Goal: Use online tool/utility: Use online tool/utility

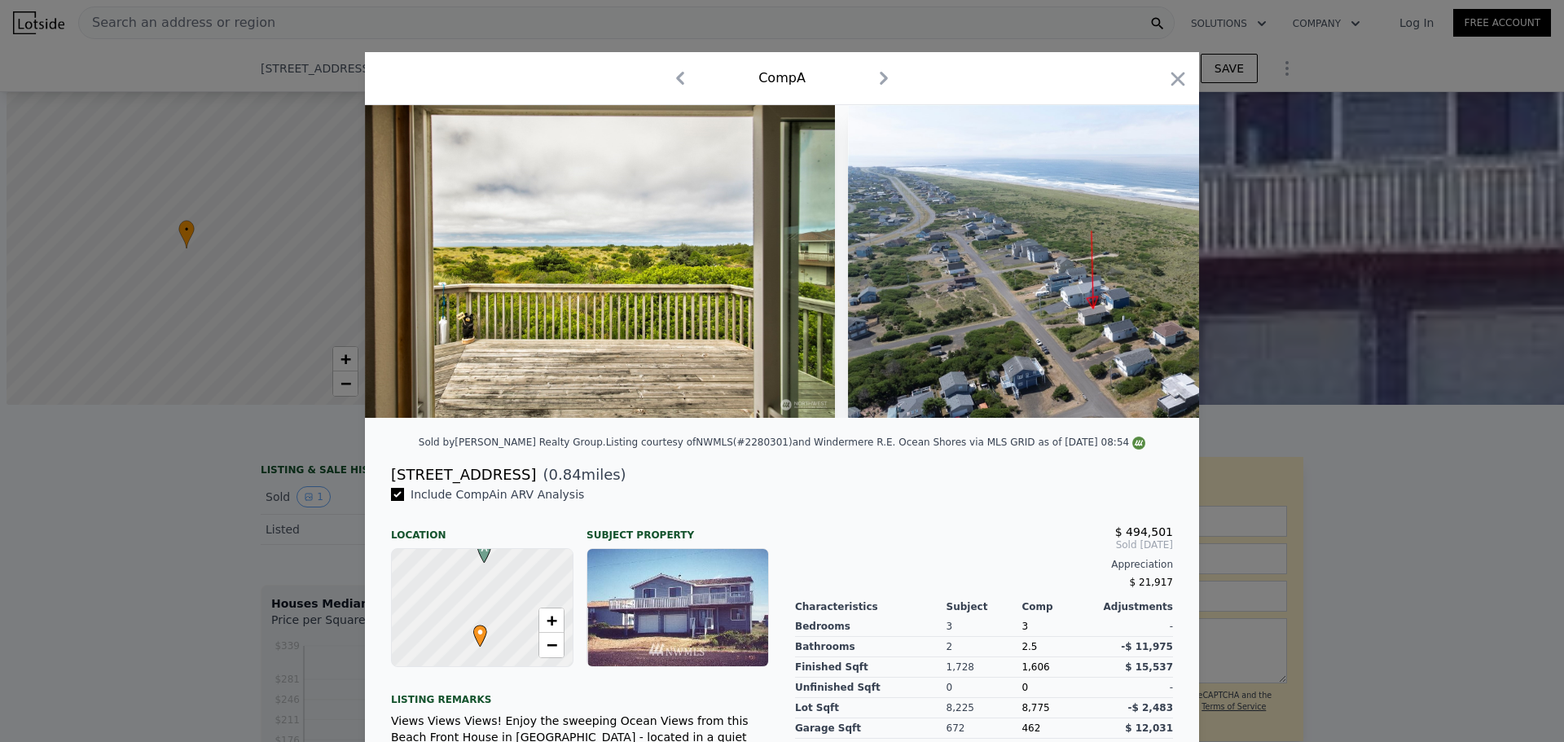
scroll to position [0, 7]
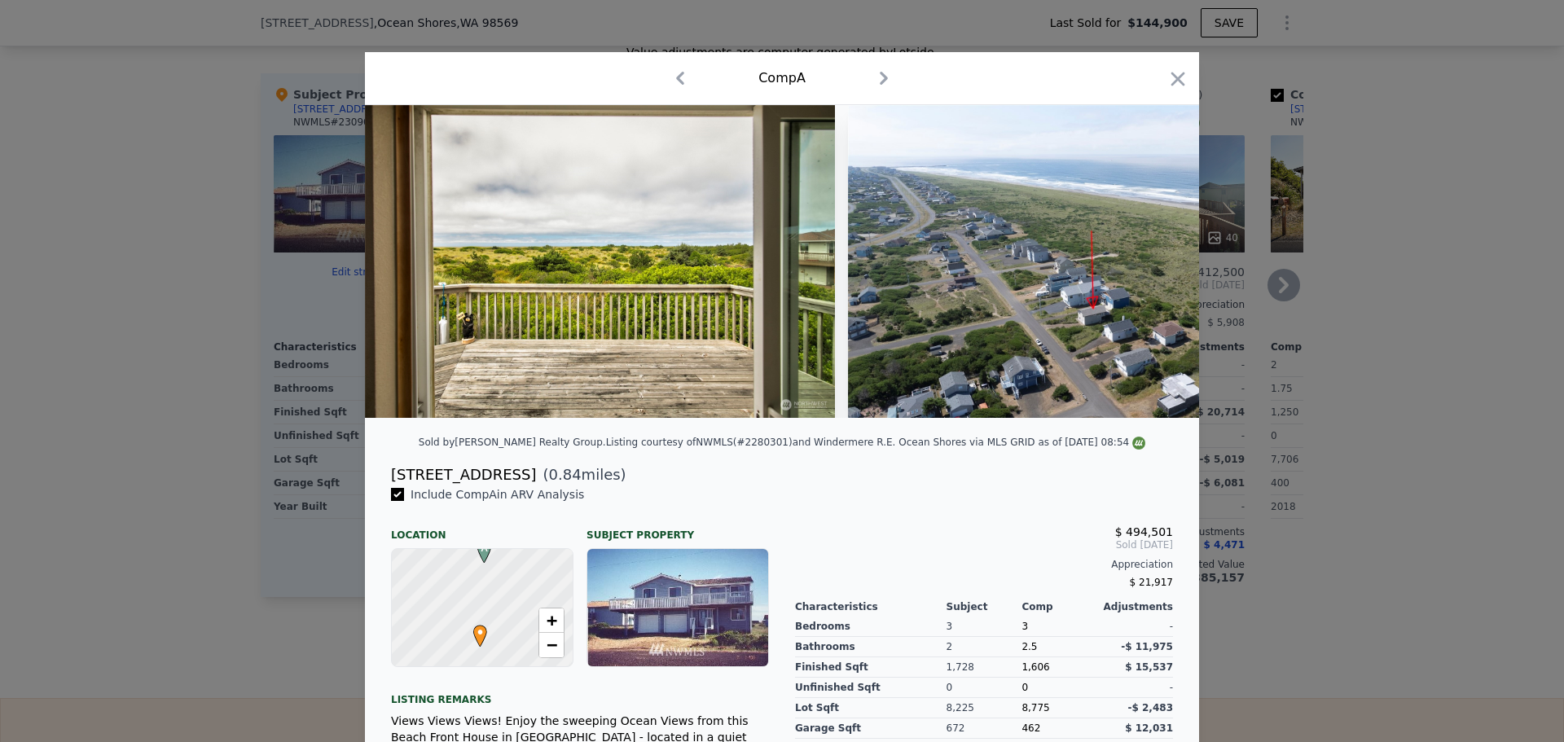
drag, startPoint x: 1174, startPoint y: 78, endPoint x: 574, endPoint y: 133, distance: 602.1
click at [1174, 78] on icon "button" at bounding box center [1178, 79] width 14 height 14
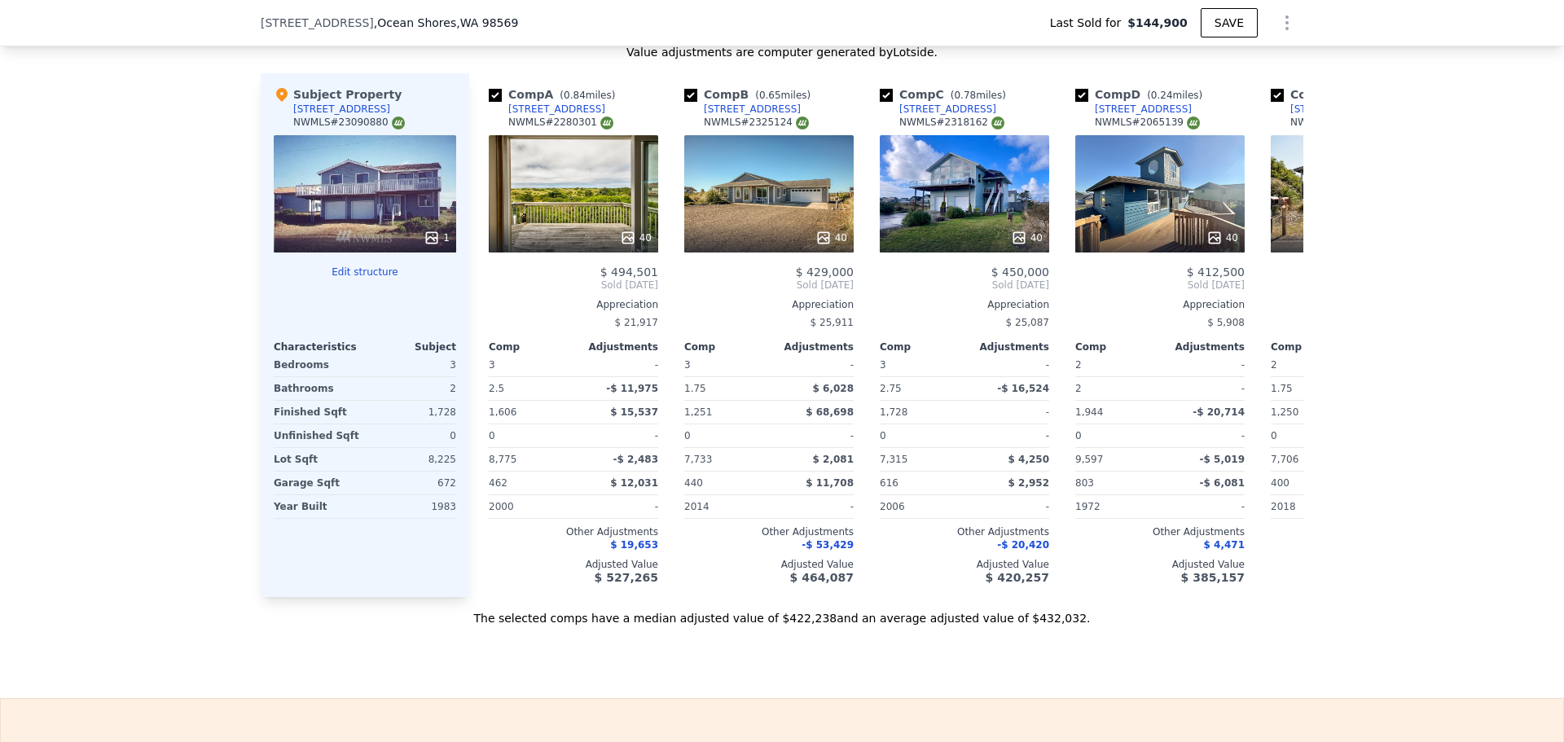
click at [192, 226] on div "We found 12 sales that match your search Listings provided by NWMLS Filters Map…" at bounding box center [782, 159] width 1564 height 934
type input "$ 440,000"
type input "$ 254,595"
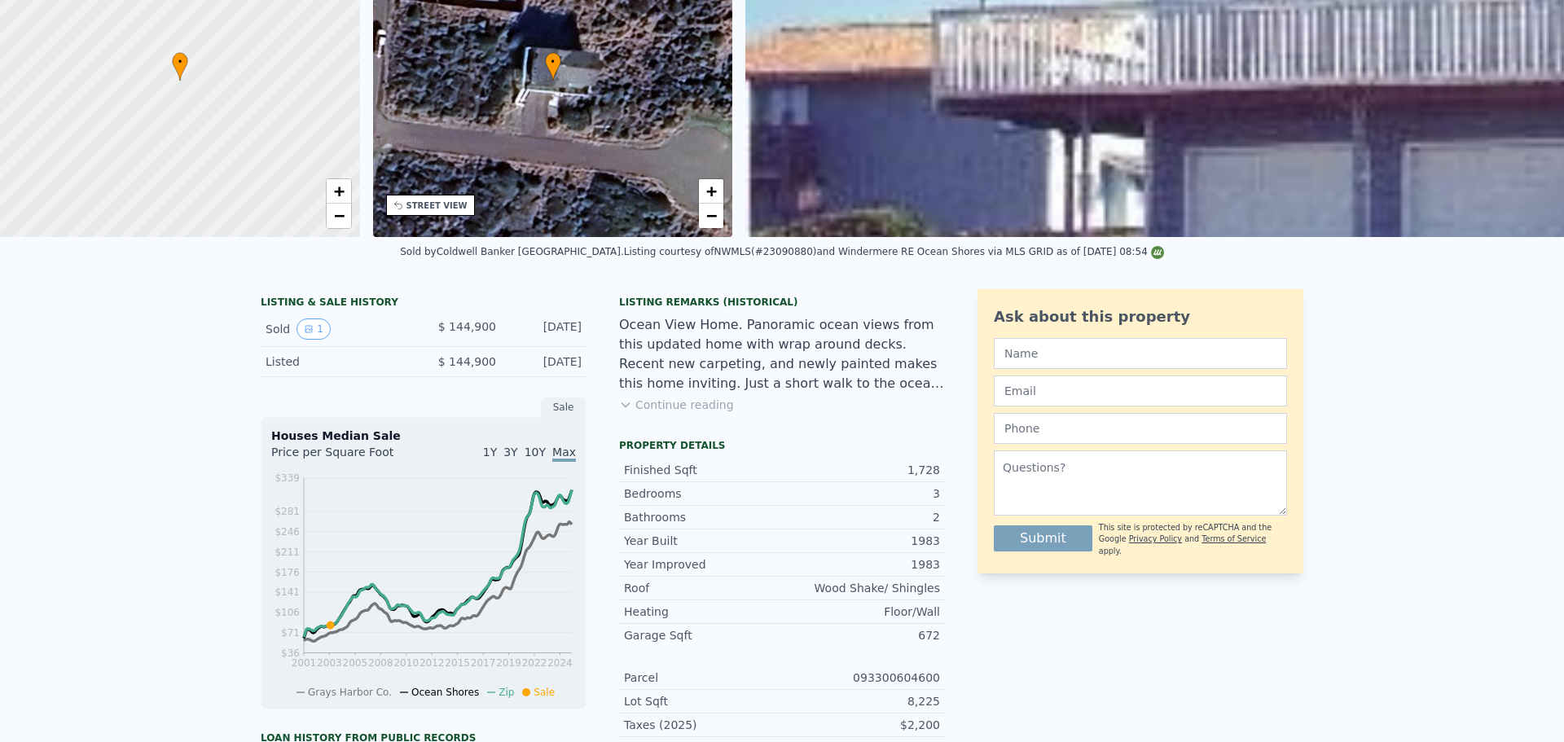
scroll to position [6, 0]
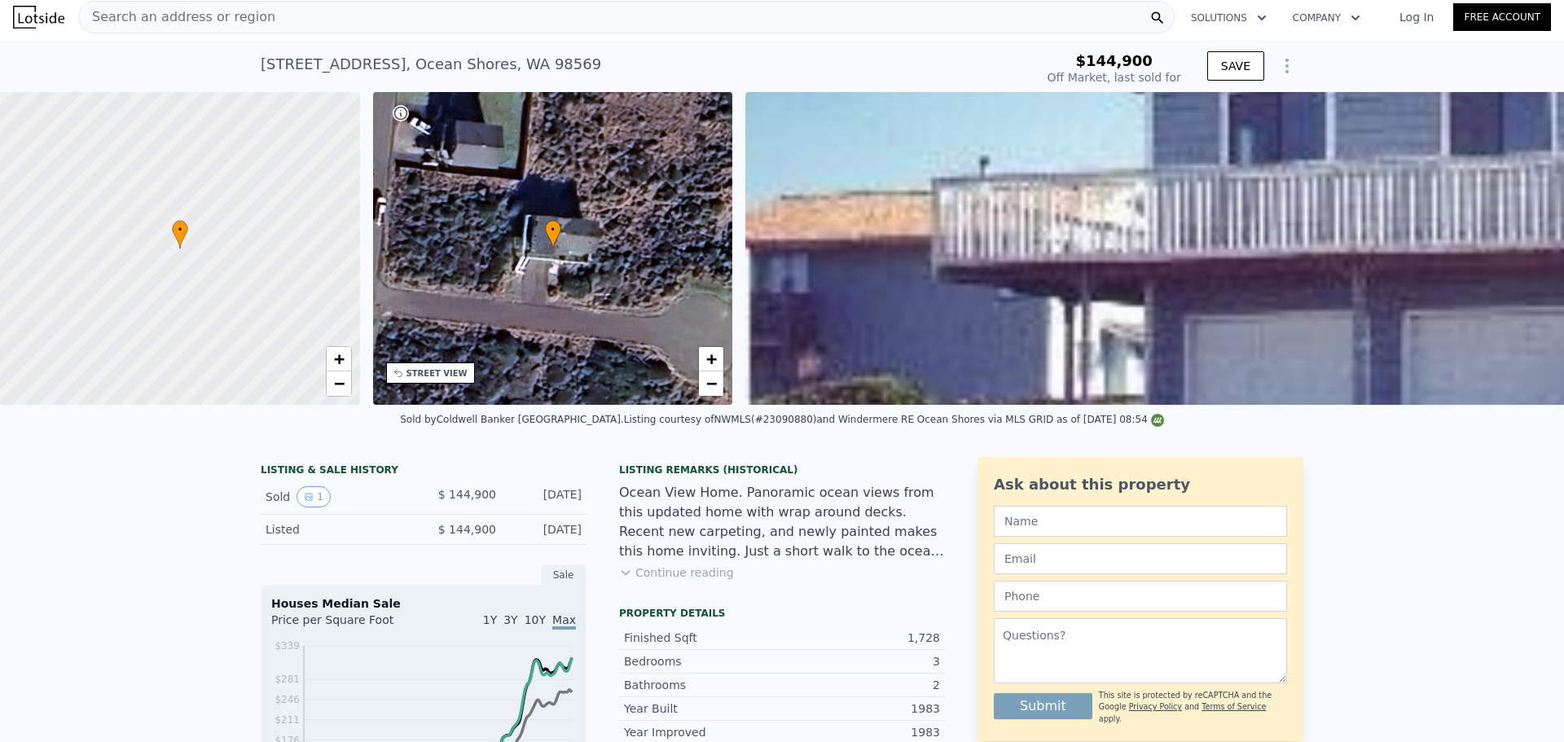
click at [169, 20] on span "Search an address or region" at bounding box center [177, 17] width 196 height 20
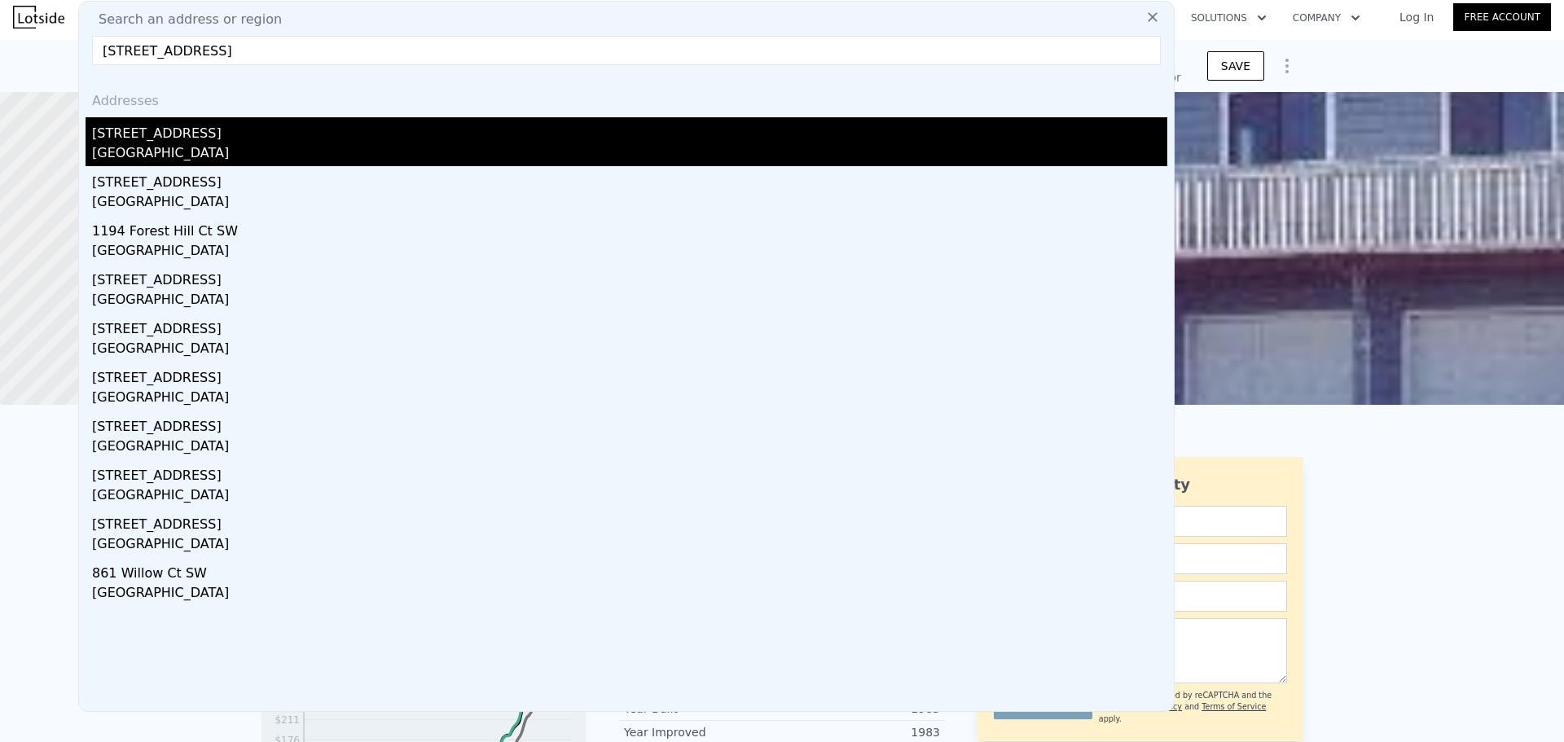
type input "[STREET_ADDRESS]"
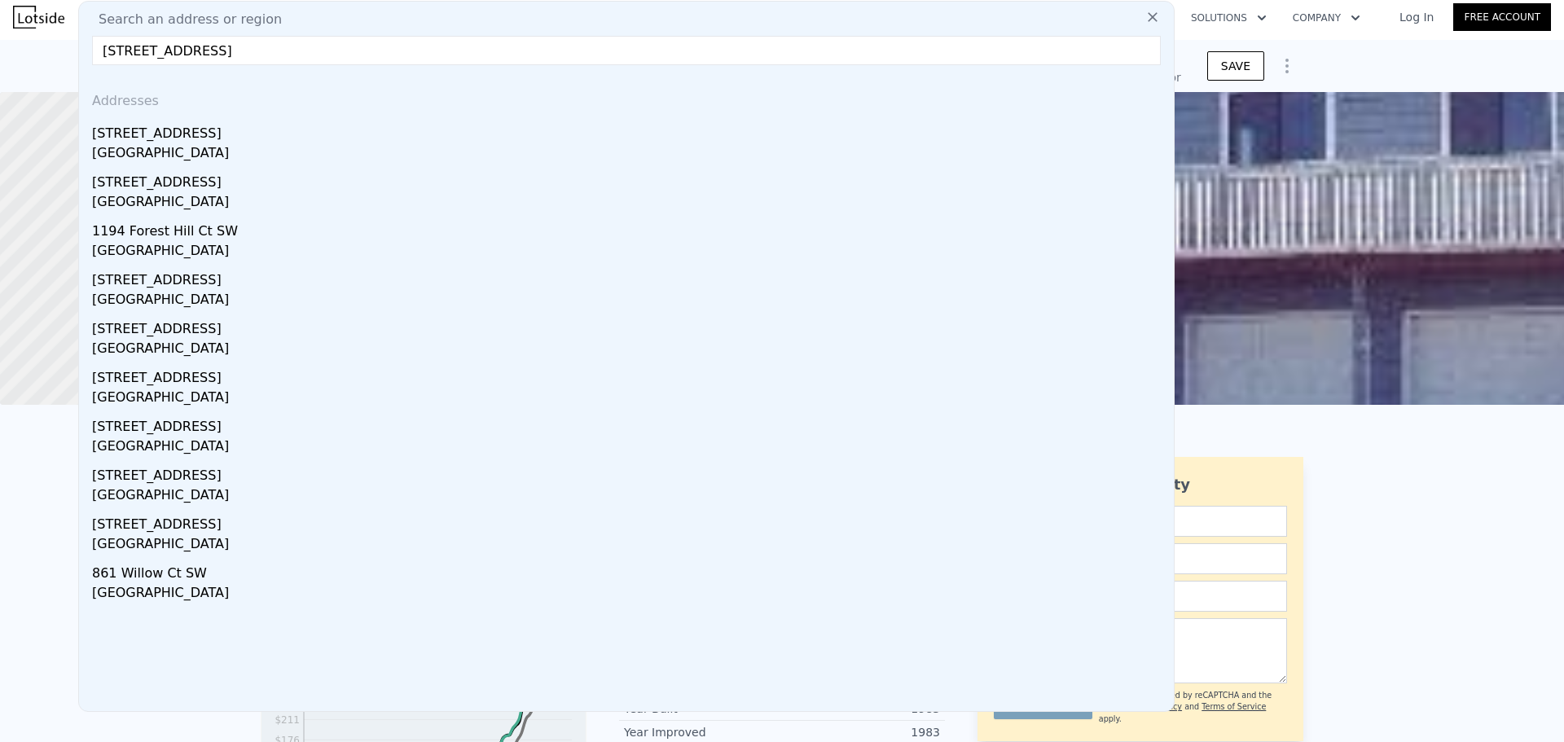
drag, startPoint x: 262, startPoint y: 151, endPoint x: 265, endPoint y: 132, distance: 19.0
click at [262, 151] on div "[GEOGRAPHIC_DATA]" at bounding box center [629, 154] width 1075 height 23
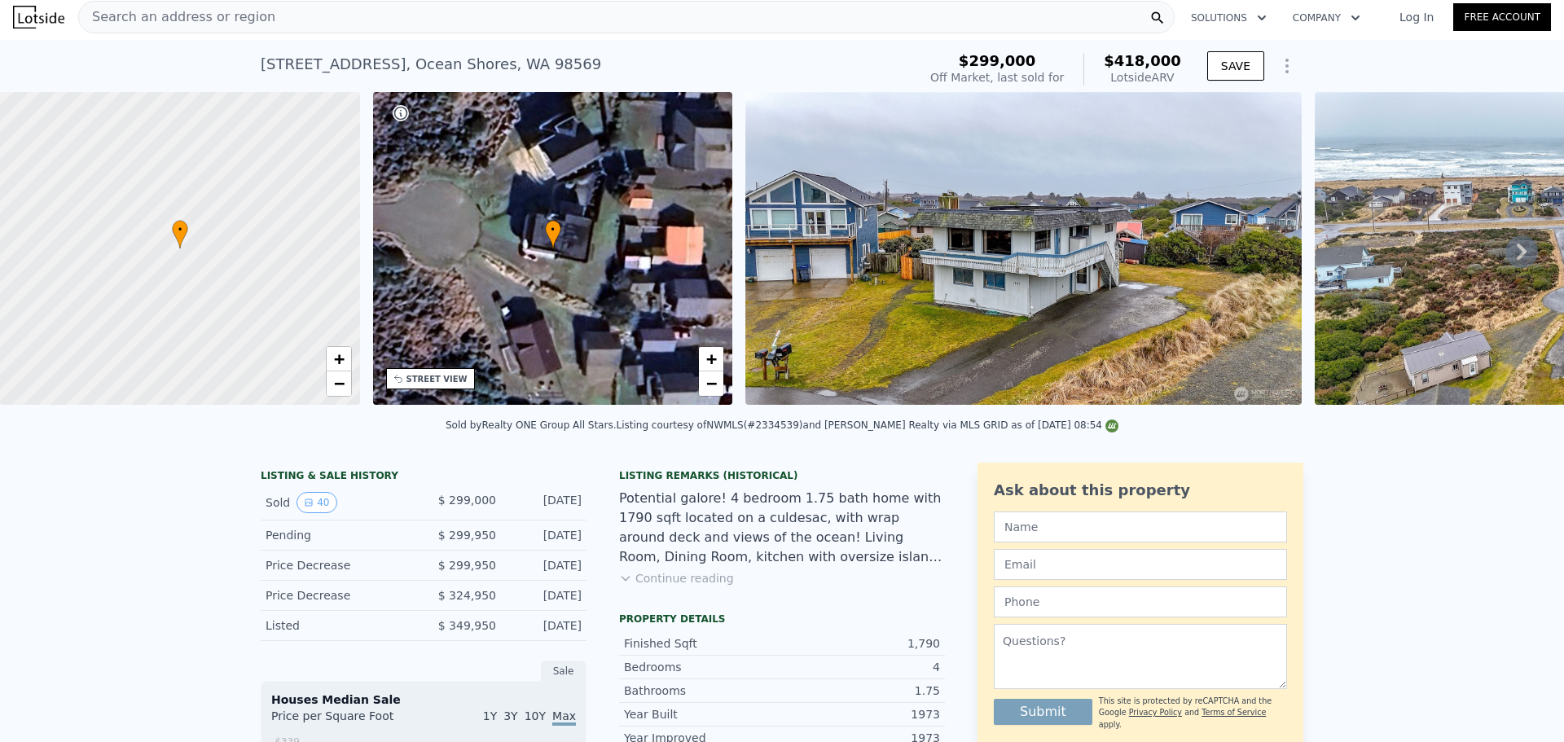
click at [692, 586] on button "Continue reading" at bounding box center [676, 578] width 115 height 16
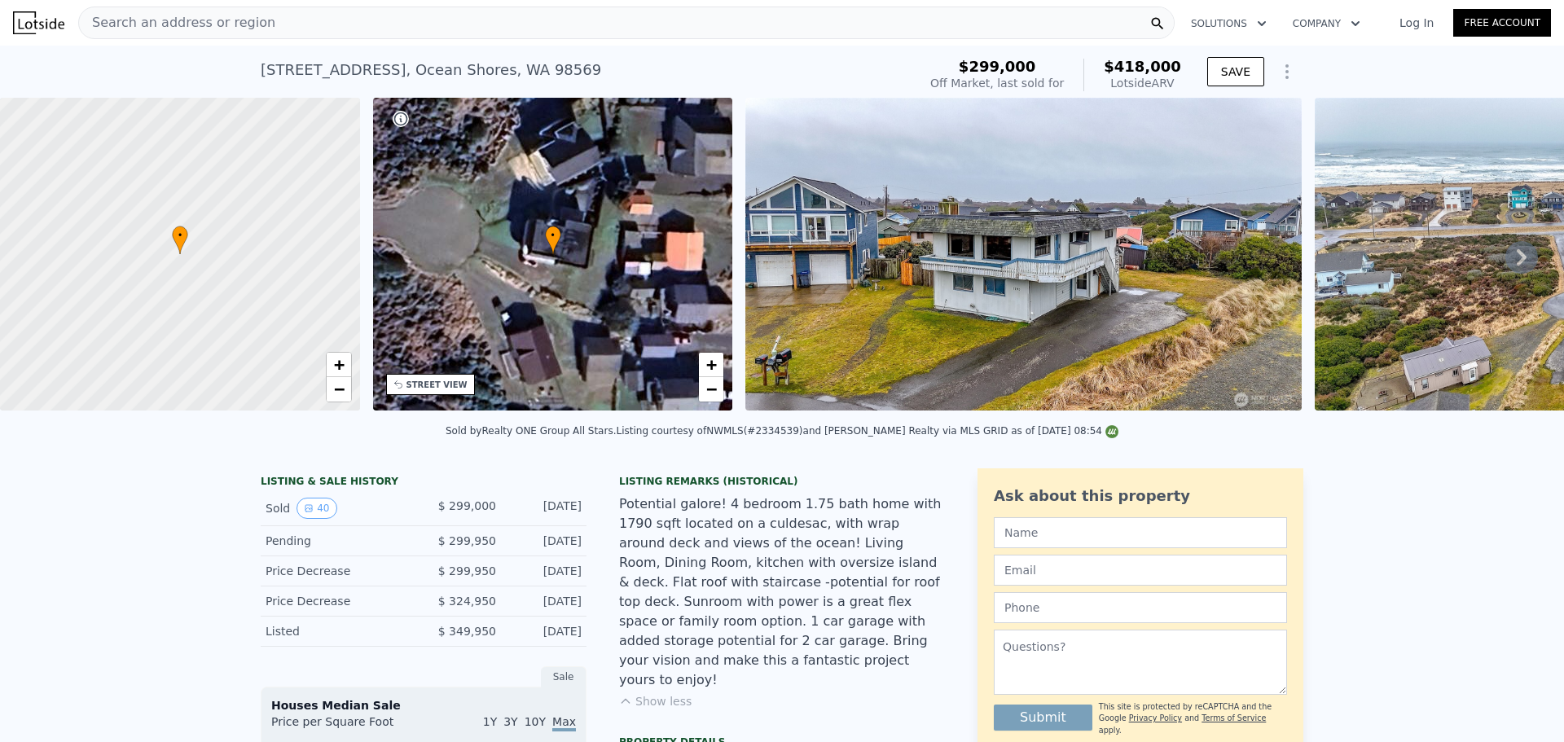
click at [226, 28] on span "Search an address or region" at bounding box center [177, 23] width 196 height 20
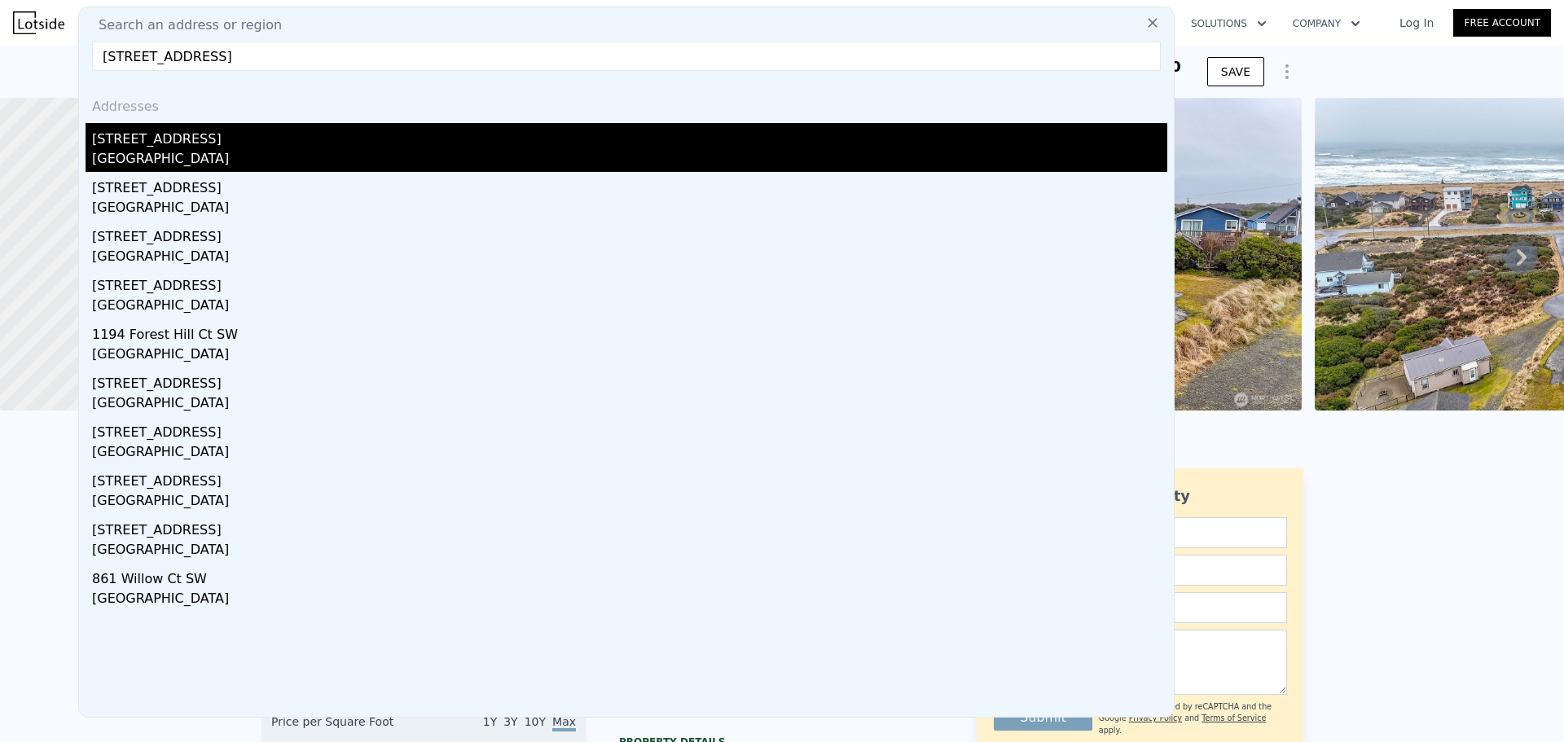
type input "[STREET_ADDRESS]"
click at [244, 149] on div "[GEOGRAPHIC_DATA]" at bounding box center [629, 160] width 1075 height 23
type input "0.75"
type input "1248"
type input "1944"
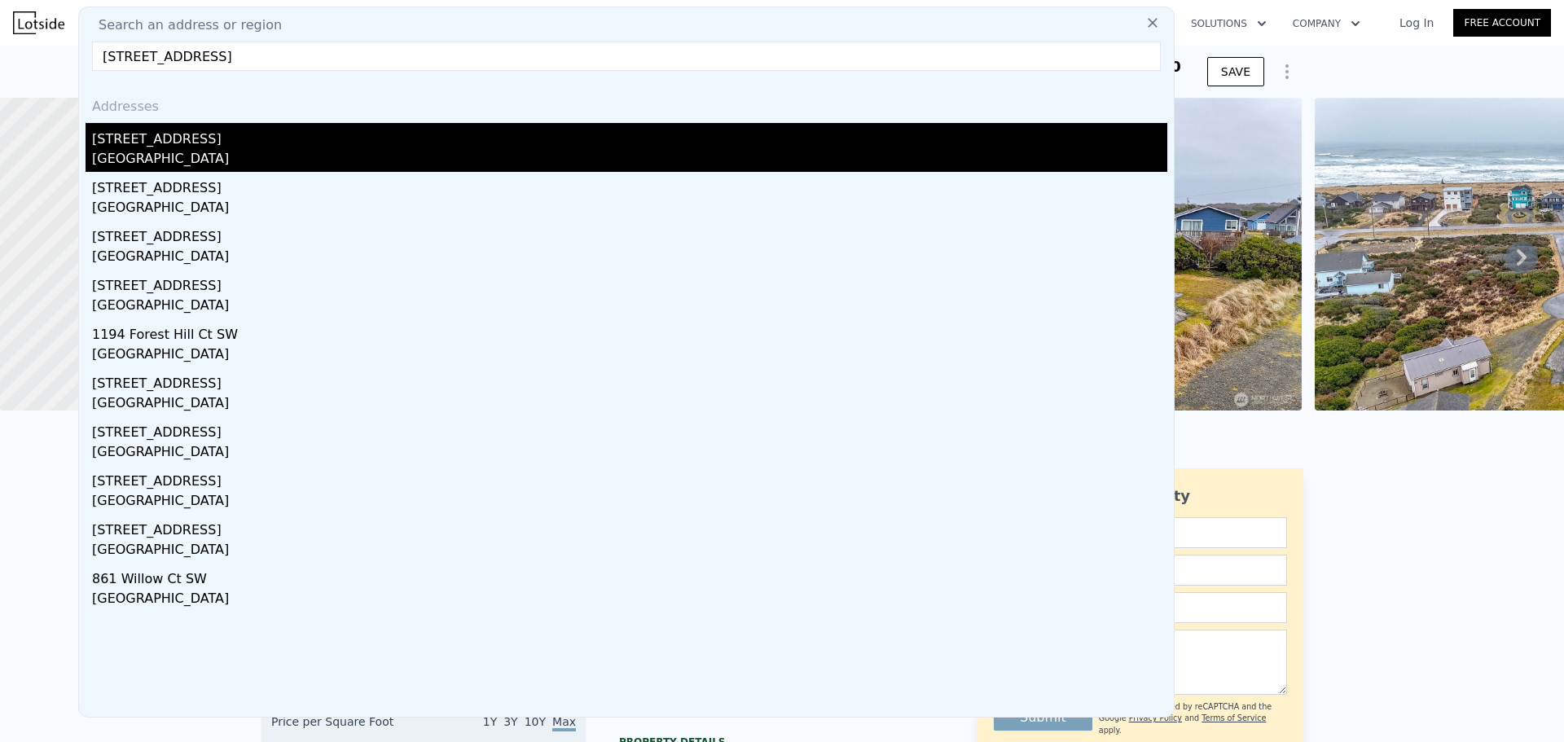
type input "9939"
checkbox input "false"
checkbox input "true"
type input "$ 440,000"
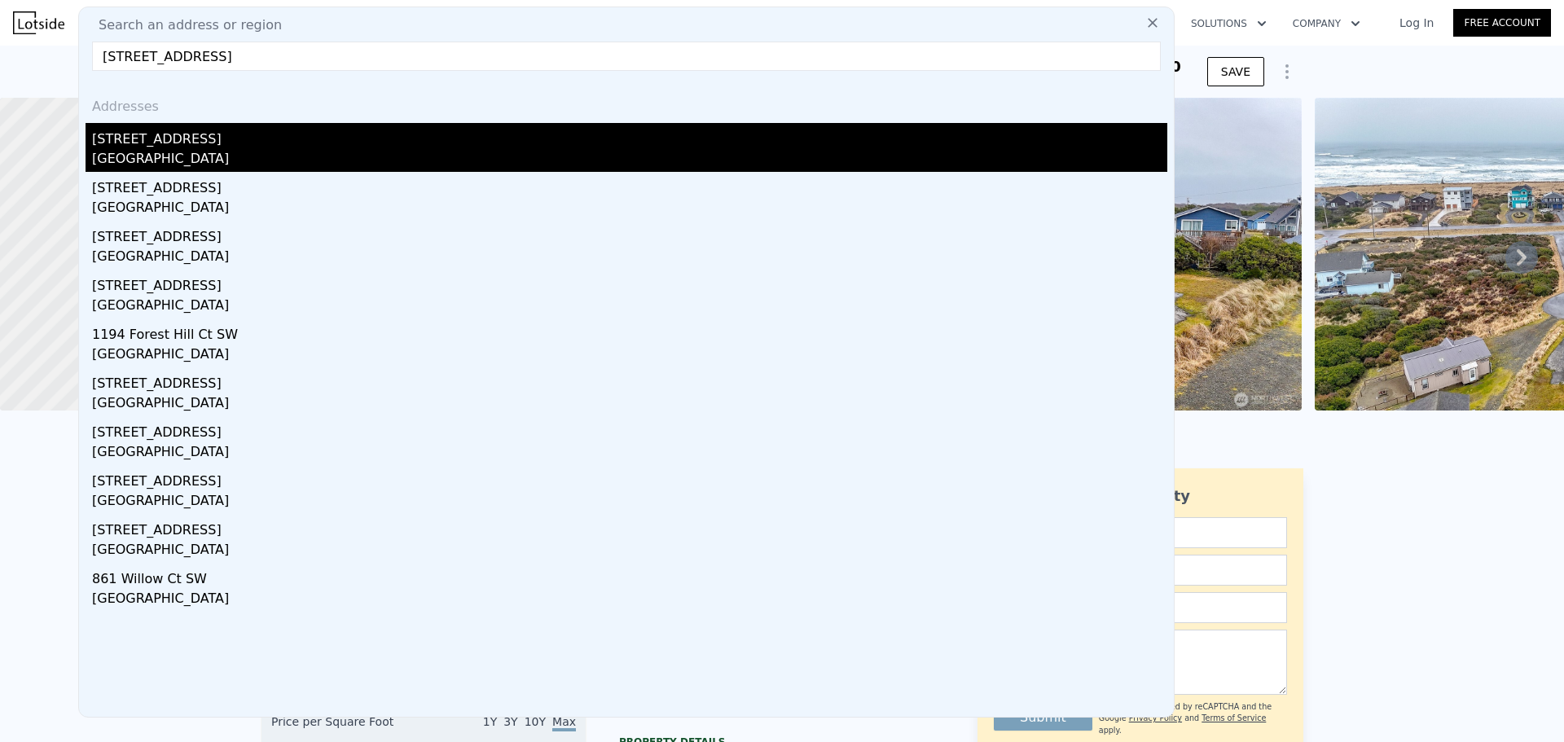
type input "$ 254,595"
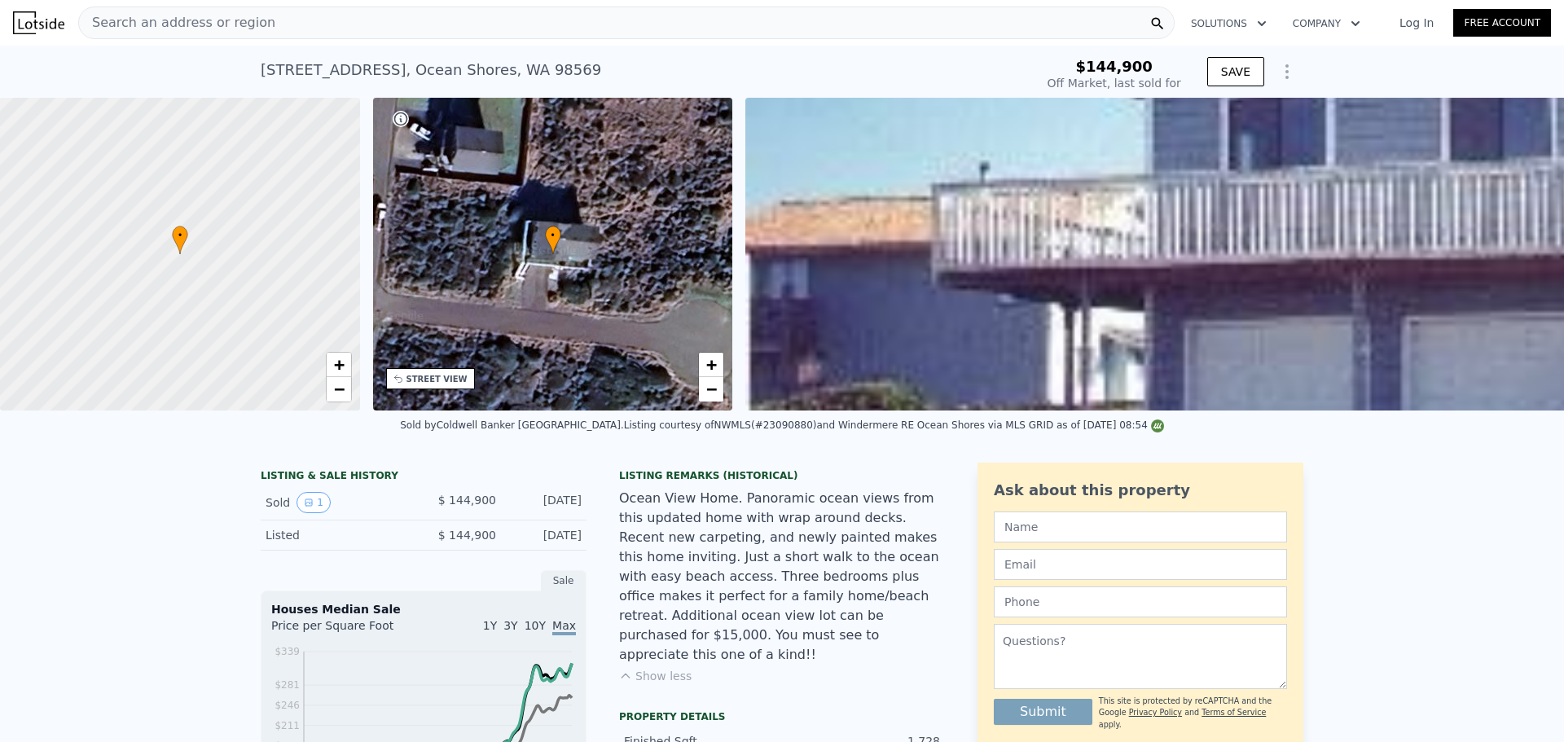
click at [184, 20] on span "Search an address or region" at bounding box center [177, 23] width 196 height 20
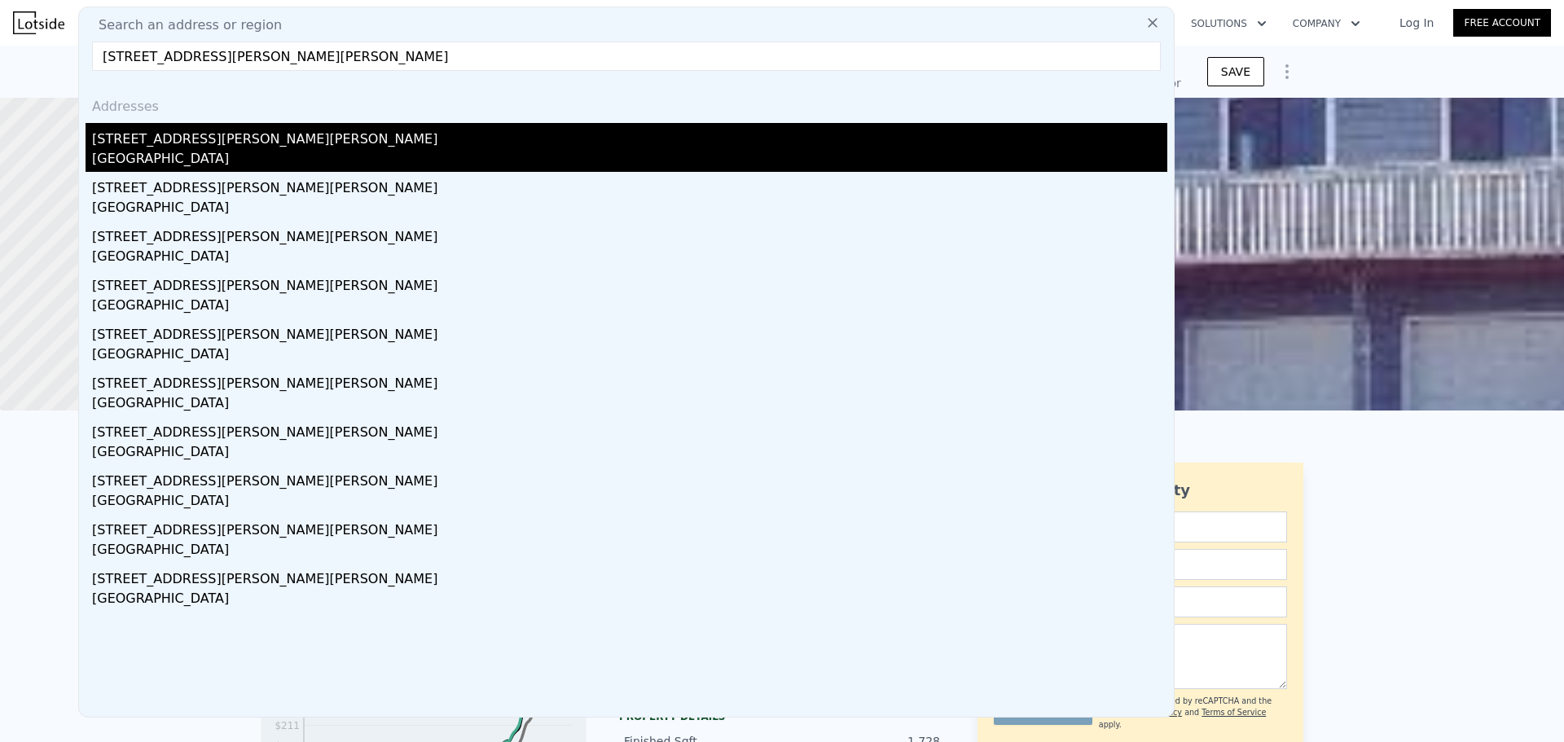
type input "[STREET_ADDRESS][PERSON_NAME][PERSON_NAME]"
click at [269, 156] on div "[GEOGRAPHIC_DATA]" at bounding box center [629, 160] width 1075 height 23
type input "3"
type input "1.5"
type input "2.5"
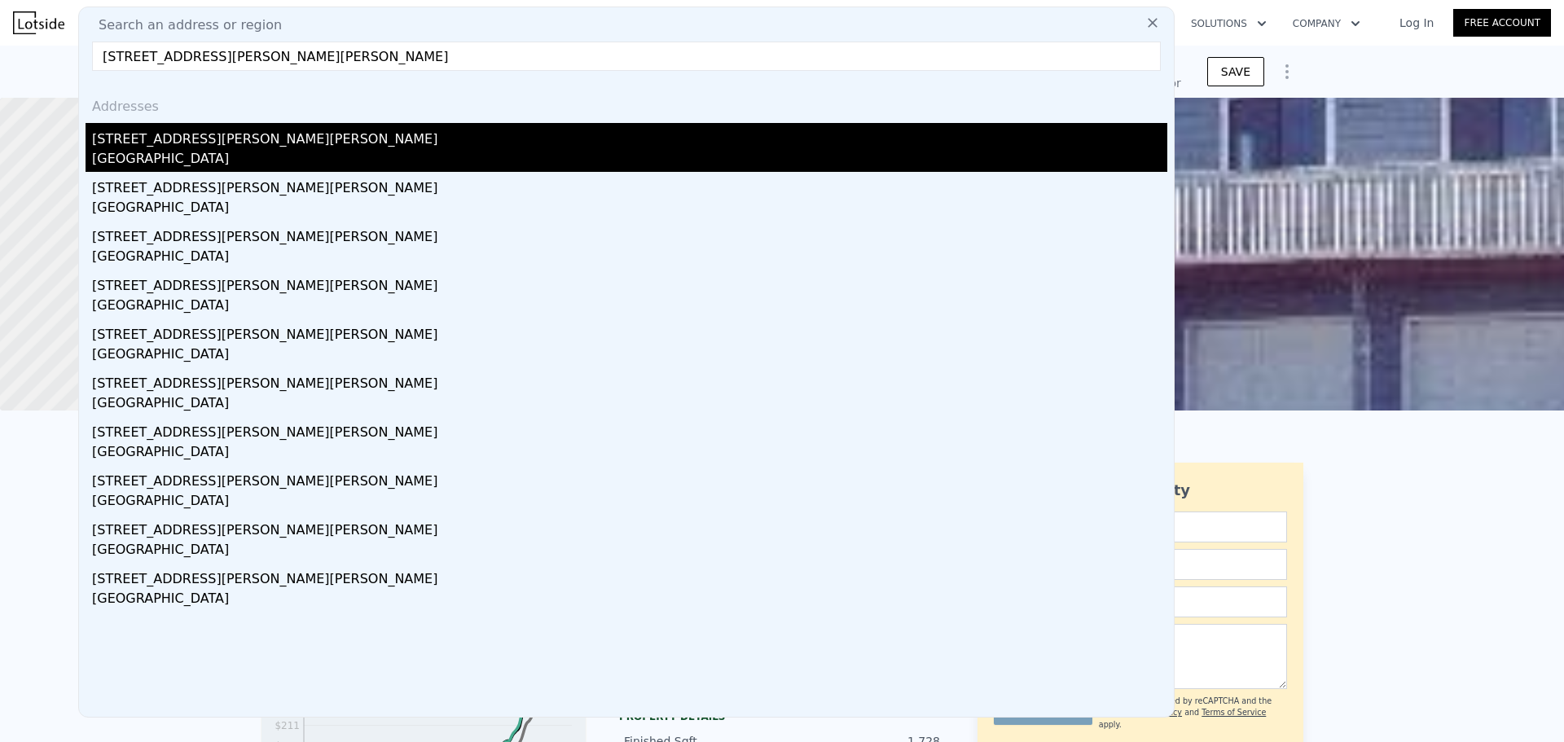
type input "1264"
type input "1736"
type input "45738"
type input "$ 284,000"
type input "5"
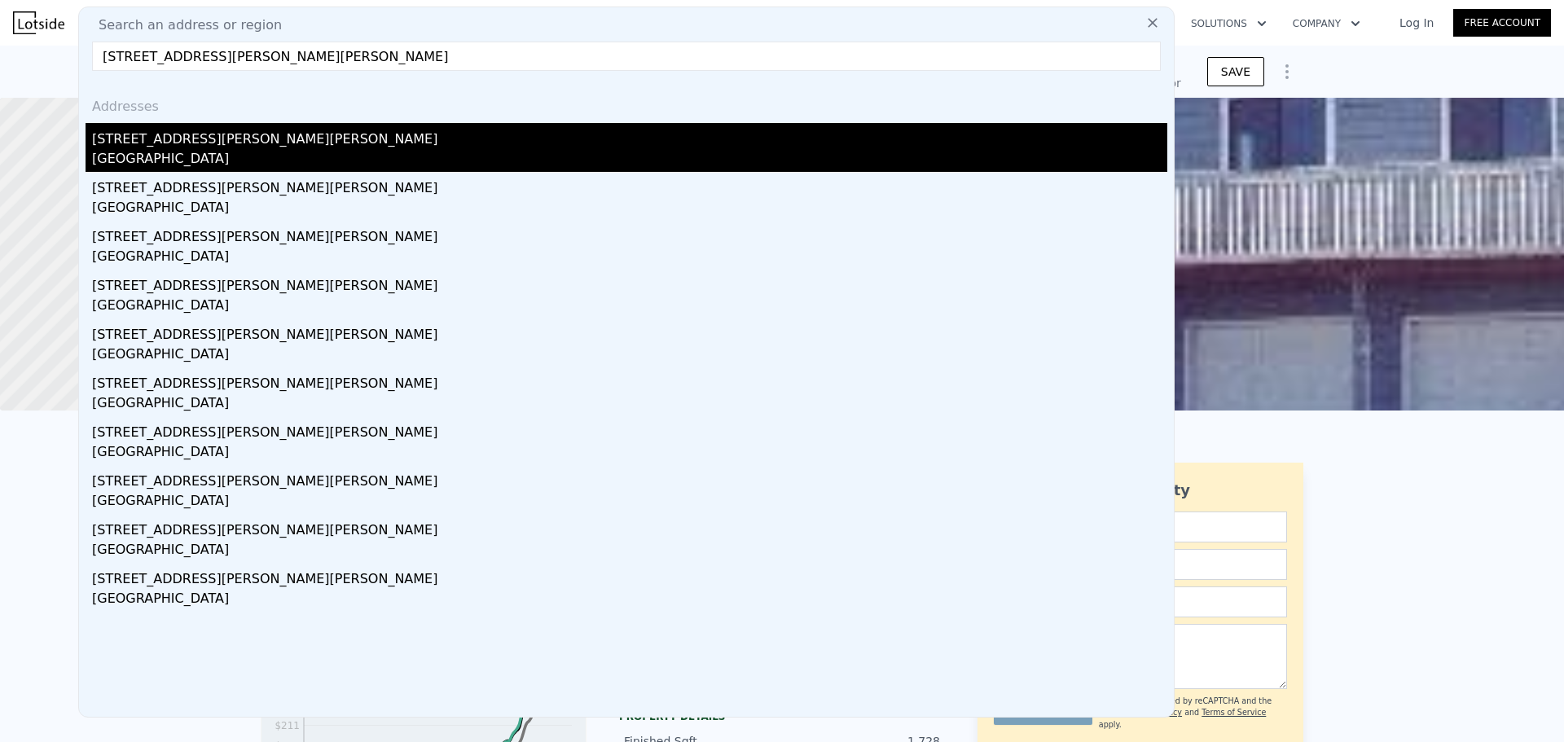
type input "$ 29,999"
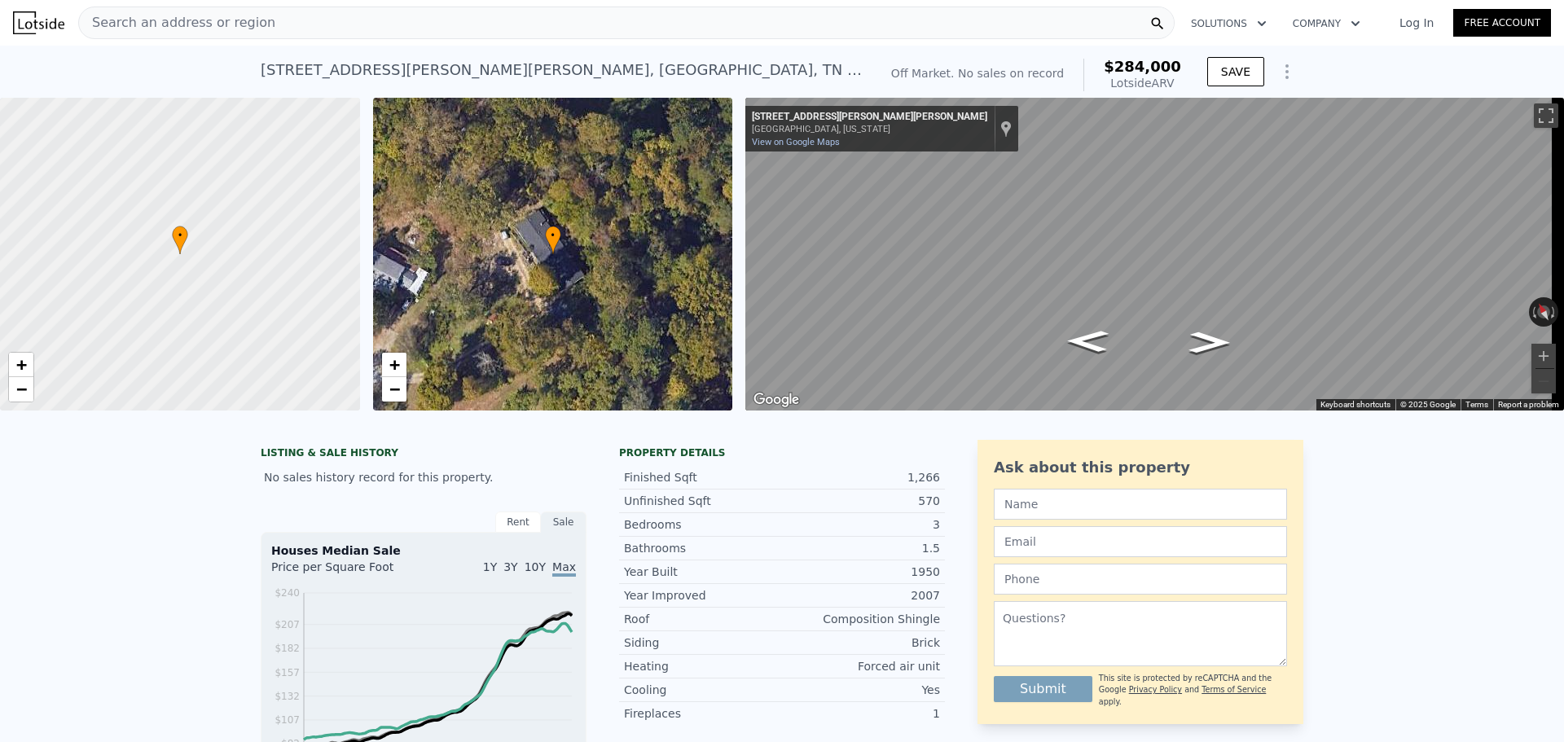
click at [249, 17] on span "Search an address or region" at bounding box center [177, 23] width 196 height 20
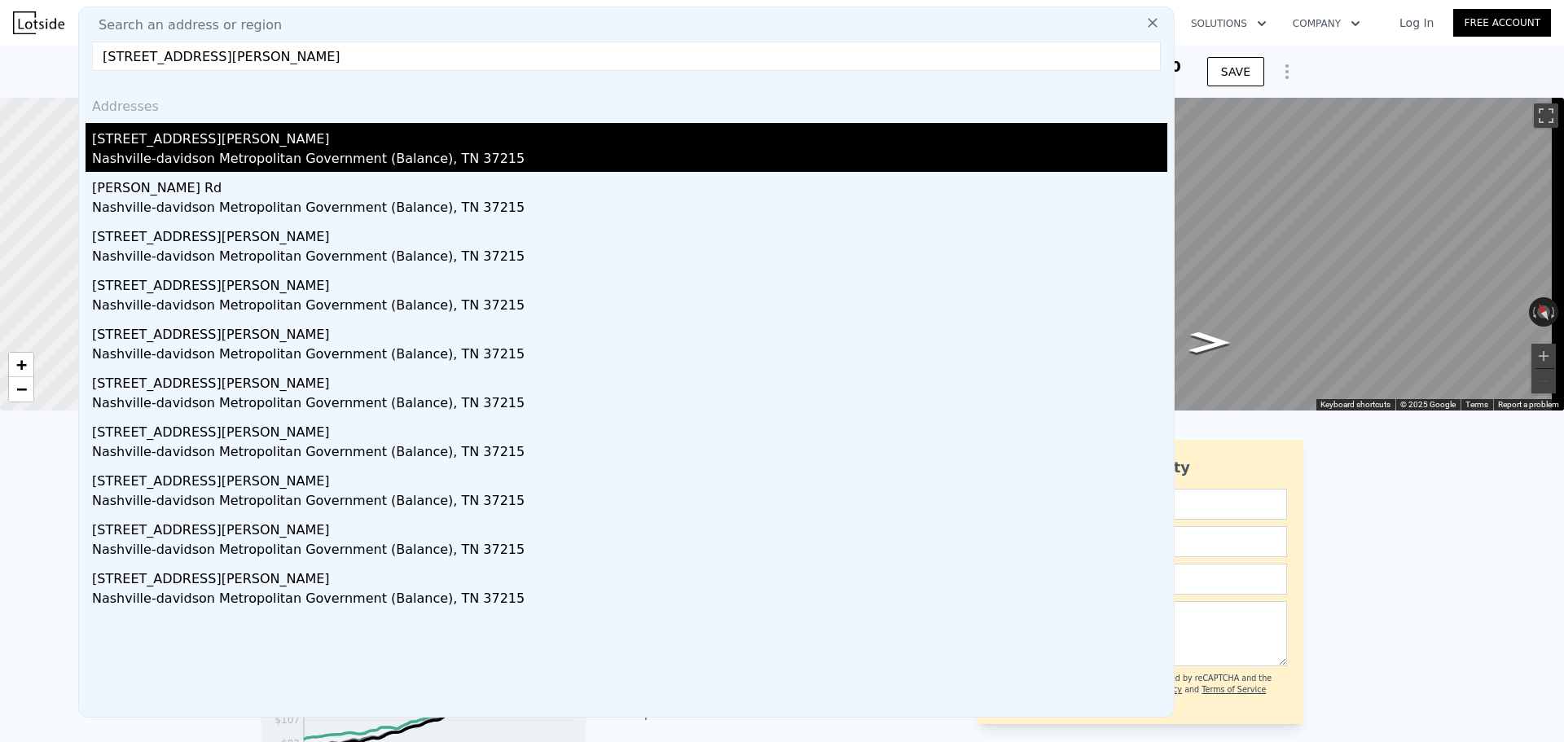
type input "[STREET_ADDRESS][PERSON_NAME]"
click at [292, 138] on div "[STREET_ADDRESS][PERSON_NAME]" at bounding box center [629, 136] width 1075 height 26
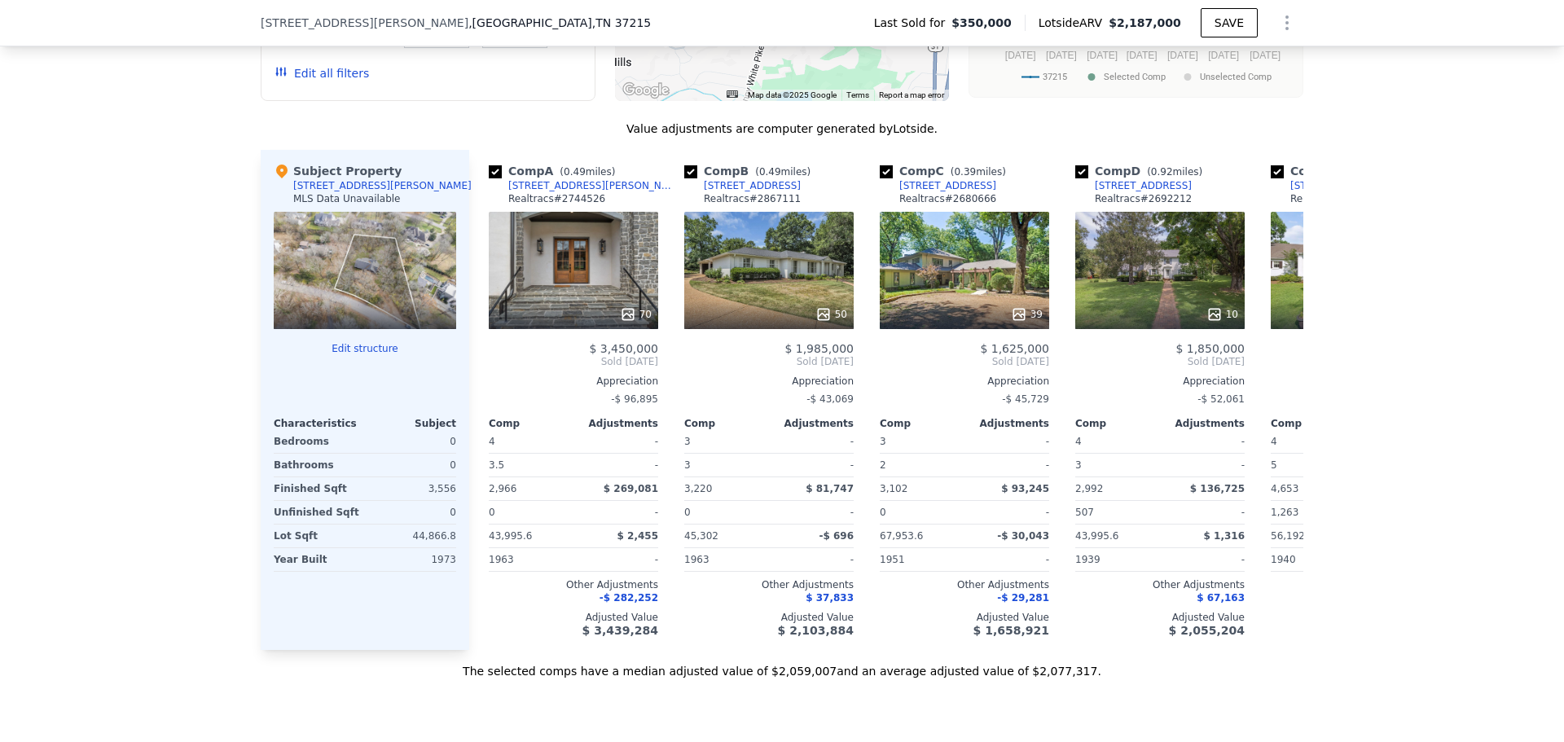
scroll to position [1466, 0]
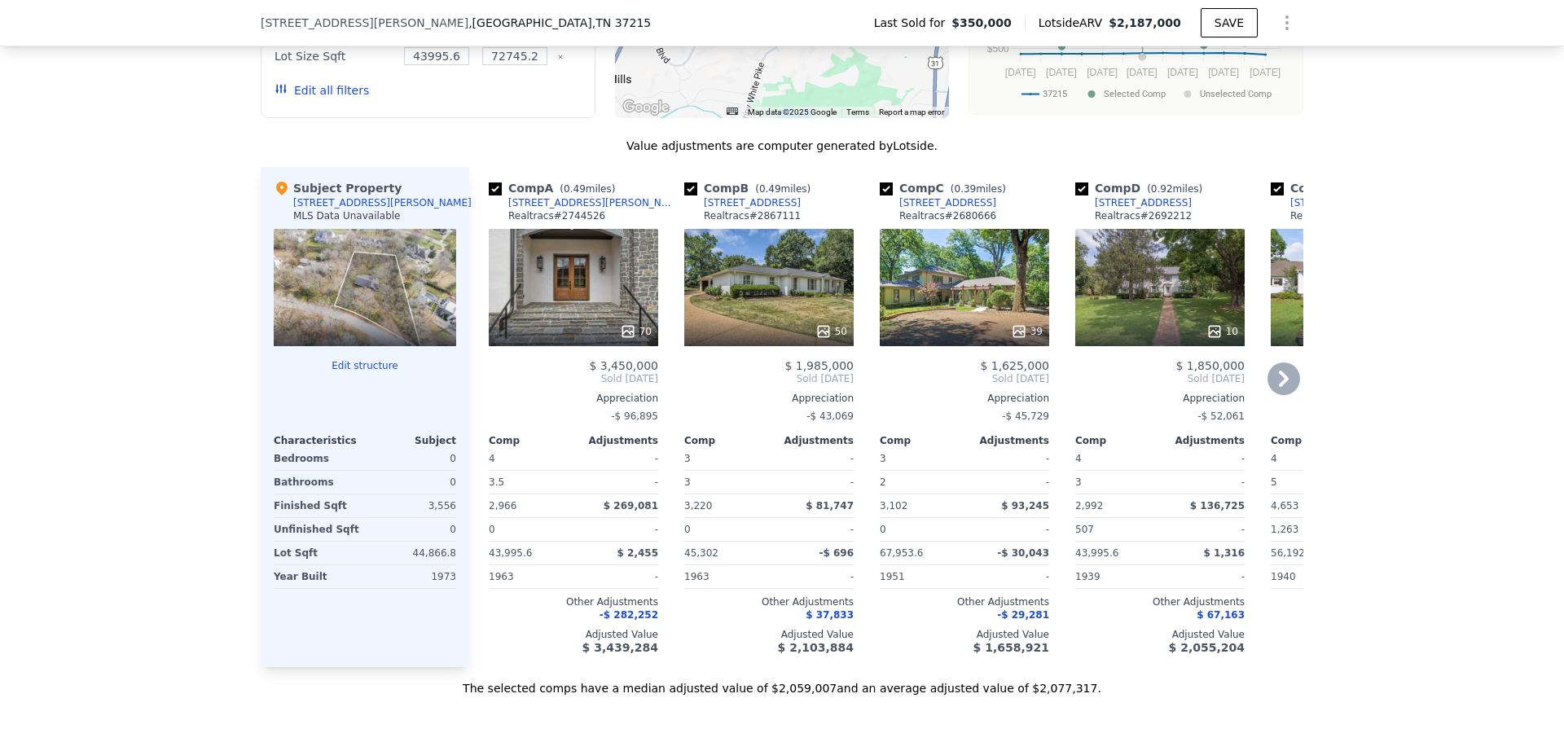
click at [621, 340] on icon at bounding box center [628, 331] width 16 height 16
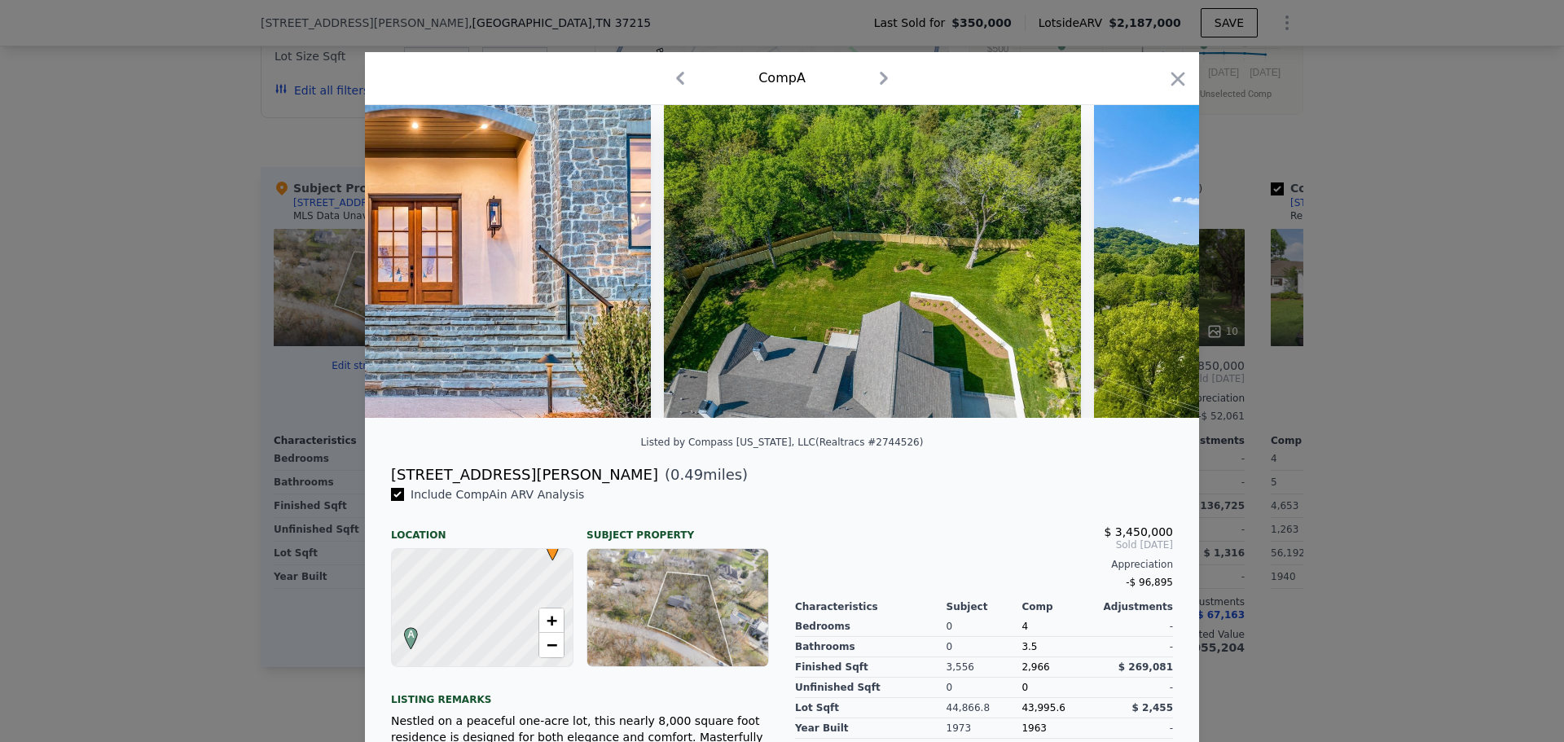
scroll to position [0, 32273]
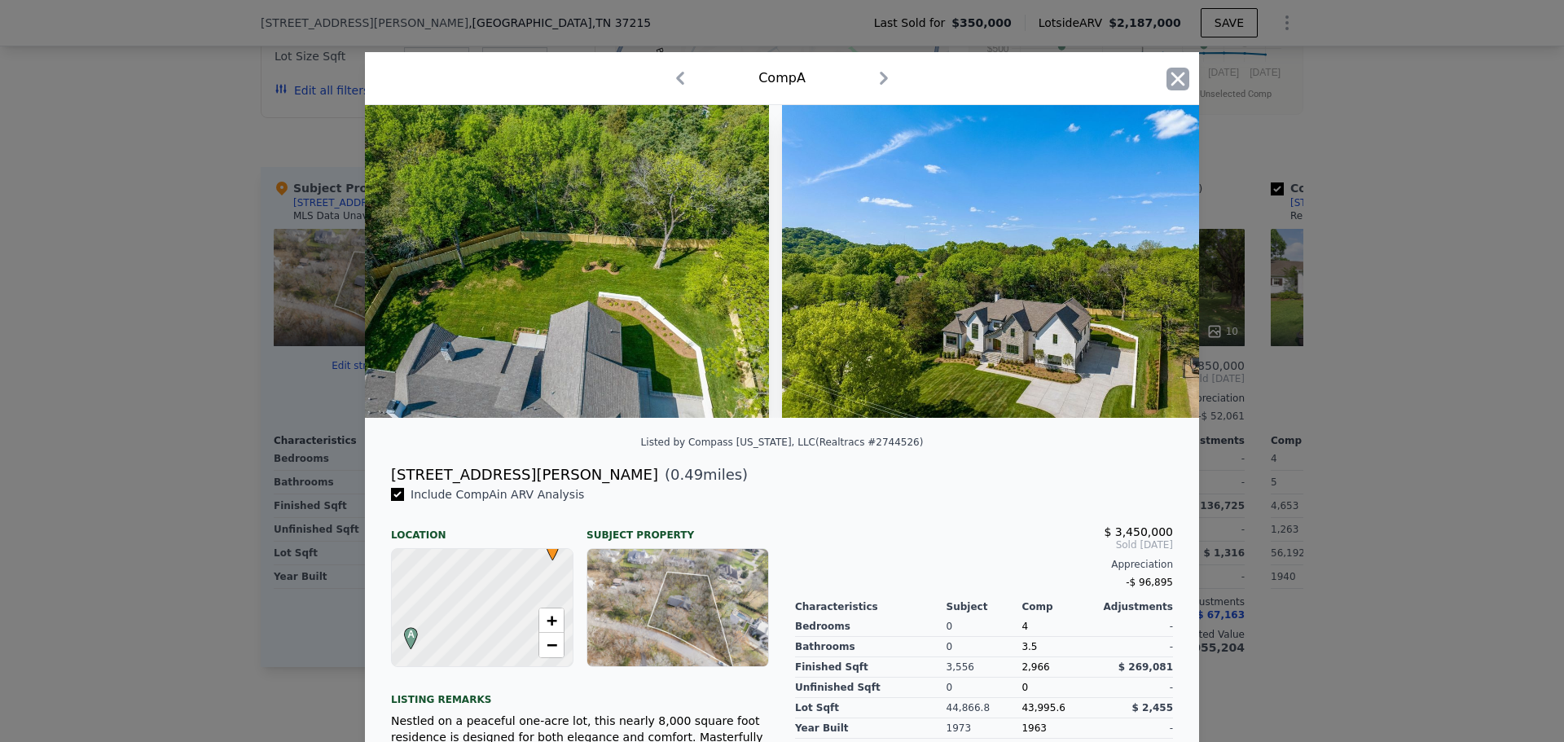
click at [1167, 71] on icon "button" at bounding box center [1178, 79] width 23 height 23
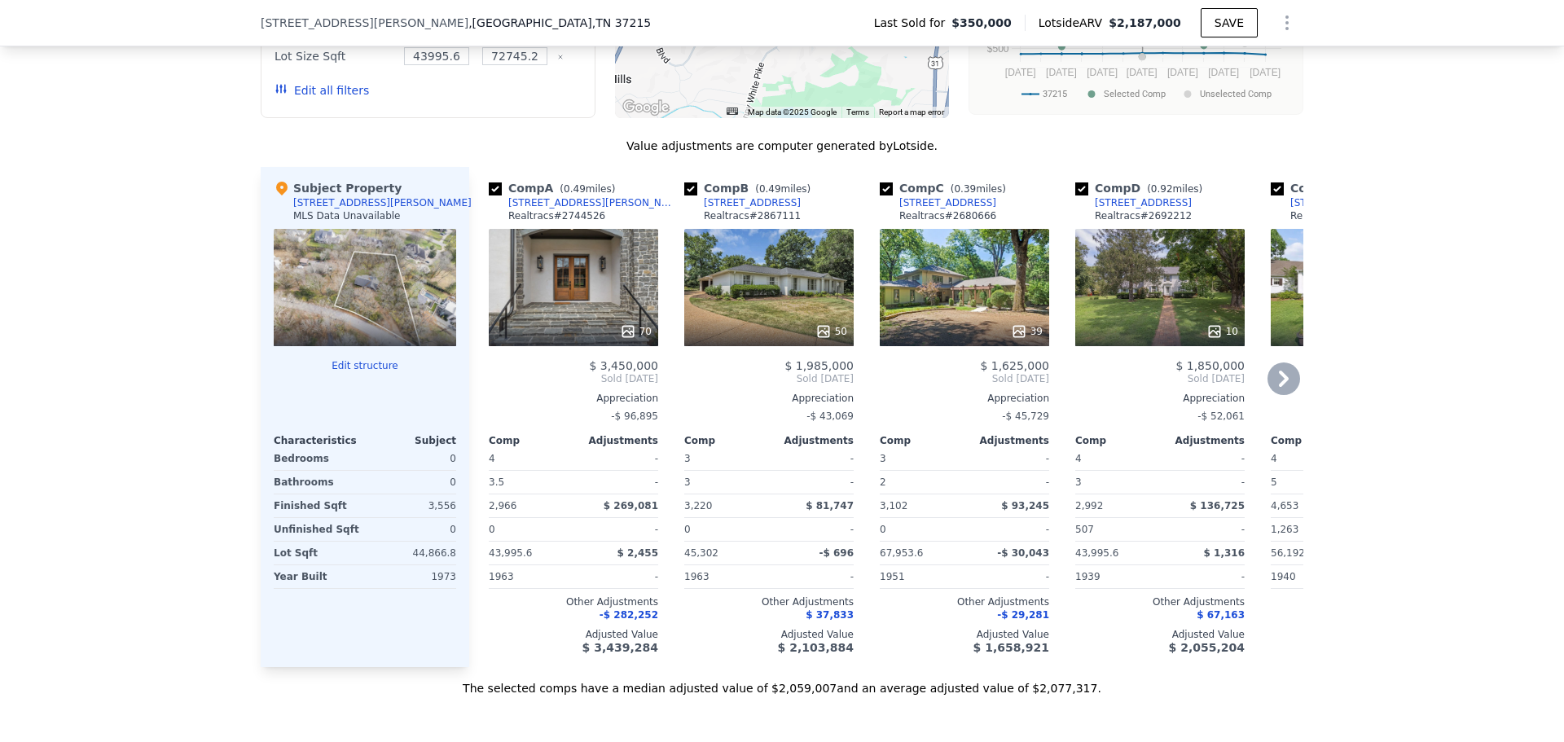
click at [820, 340] on icon at bounding box center [823, 331] width 16 height 16
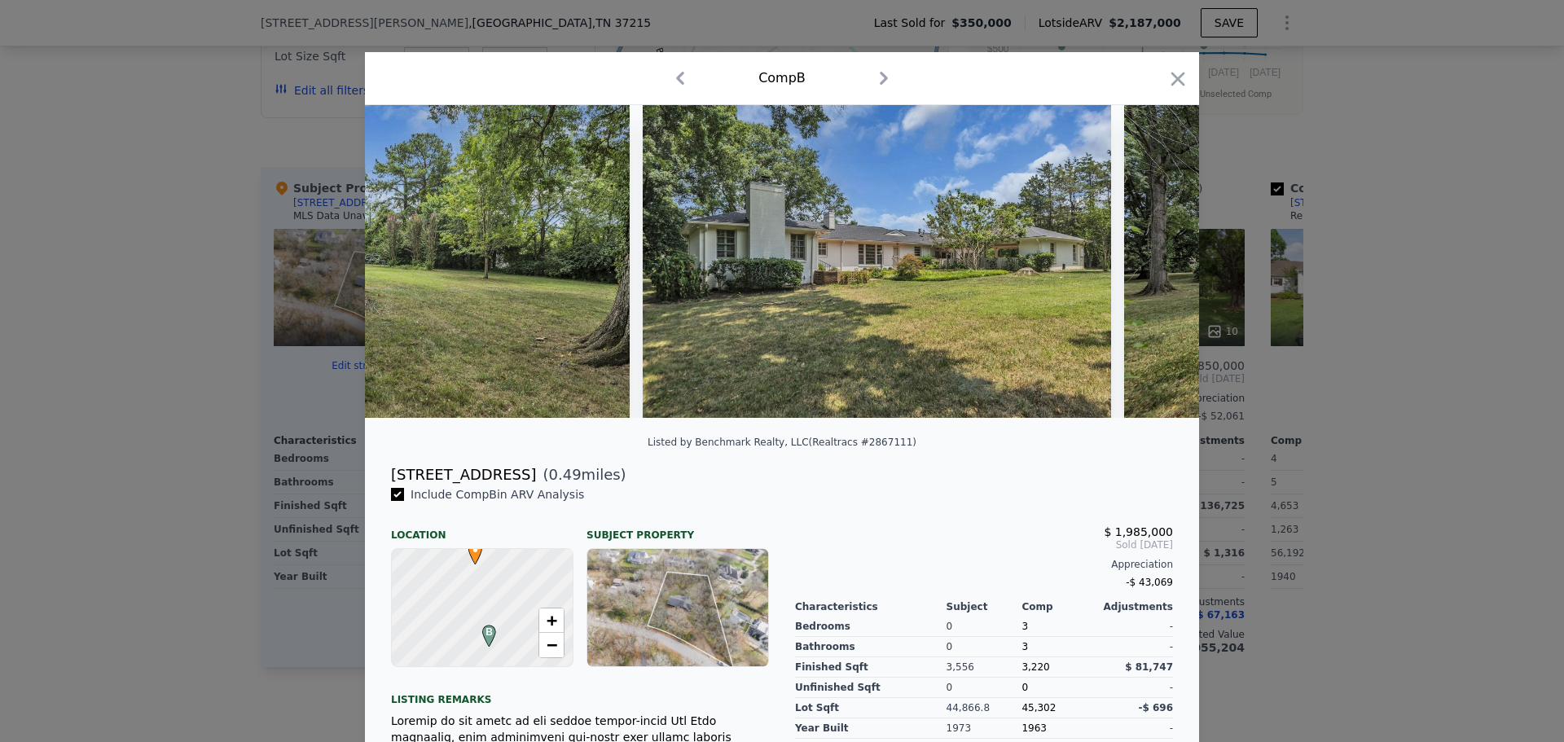
scroll to position [0, 20519]
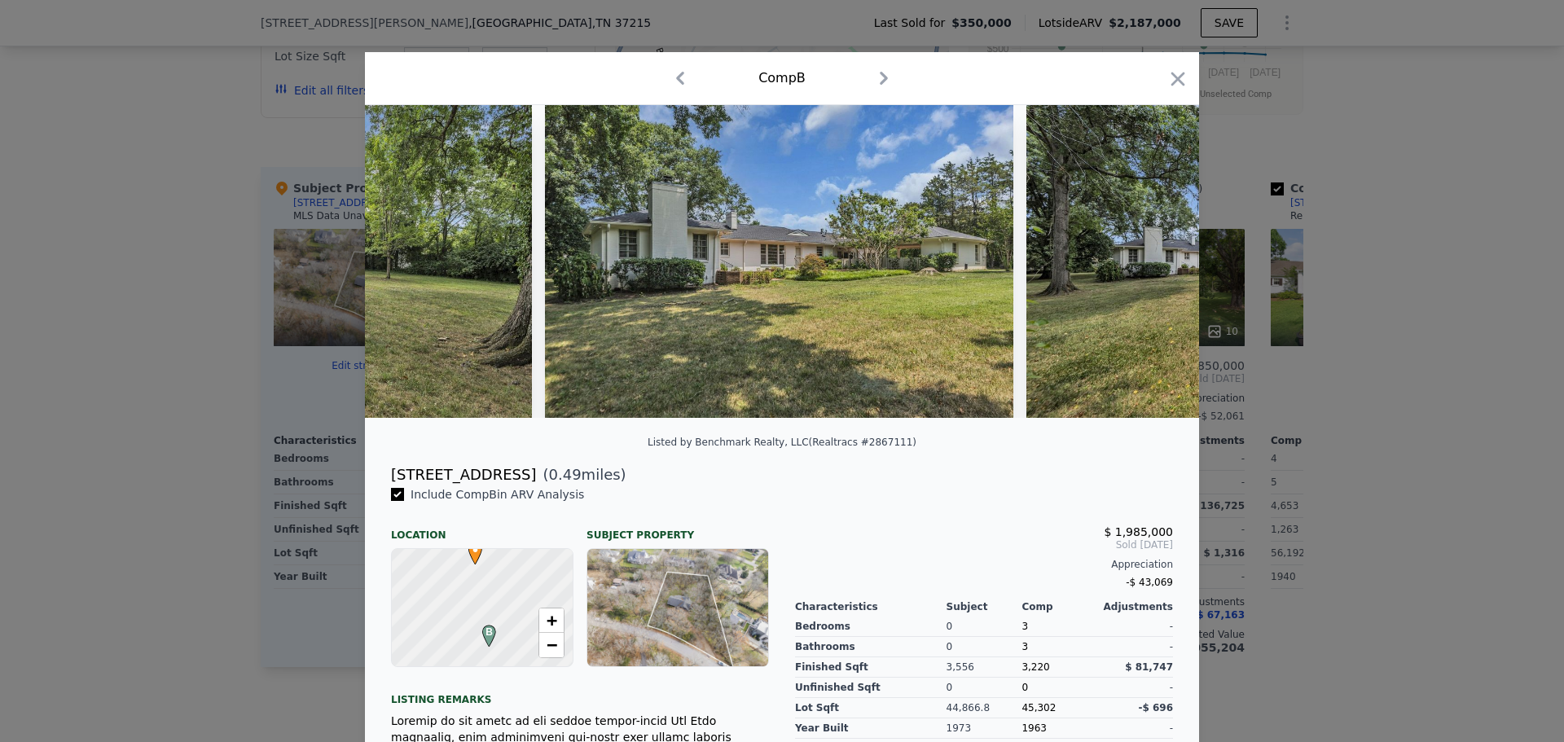
click at [1175, 73] on icon "button" at bounding box center [1178, 79] width 23 height 23
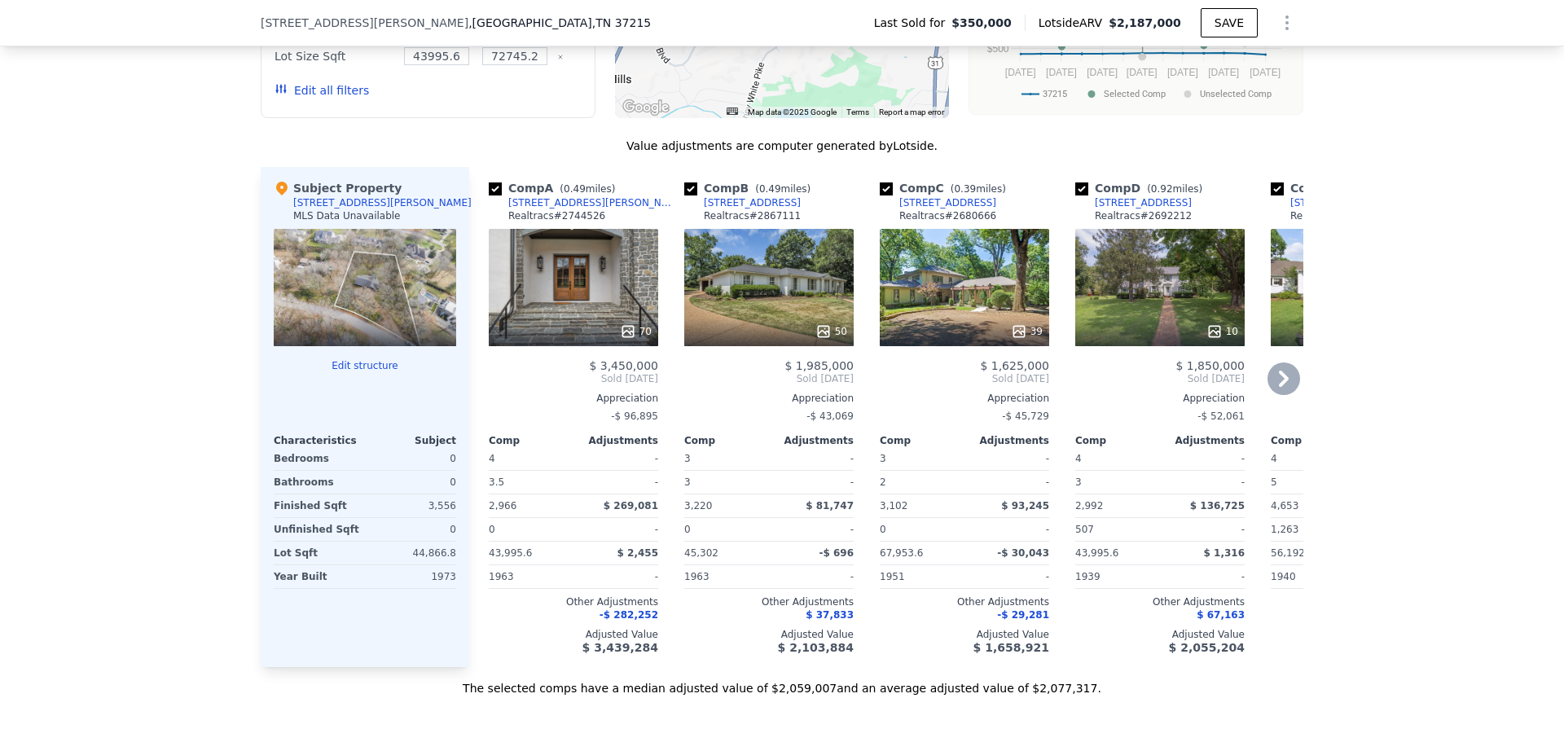
click at [1014, 340] on icon at bounding box center [1019, 331] width 16 height 16
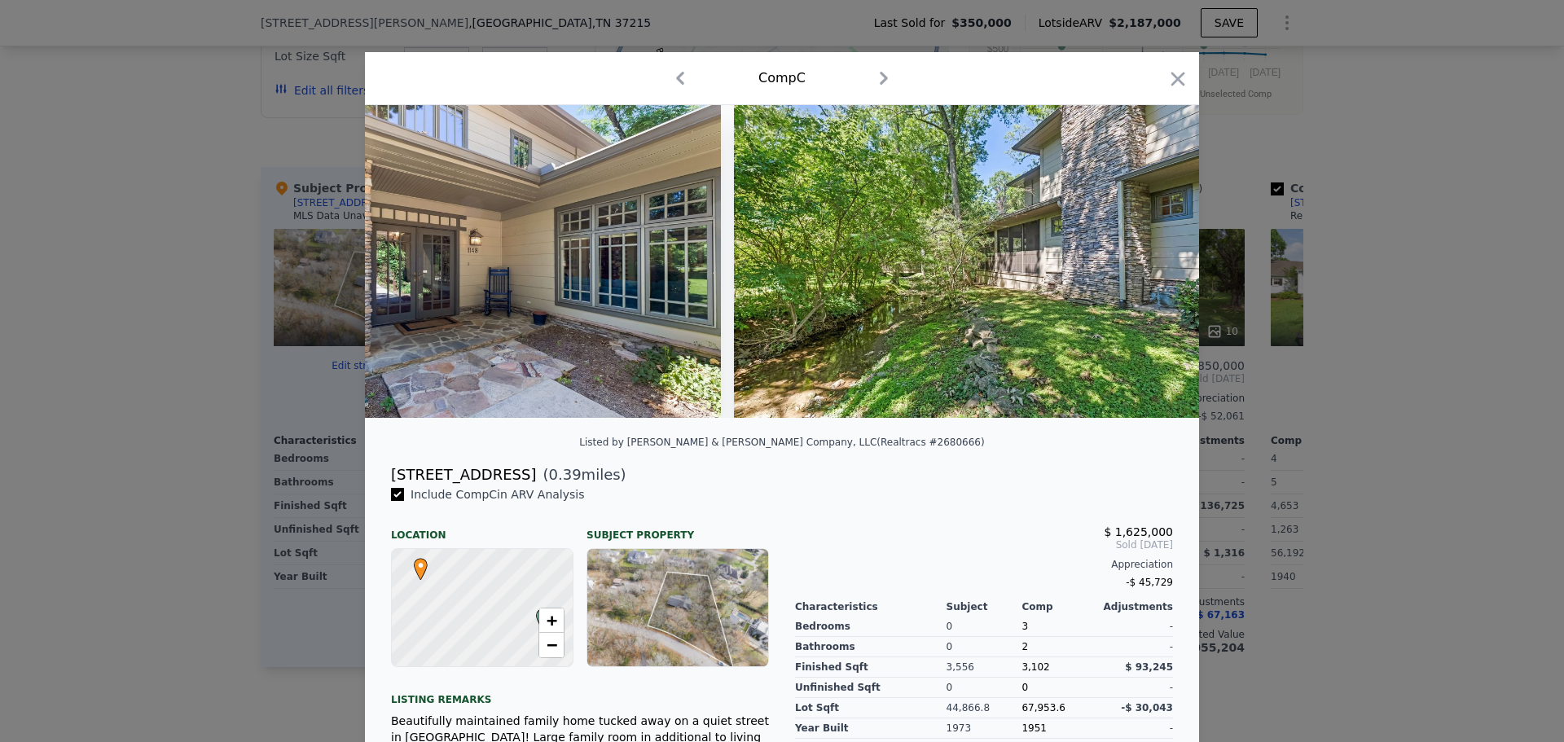
scroll to position [0, 16314]
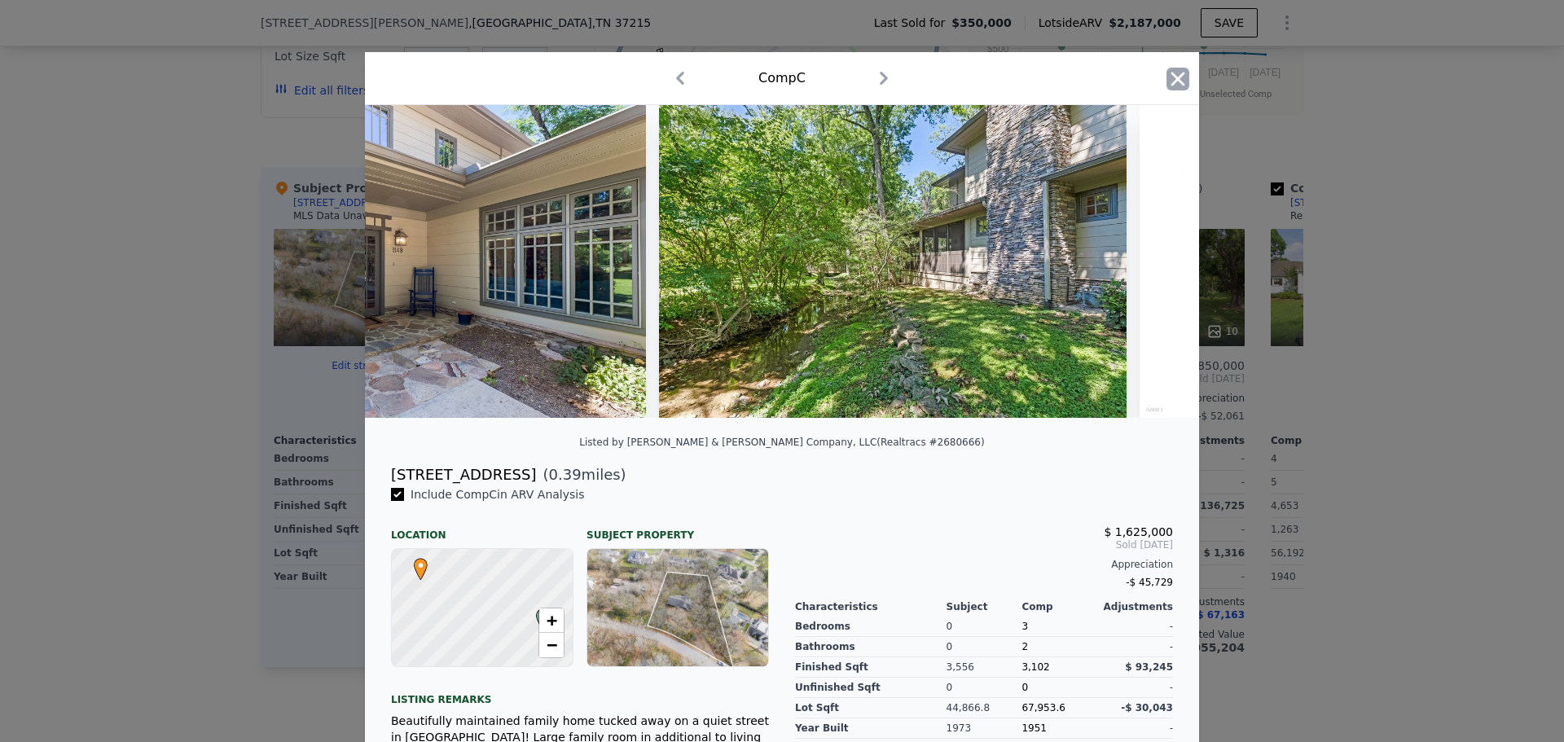
click at [1167, 73] on icon "button" at bounding box center [1178, 79] width 23 height 23
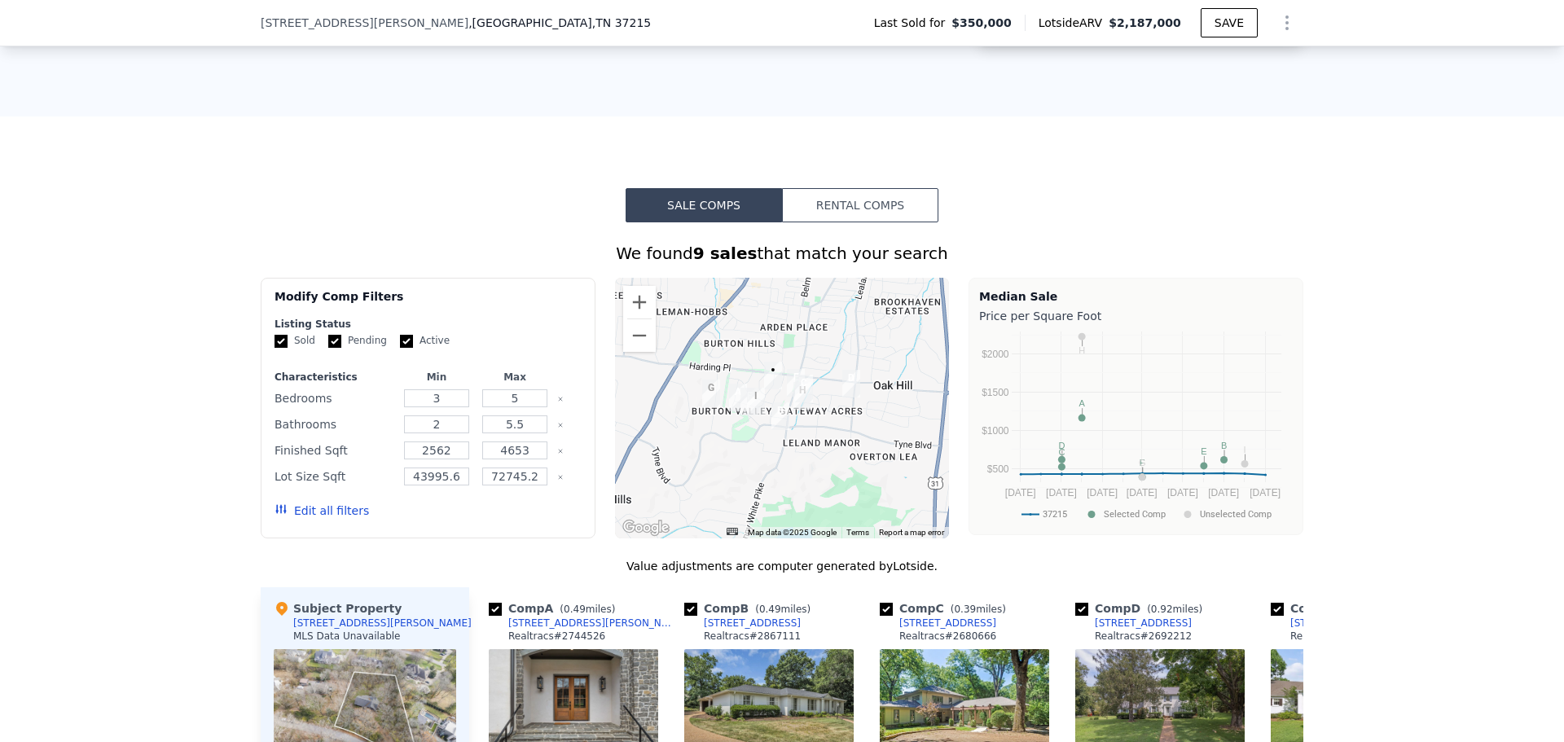
scroll to position [1141, 0]
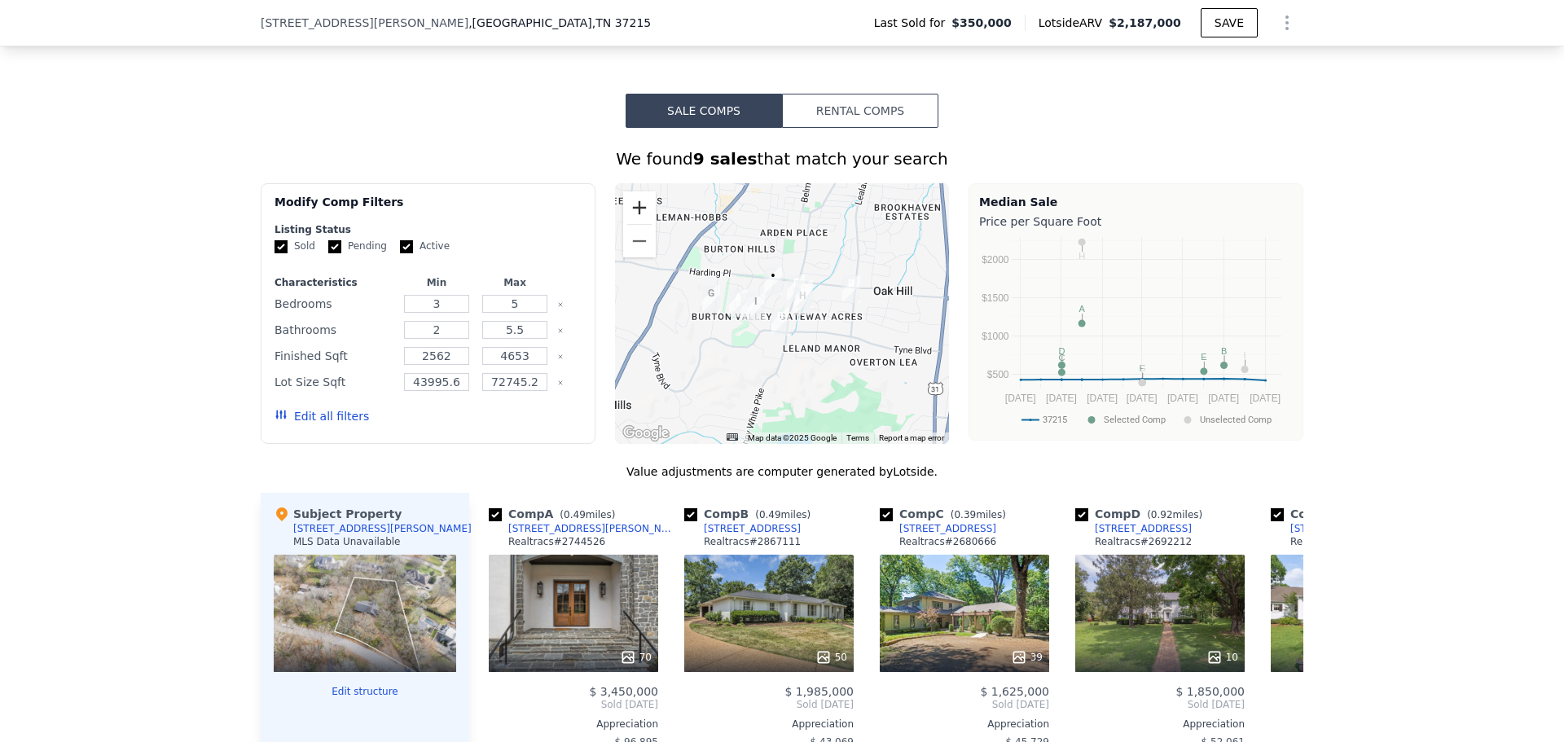
click at [635, 224] on button "Zoom in" at bounding box center [639, 207] width 33 height 33
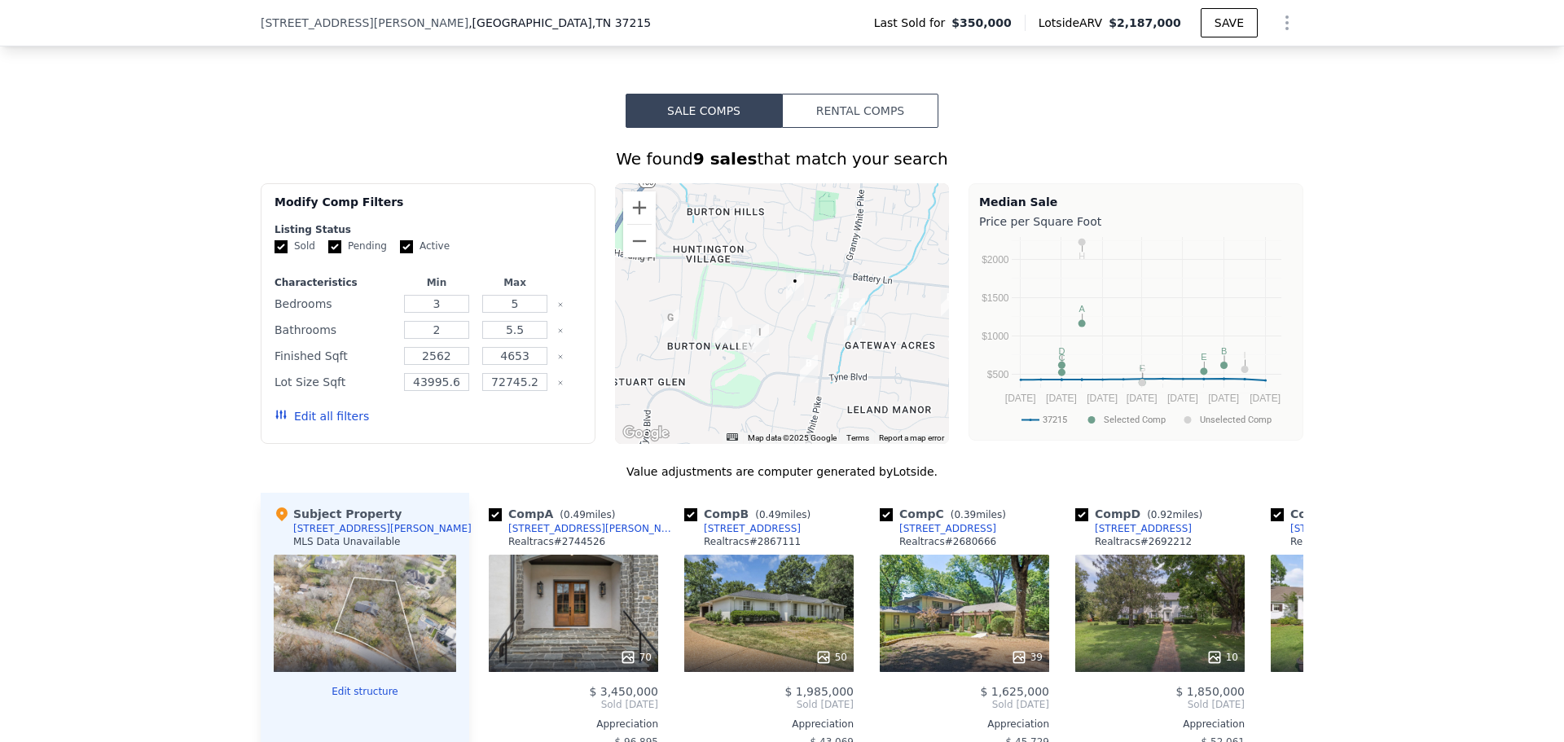
drag, startPoint x: 701, startPoint y: 305, endPoint x: 732, endPoint y: 333, distance: 41.5
click at [732, 333] on div at bounding box center [782, 313] width 335 height 261
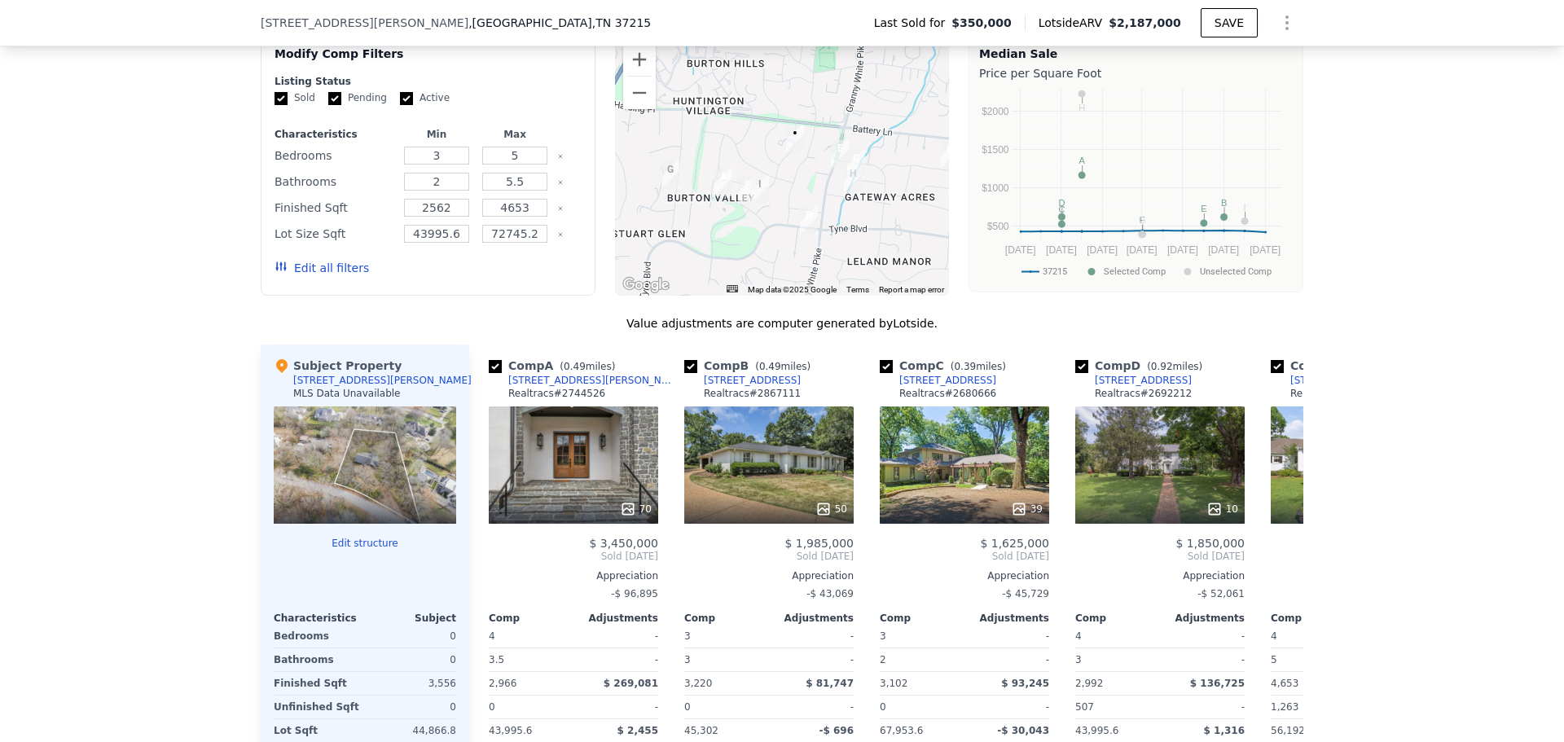
scroll to position [1385, 0]
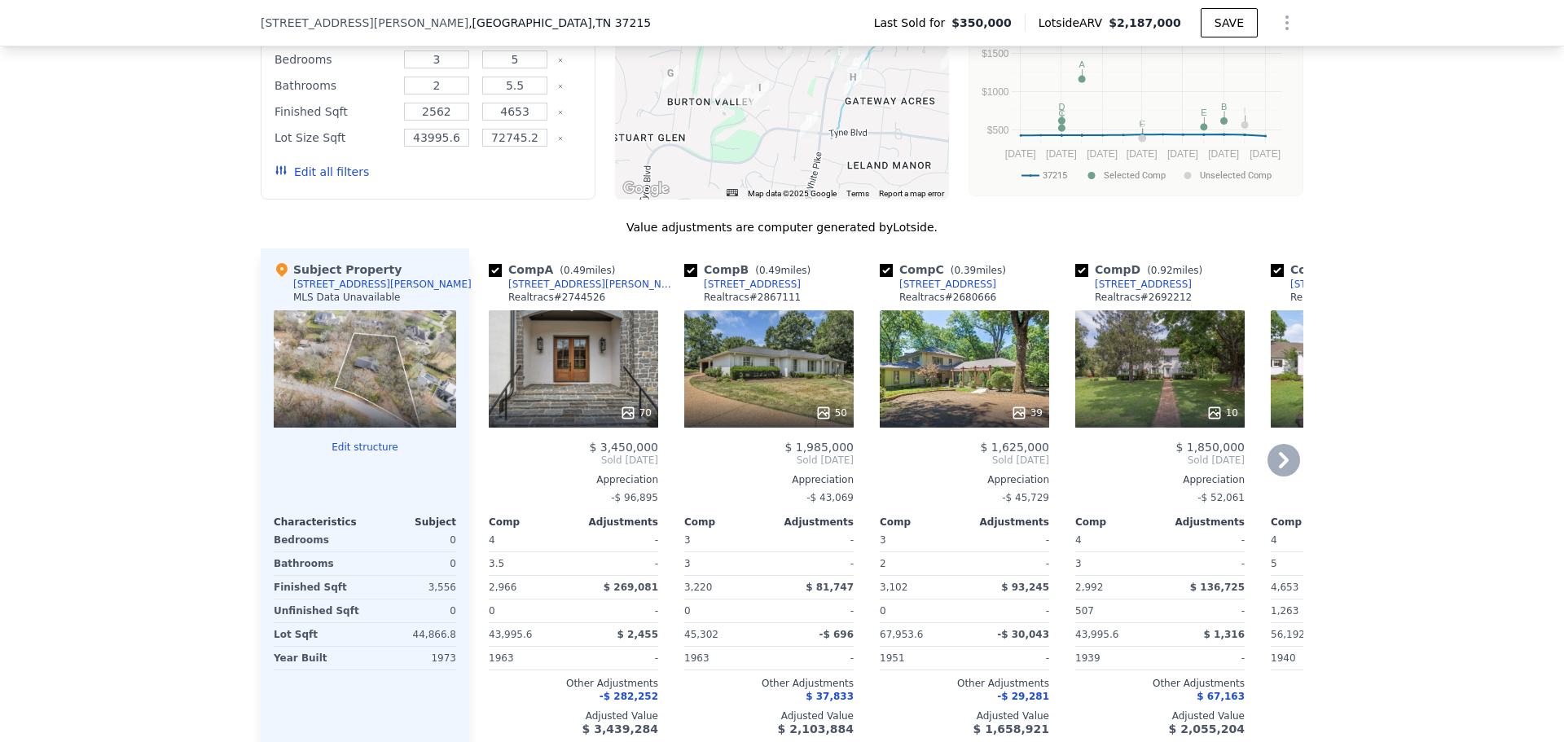
click at [1277, 468] on icon at bounding box center [1284, 460] width 33 height 33
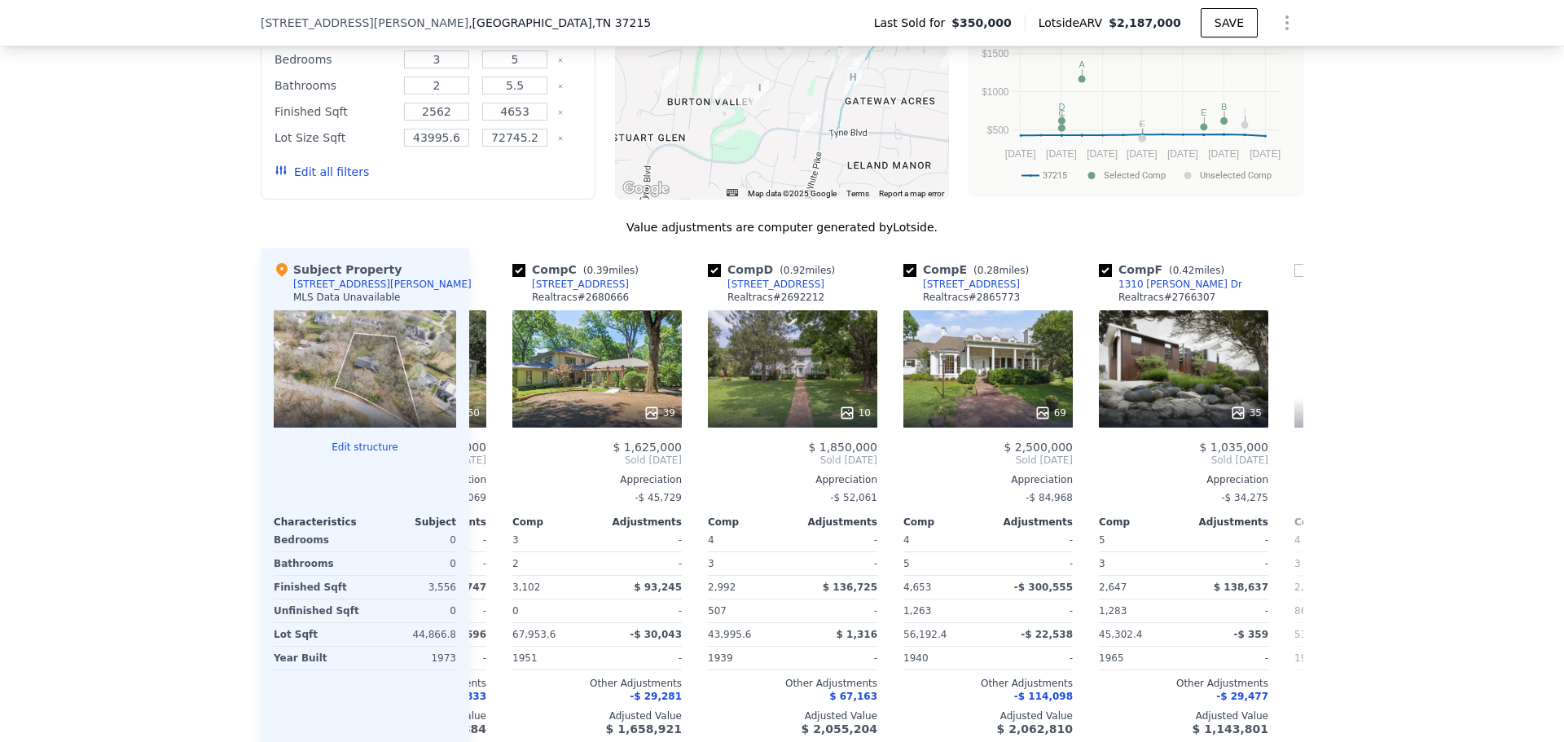
scroll to position [0, 391]
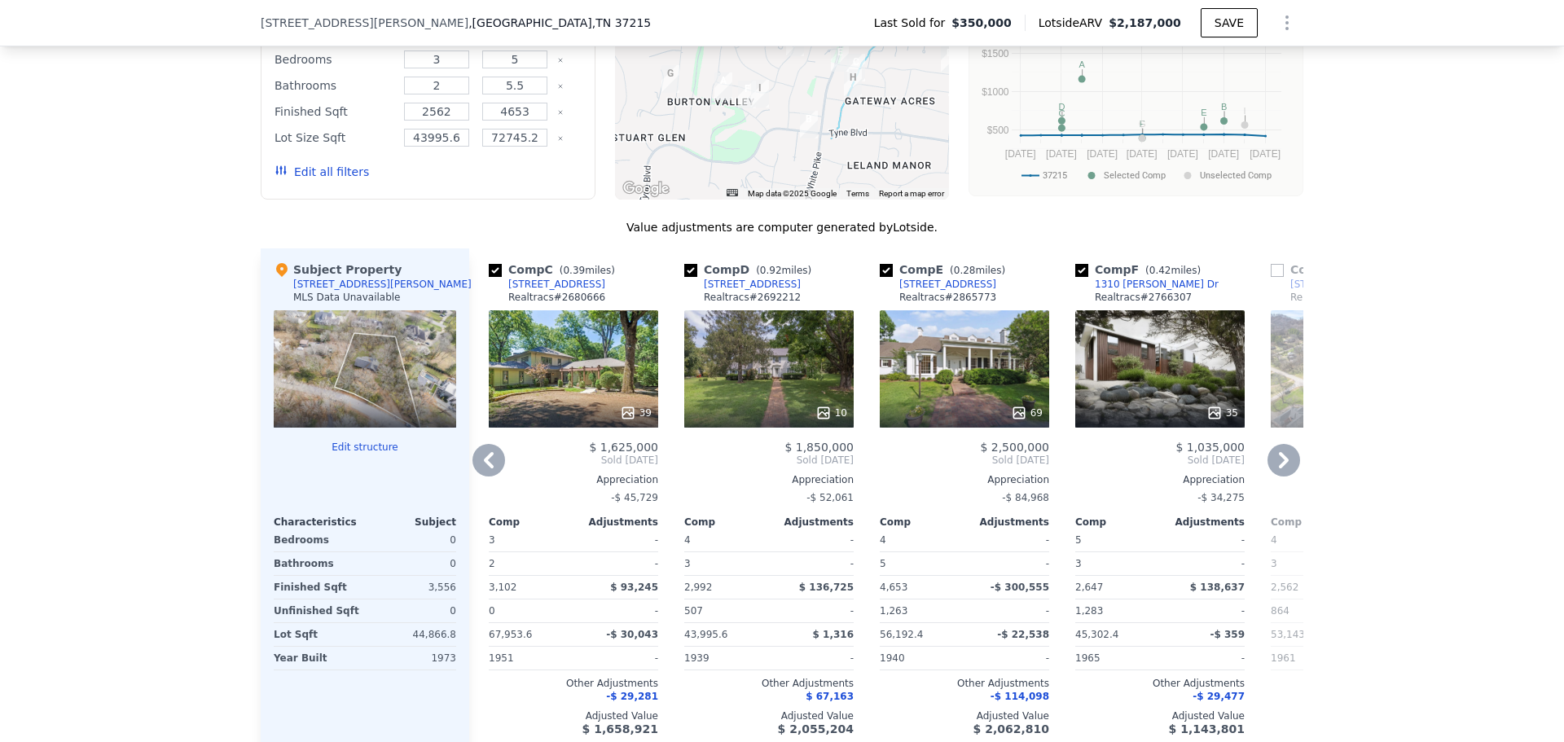
click at [1013, 421] on icon at bounding box center [1019, 413] width 16 height 16
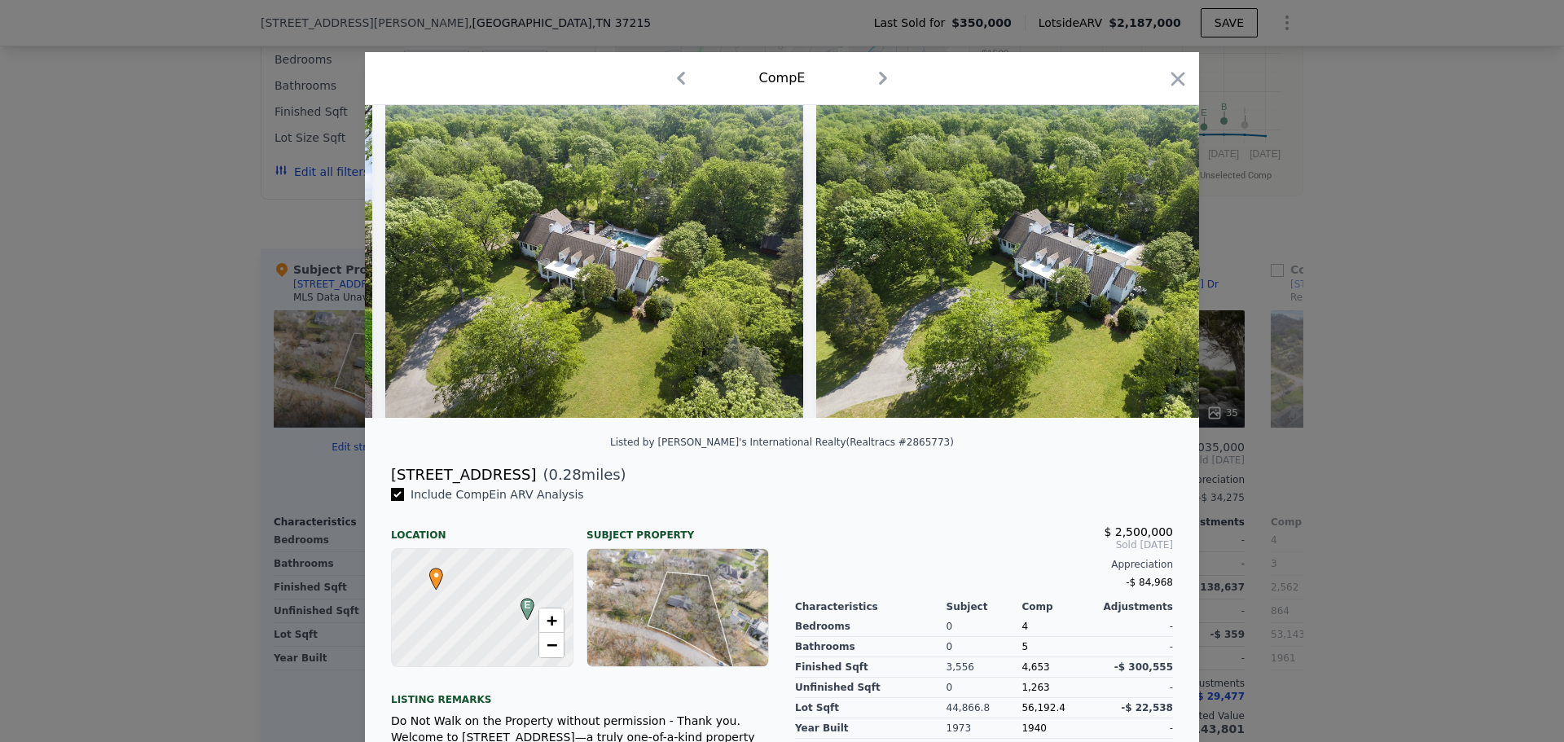
scroll to position [0, 26020]
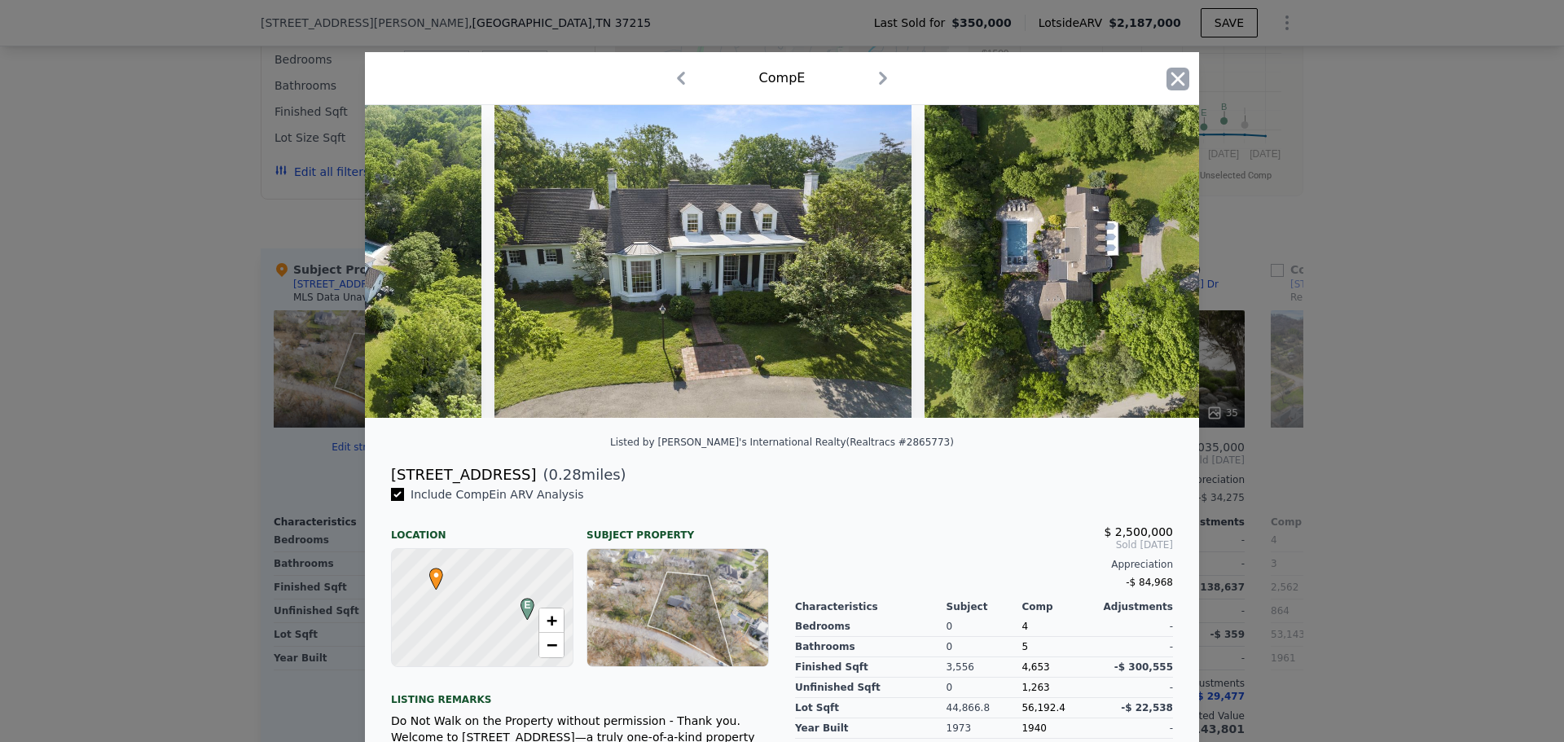
click at [1176, 80] on icon "button" at bounding box center [1178, 79] width 23 height 23
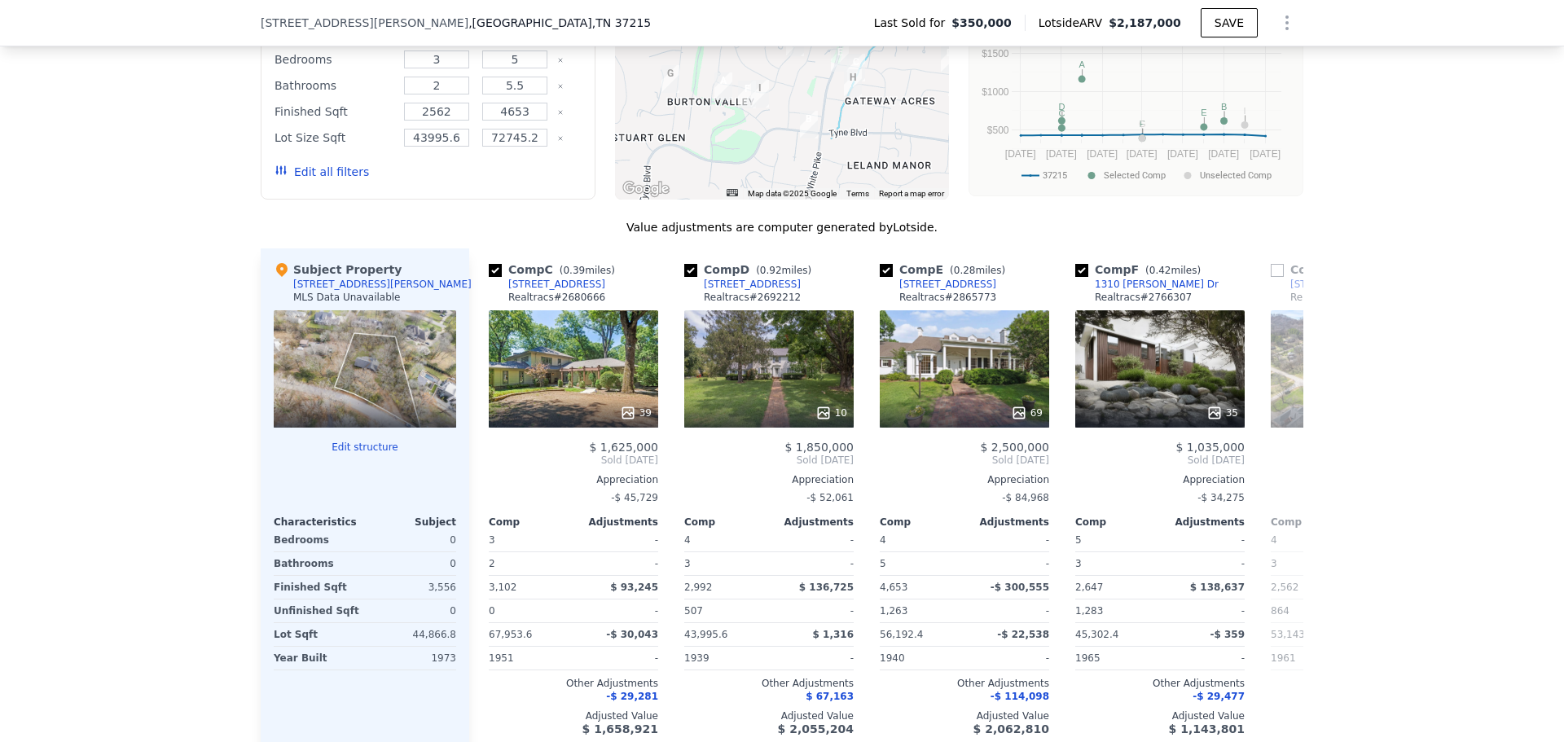
scroll to position [1466, 0]
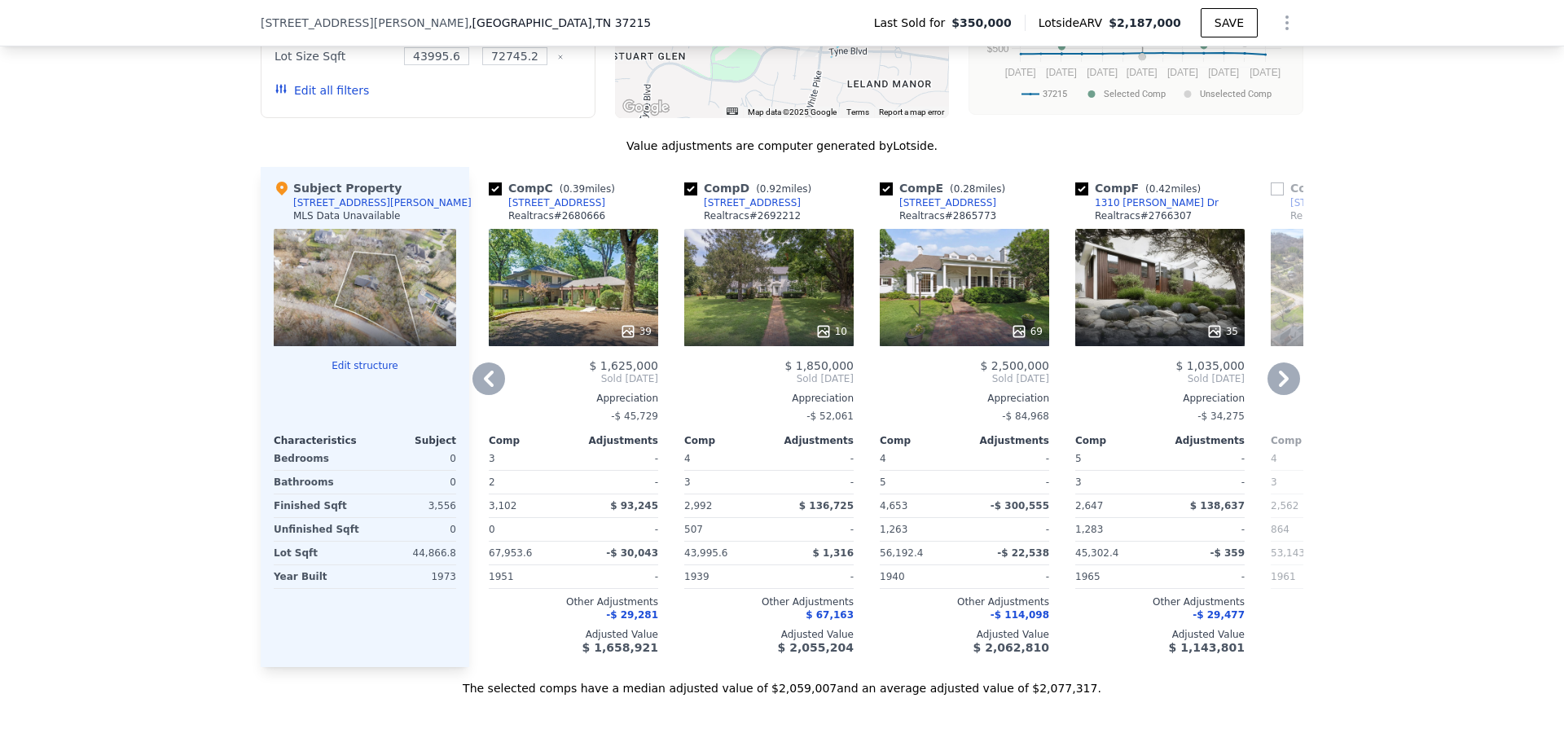
click at [1211, 336] on icon at bounding box center [1214, 331] width 11 height 11
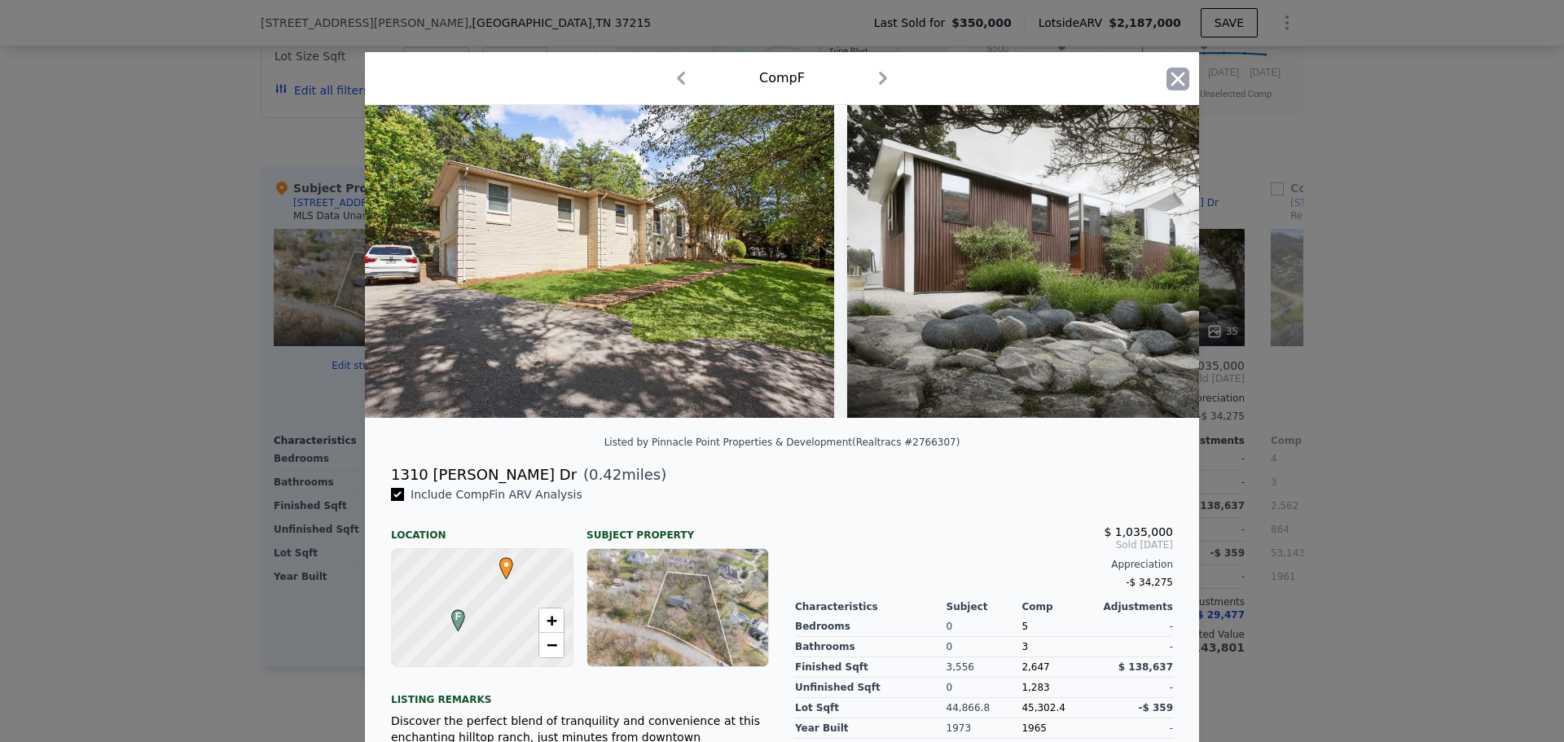
click at [1174, 73] on icon "button" at bounding box center [1178, 79] width 23 height 23
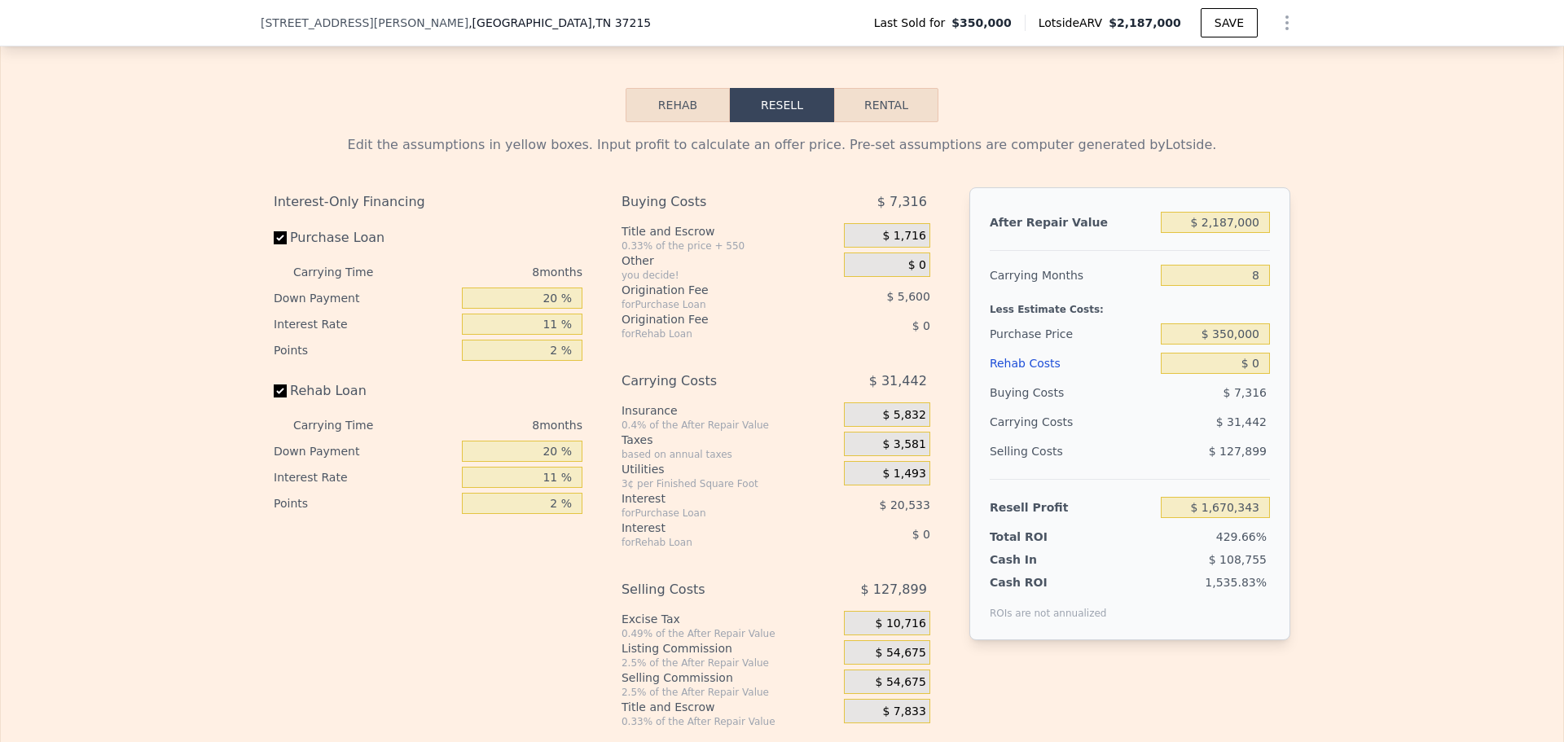
scroll to position [2200, 0]
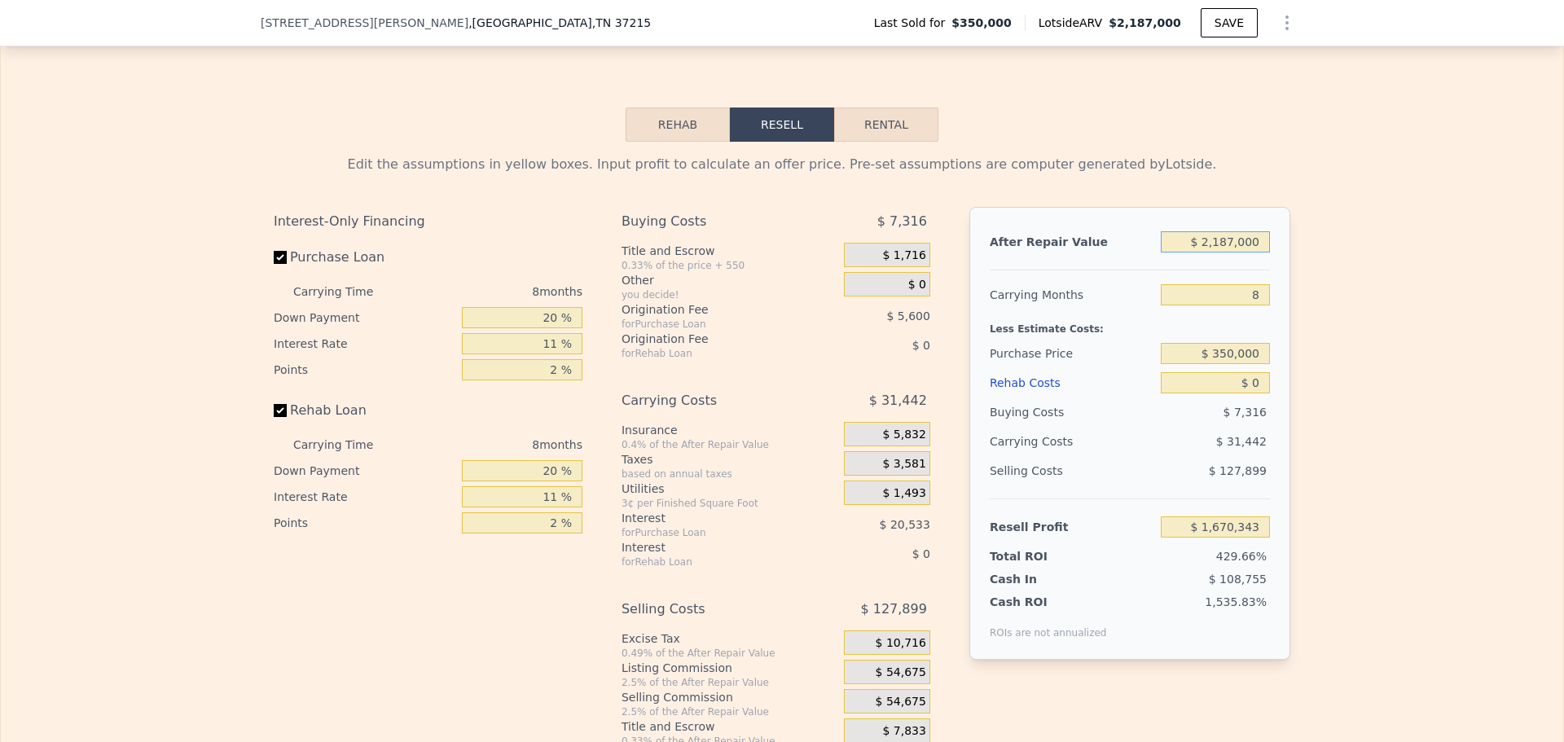
click at [1242, 253] on input "$ 2,187,000" at bounding box center [1215, 241] width 109 height 21
type input "$ 1,600,000"
type input "$ 1,119,089"
type input "$ 1,600,000"
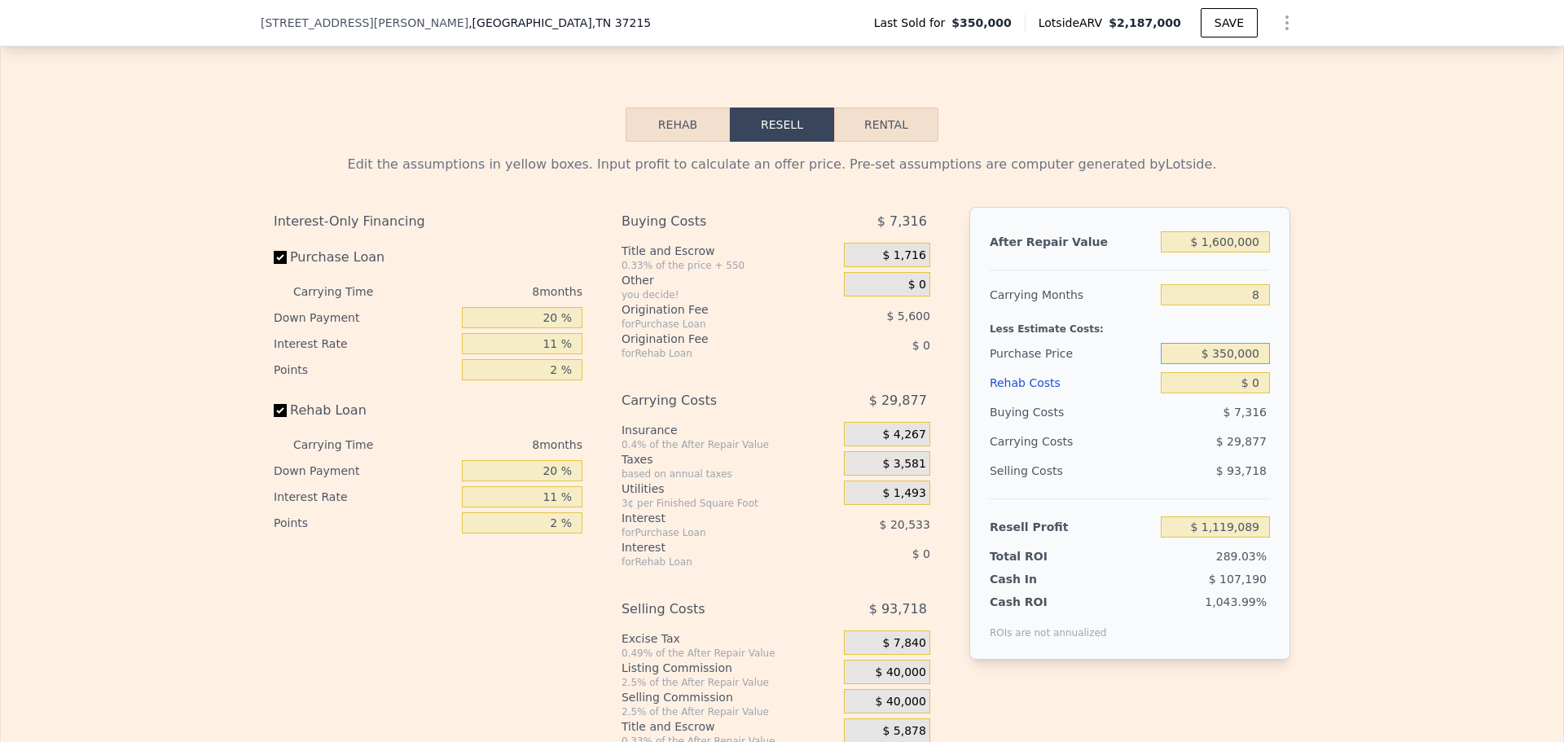
click at [1228, 364] on input "$ 350,000" at bounding box center [1215, 353] width 109 height 21
drag, startPoint x: 1228, startPoint y: 380, endPoint x: 1233, endPoint y: 364, distance: 17.3
click at [1228, 364] on input "$ 350,000" at bounding box center [1215, 353] width 109 height 21
type input "$ 1,200,000"
click at [1241, 305] on input "8" at bounding box center [1215, 294] width 109 height 21
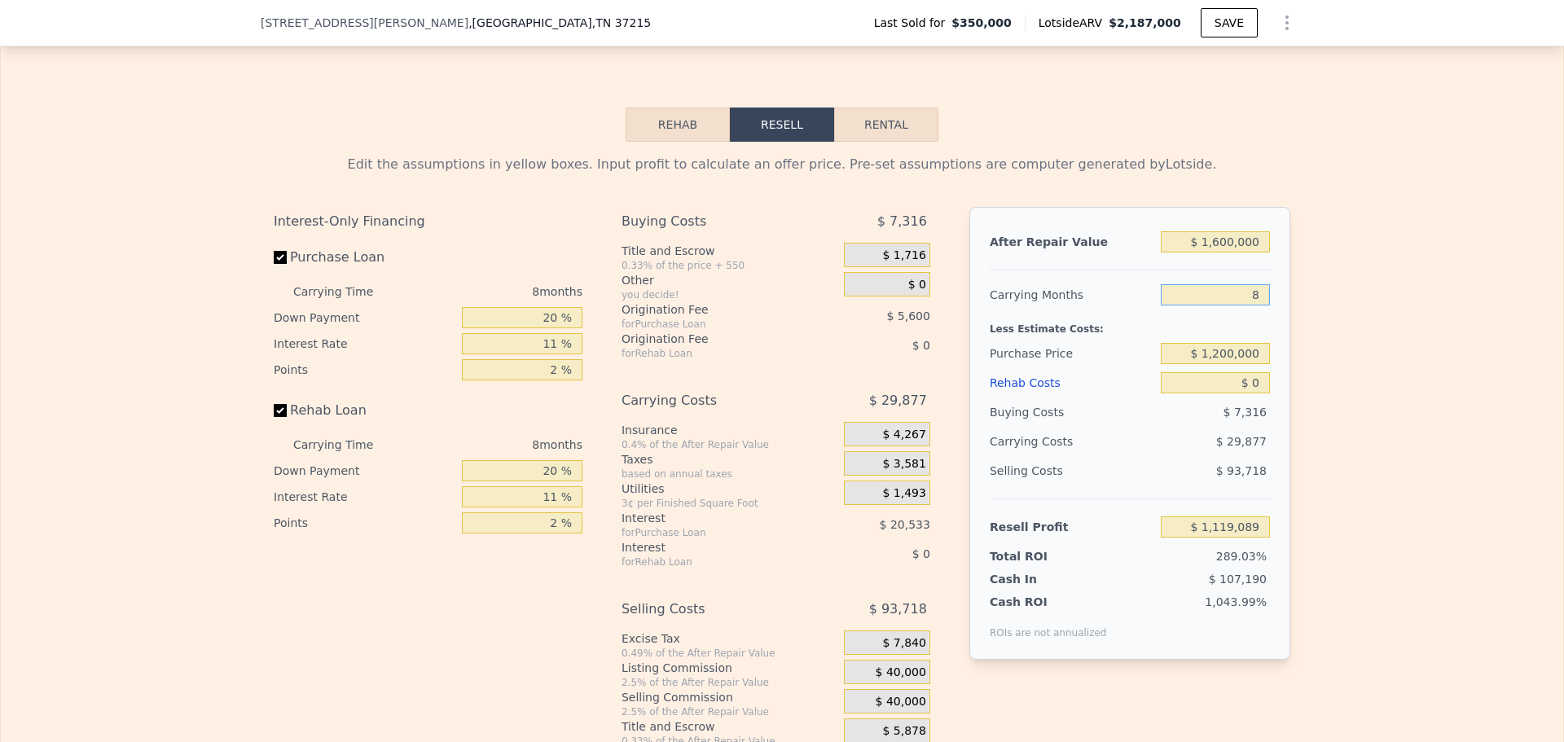
type input "$ 202,795"
type input "6"
type input "$ 222,730"
type input "6"
click at [1351, 308] on div "Edit the assumptions in yellow boxes. Input profit to calculate an offer price.…" at bounding box center [782, 445] width 1563 height 606
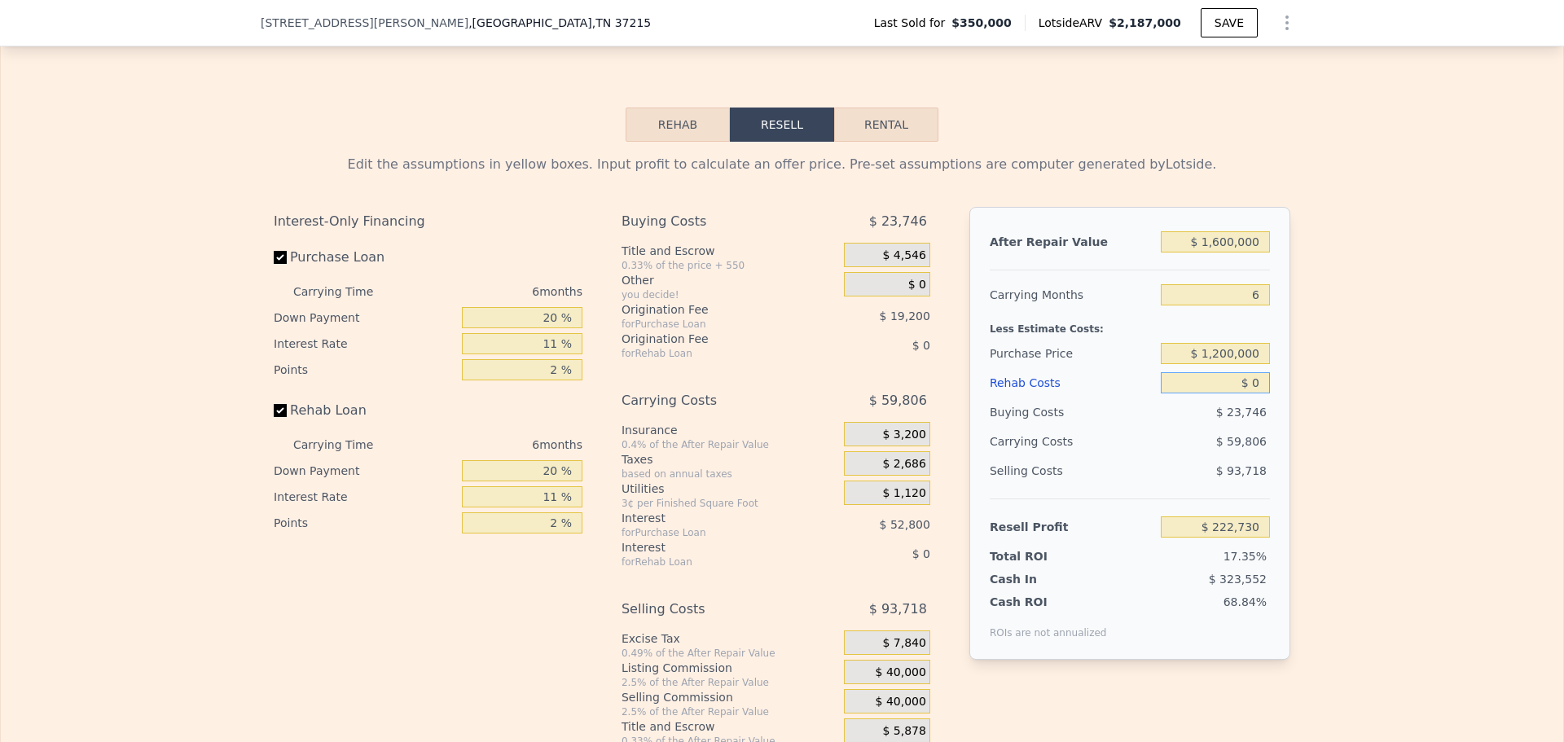
drag, startPoint x: 1254, startPoint y: 412, endPoint x: 1225, endPoint y: 414, distance: 28.6
click at [1237, 393] on input "$ 0" at bounding box center [1215, 382] width 109 height 21
type input "$ 90,000"
type input "$ 127,330"
type input "$ 90,000"
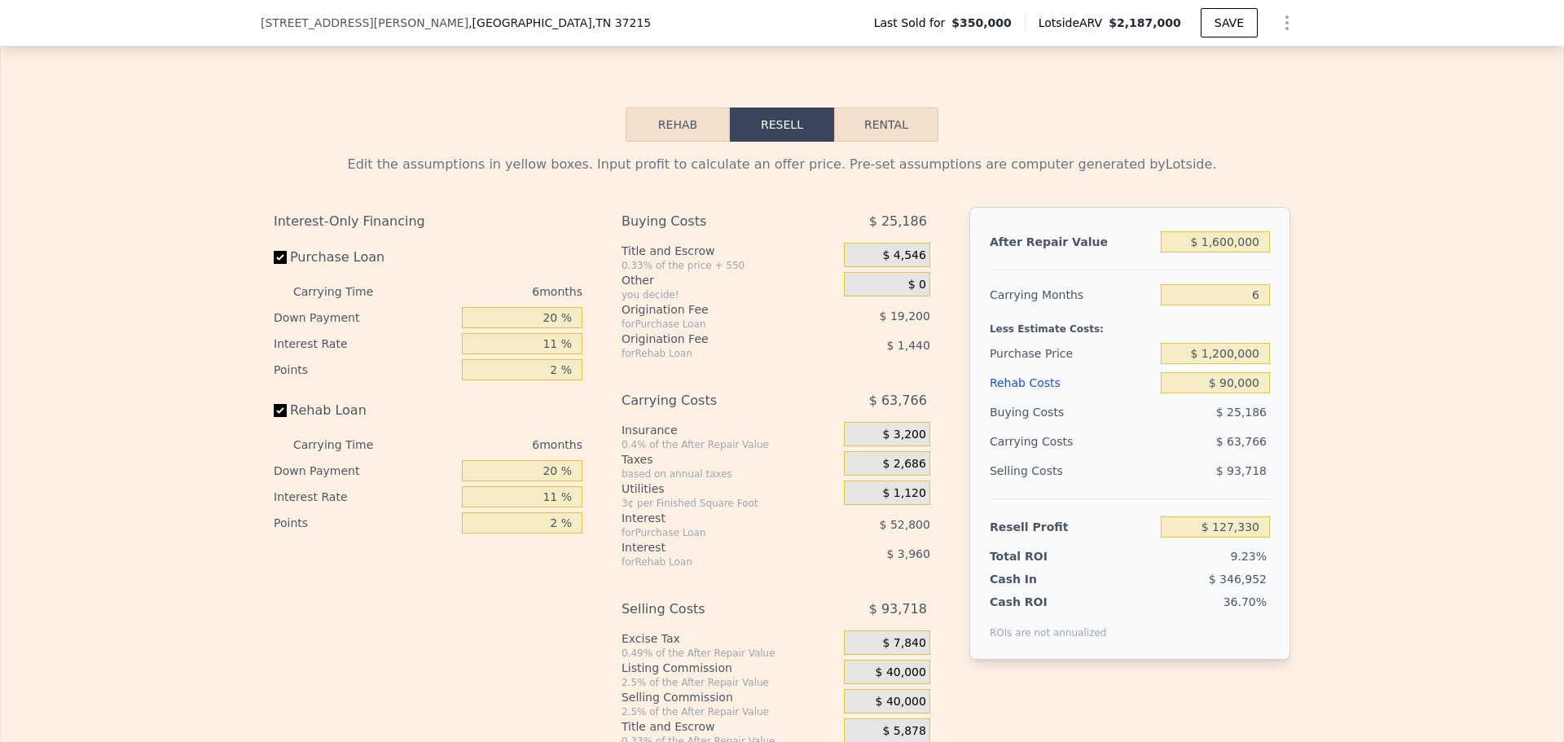
click at [1334, 416] on div "Edit the assumptions in yellow boxes. Input profit to calculate an offer price.…" at bounding box center [782, 445] width 1563 height 606
click at [547, 328] on input "20 %" at bounding box center [522, 317] width 121 height 21
type input "10 %"
type input "$ 118,330"
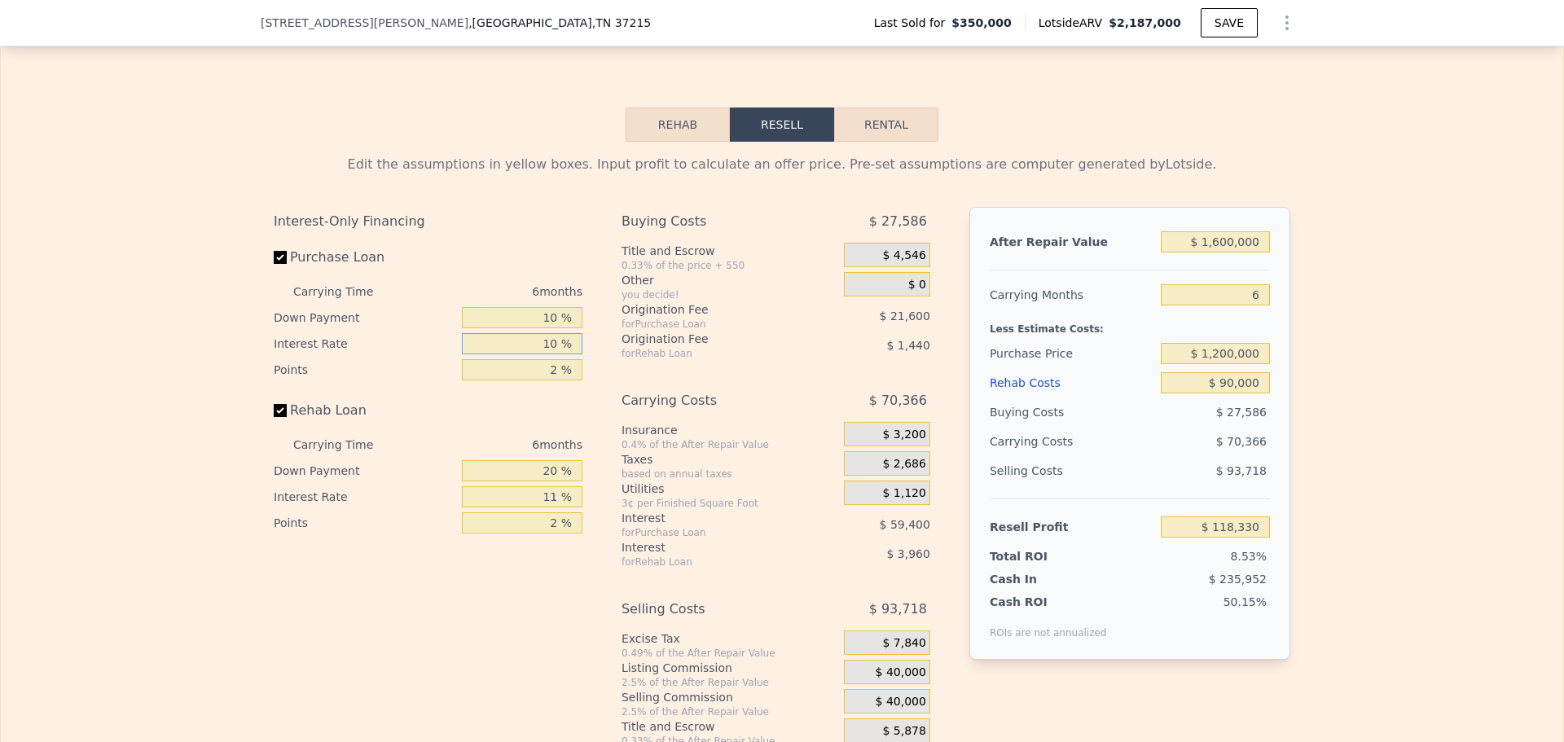
type input "10 %"
type input "1 %"
type input "$ 123,730"
type input "1 %"
type input "$ 134,530"
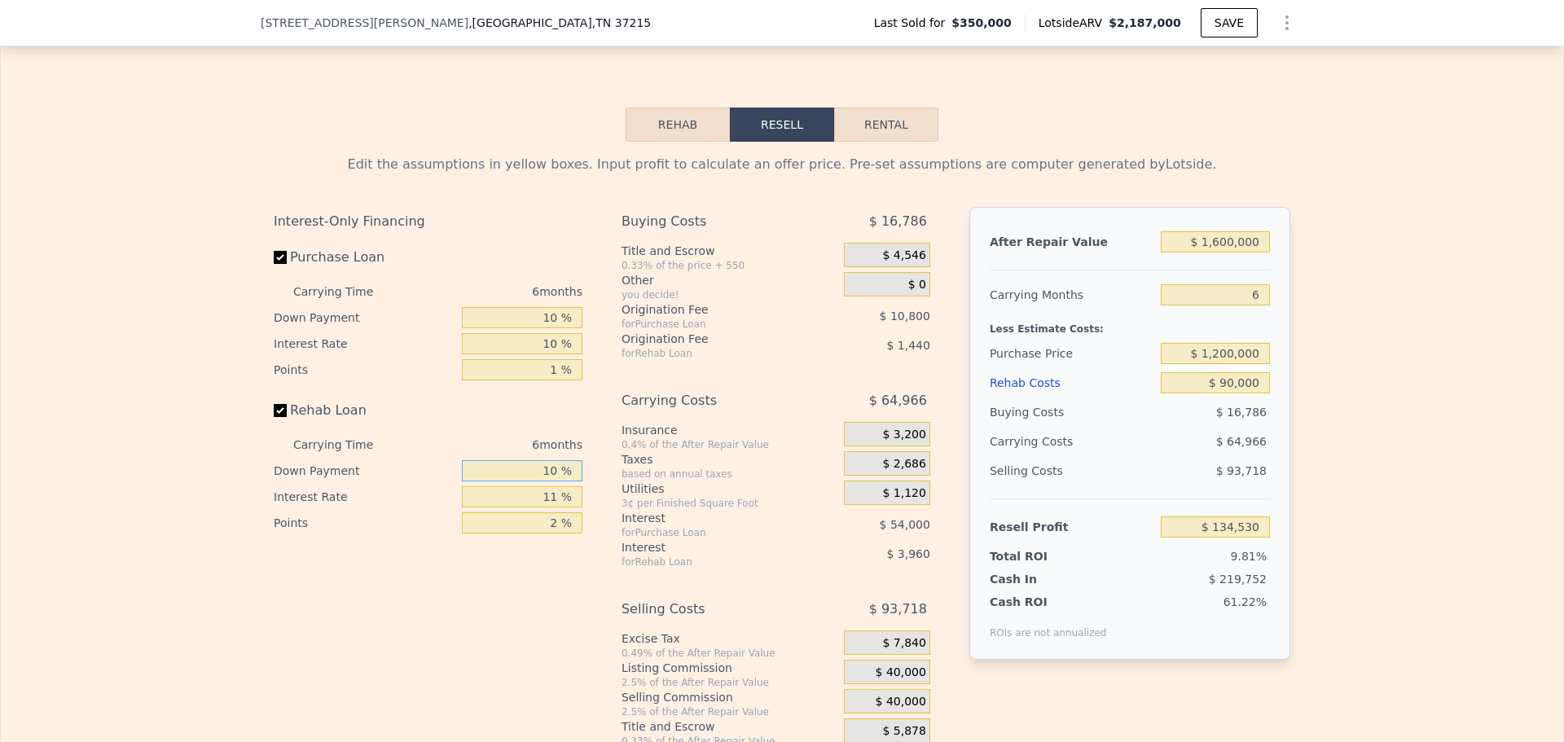
type input "10 %"
type input "$ 133,852"
type input "10 %"
type input "$ 134,260"
type input "1 %"
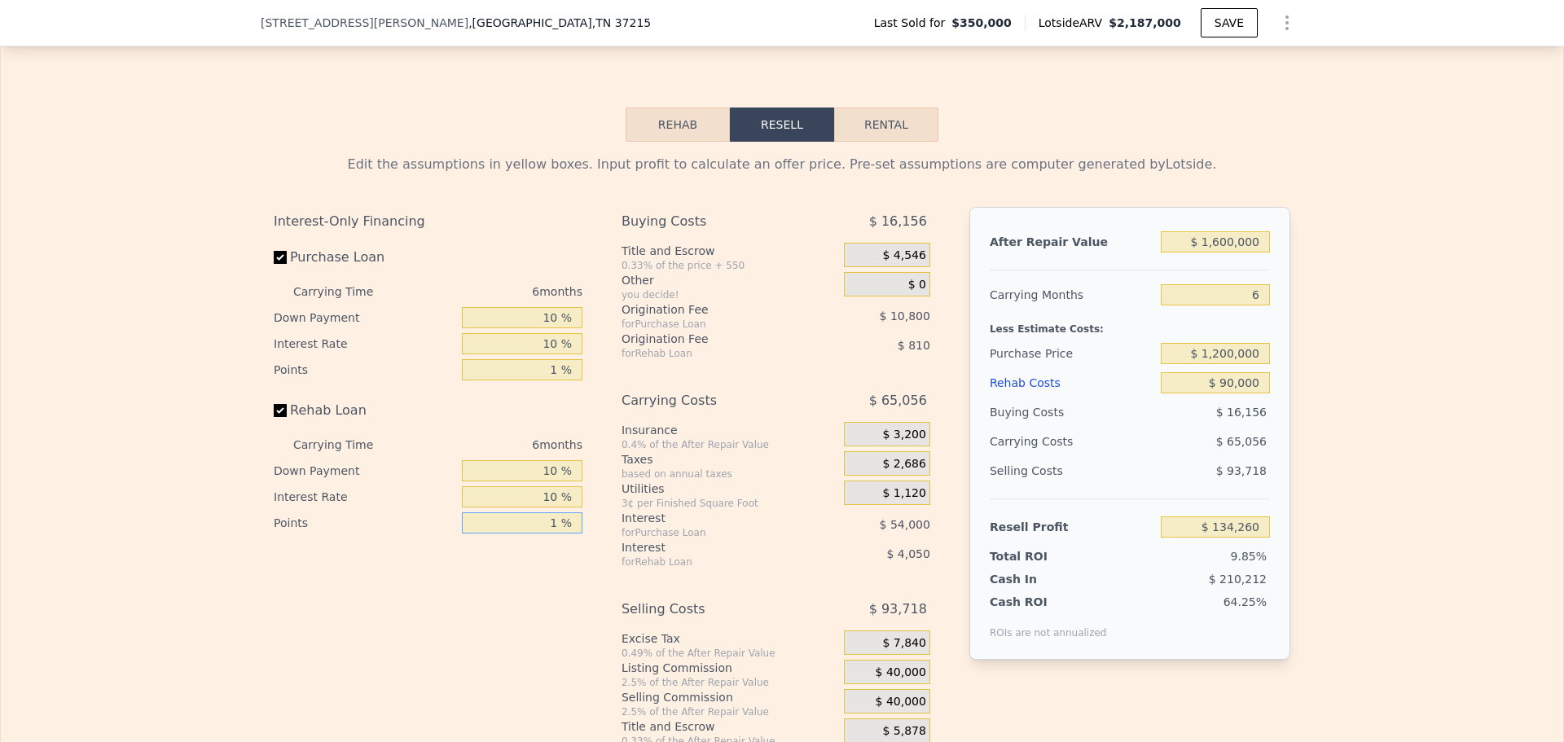
type input "$ 135,070"
type input "1 %"
click at [877, 684] on div "$ 40,000" at bounding box center [887, 672] width 86 height 24
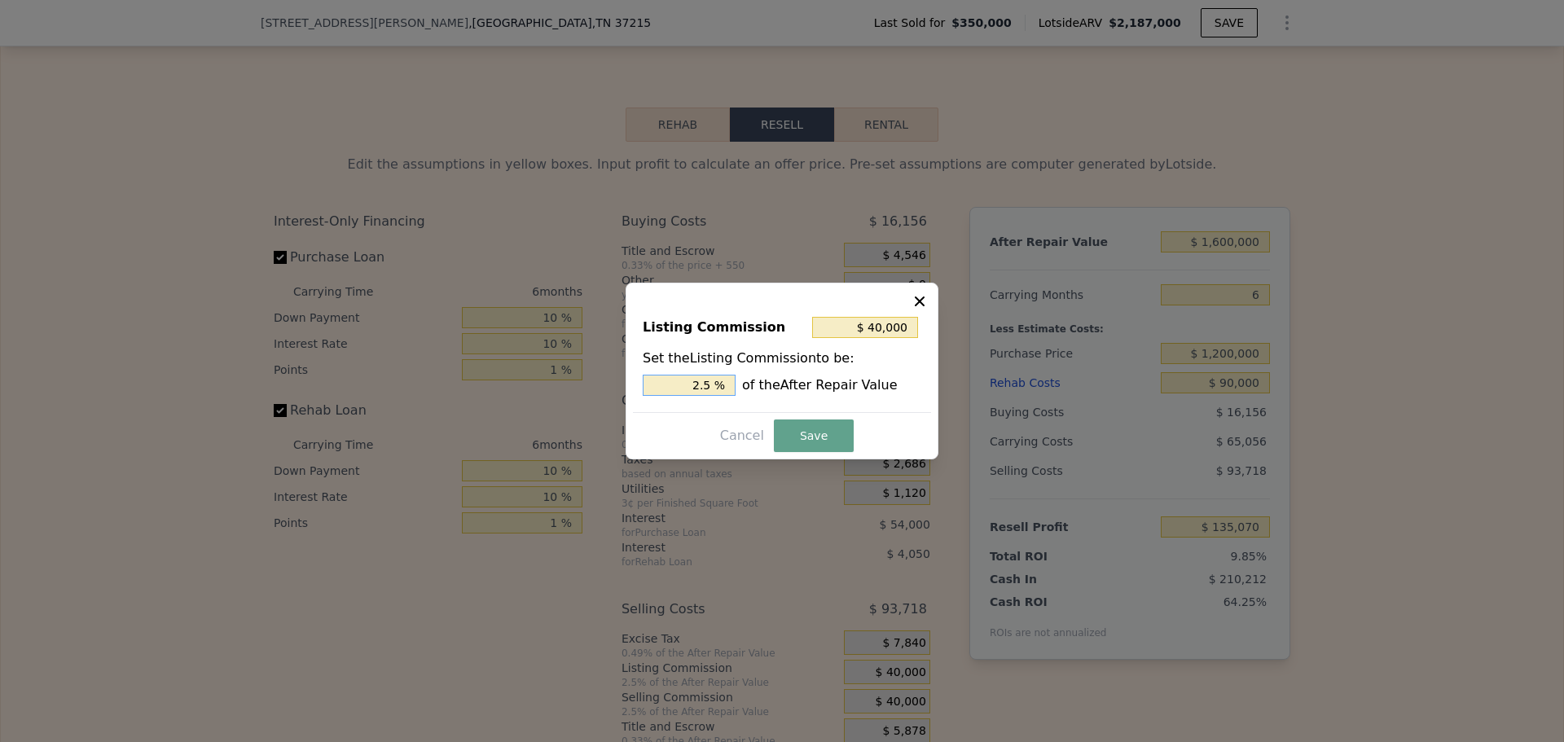
drag, startPoint x: 701, startPoint y: 388, endPoint x: 714, endPoint y: 386, distance: 12.3
click at [714, 386] on input "2.5 %" at bounding box center [689, 385] width 93 height 21
type input "$ 32,000"
type input "2 %"
click at [806, 433] on button "Save" at bounding box center [814, 436] width 80 height 33
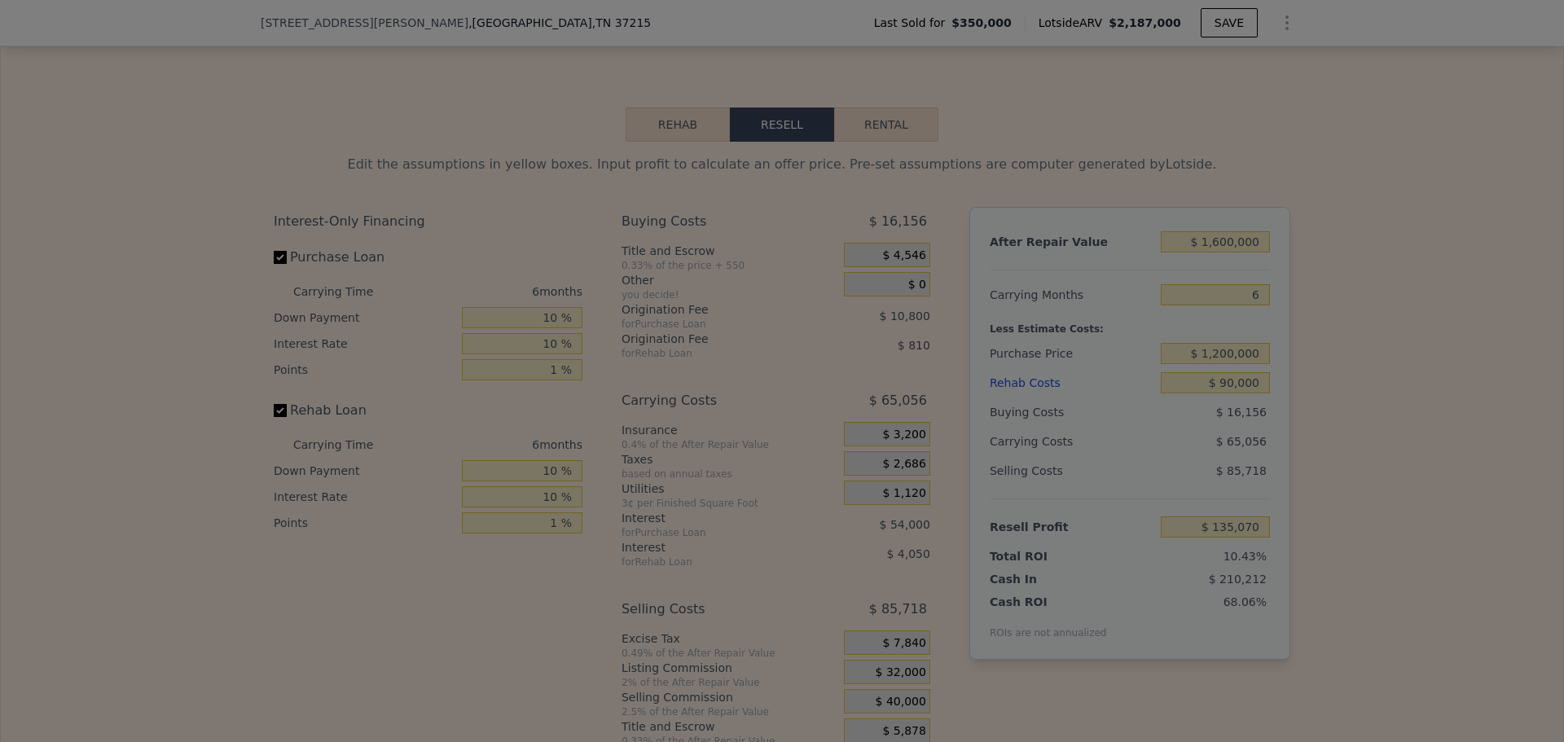
type input "$ 143,070"
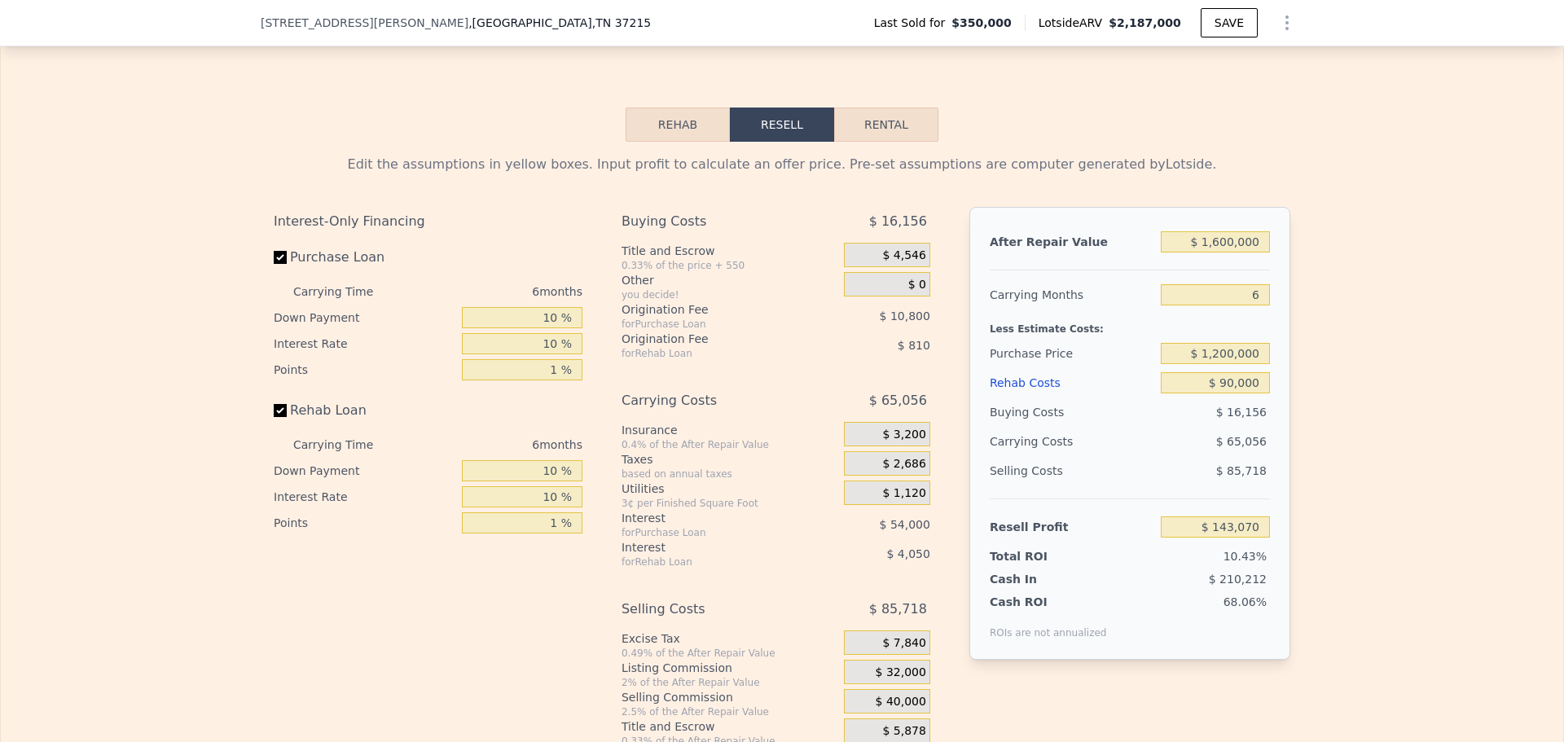
click at [1381, 370] on div "Edit the assumptions in yellow boxes. Input profit to calculate an offer price.…" at bounding box center [782, 445] width 1563 height 606
click at [1215, 364] on input "$ 1,200,000" at bounding box center [1215, 353] width 109 height 21
type input "$ 1,000,000"
click at [1312, 410] on div "Edit the assumptions in yellow boxes. Input profit to calculate an offer price.…" at bounding box center [782, 445] width 1563 height 606
type input "$ 354,536"
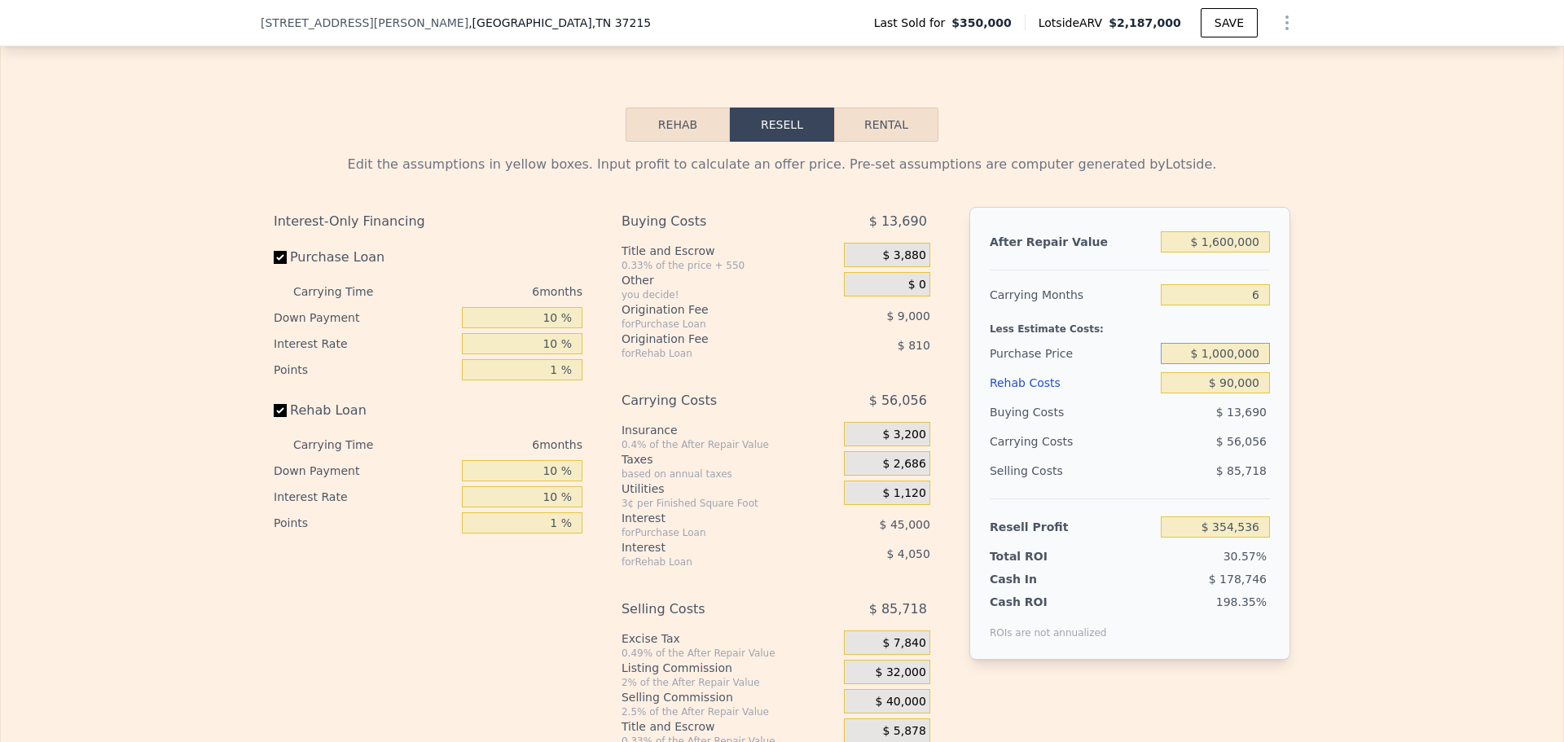
type input "$ 2,187,000"
type input "8"
type input "$ 0"
type input "$ 1,670,343"
click at [1218, 364] on input "$ 1,000,000" at bounding box center [1215, 353] width 109 height 21
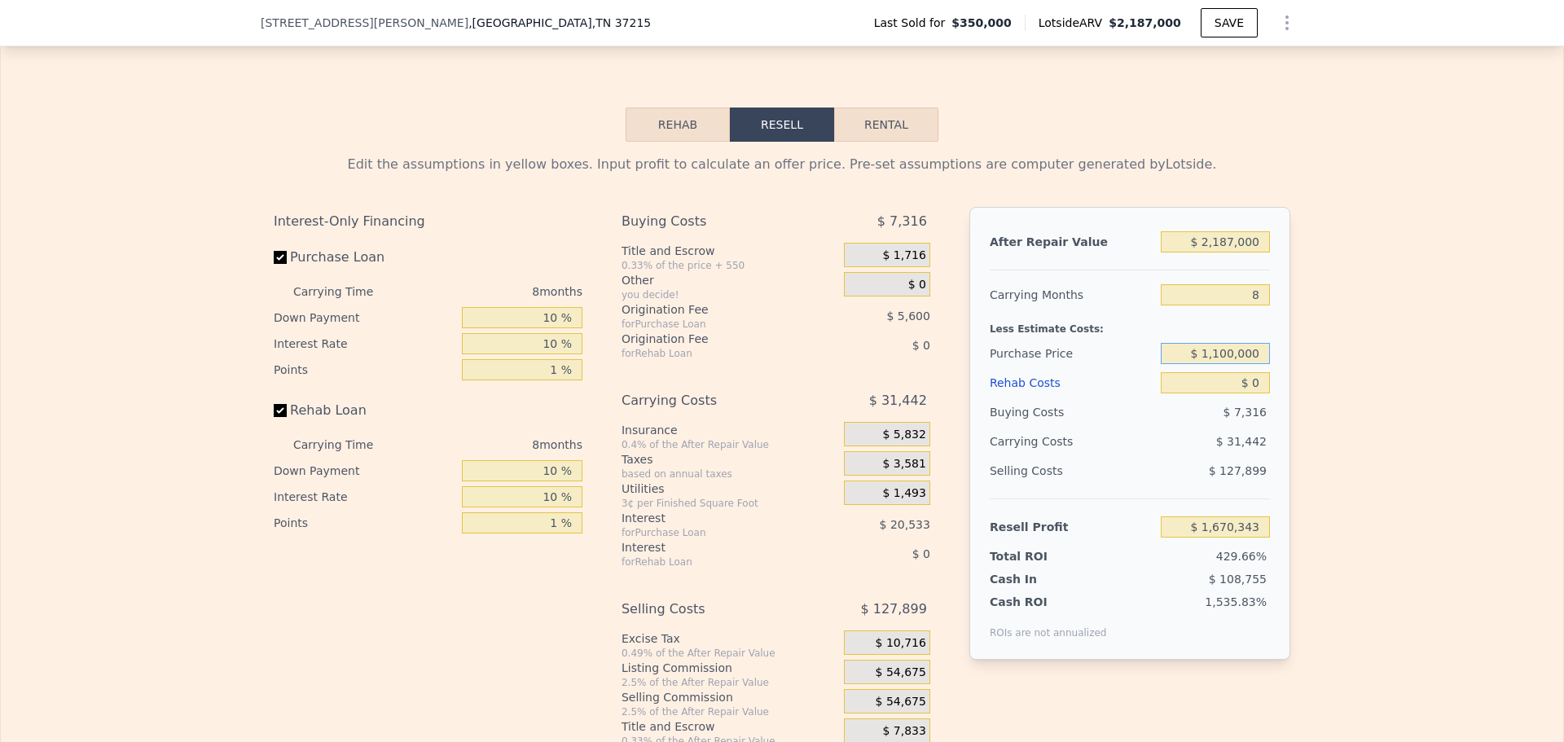
type input "$ 1,100,000"
click at [1310, 372] on div "Edit the assumptions in yellow boxes. Input profit to calculate an offer price.…" at bounding box center [782, 445] width 1563 height 606
type input "$ 861,846"
click at [1260, 393] on input "$ 0" at bounding box center [1215, 382] width 109 height 21
type input "$ 90"
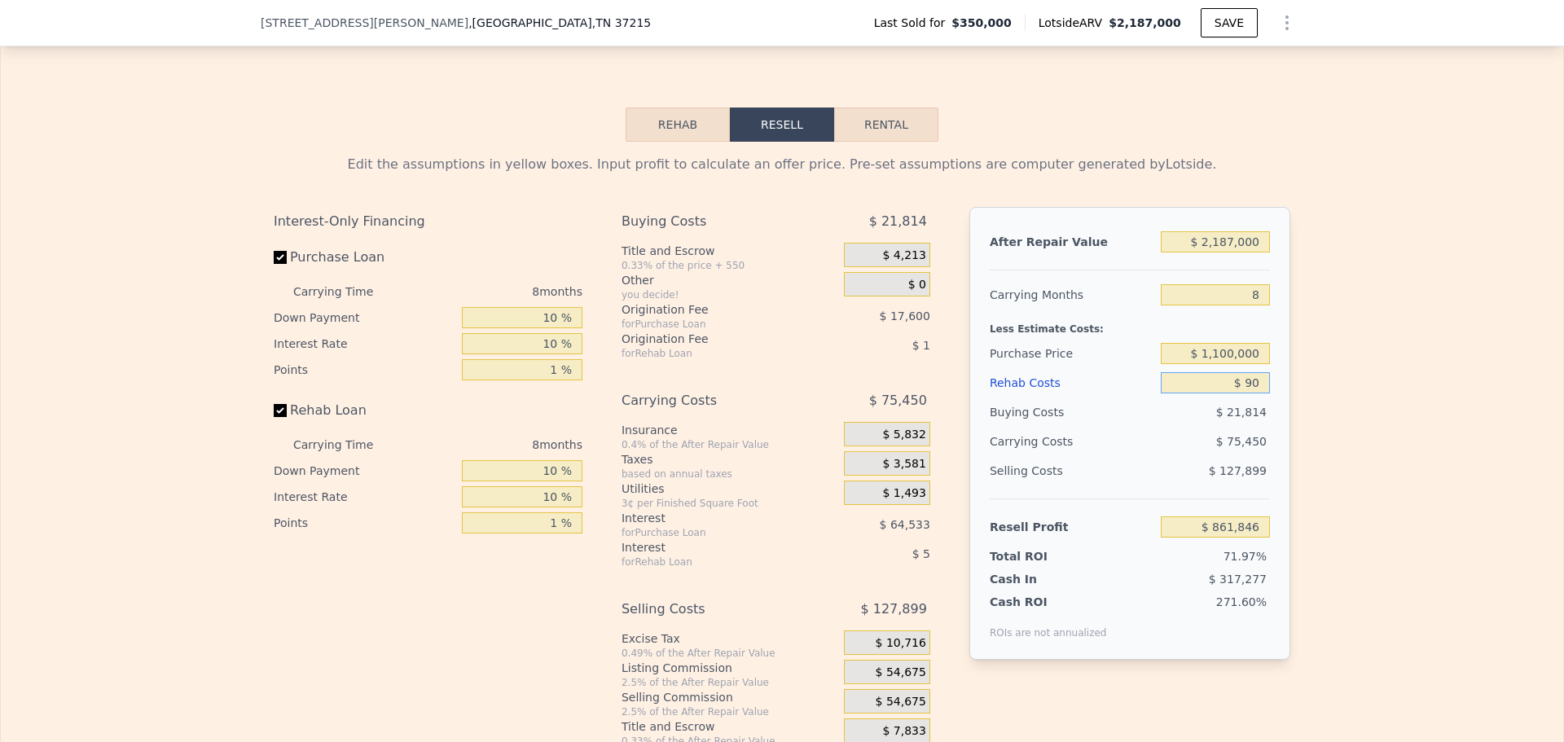
type input "$ 861,747"
type input "$ 9,000"
type input "$ 852,174"
type input "$ 90,000"
type input "$ 765,126"
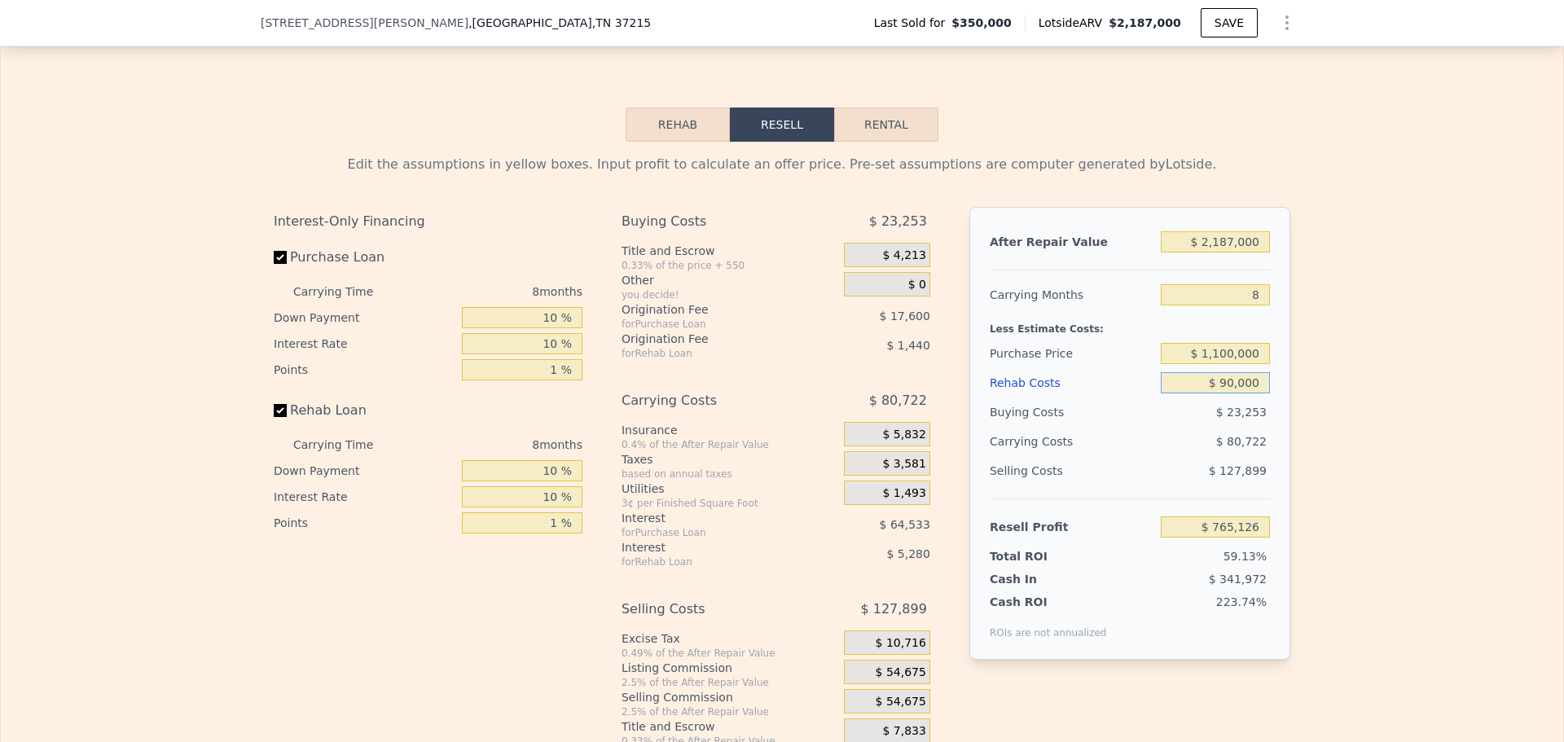
type input "$ 90,000"
click at [1270, 457] on div "After Repair Value $ 2,187,000 Carrying Months 8 Less Estimate Costs: Purchase …" at bounding box center [1129, 433] width 321 height 453
click at [1321, 429] on div "Edit the assumptions in yellow boxes. Input profit to calculate an offer price.…" at bounding box center [782, 445] width 1563 height 606
click at [1218, 364] on input "$ 1,100,000" at bounding box center [1215, 353] width 109 height 21
click at [1215, 364] on input "$ 1,100,000" at bounding box center [1215, 353] width 109 height 21
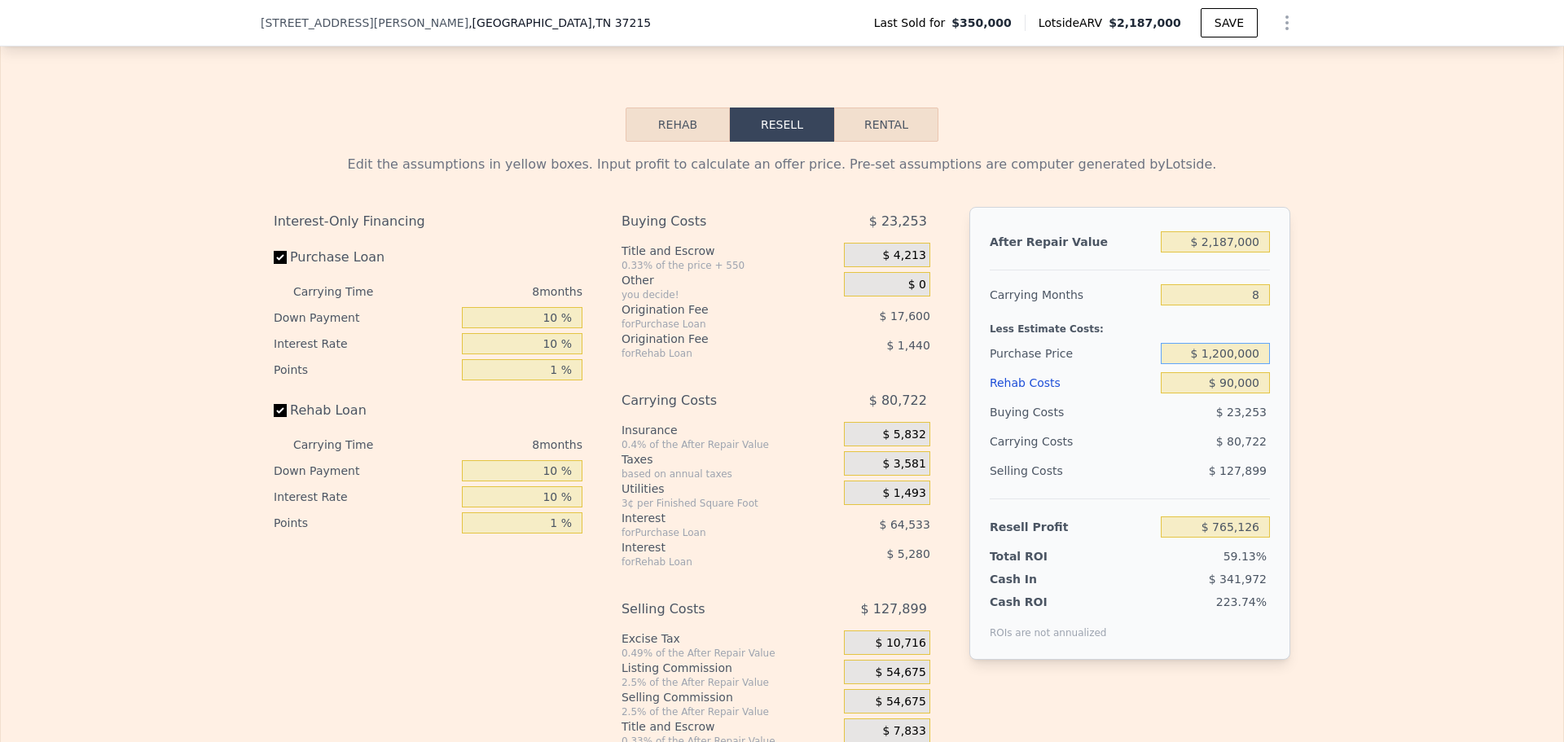
type input "$ 1,200,000"
click at [1381, 383] on div "Edit the assumptions in yellow boxes. Input profit to calculate an offer price.…" at bounding box center [782, 445] width 1563 height 606
type input "$ 657,329"
click at [1222, 364] on input "$ 1,200,000" at bounding box center [1215, 353] width 109 height 21
click at [1332, 373] on div "Edit the assumptions in yellow boxes. Input profit to calculate an offer price.…" at bounding box center [782, 445] width 1563 height 606
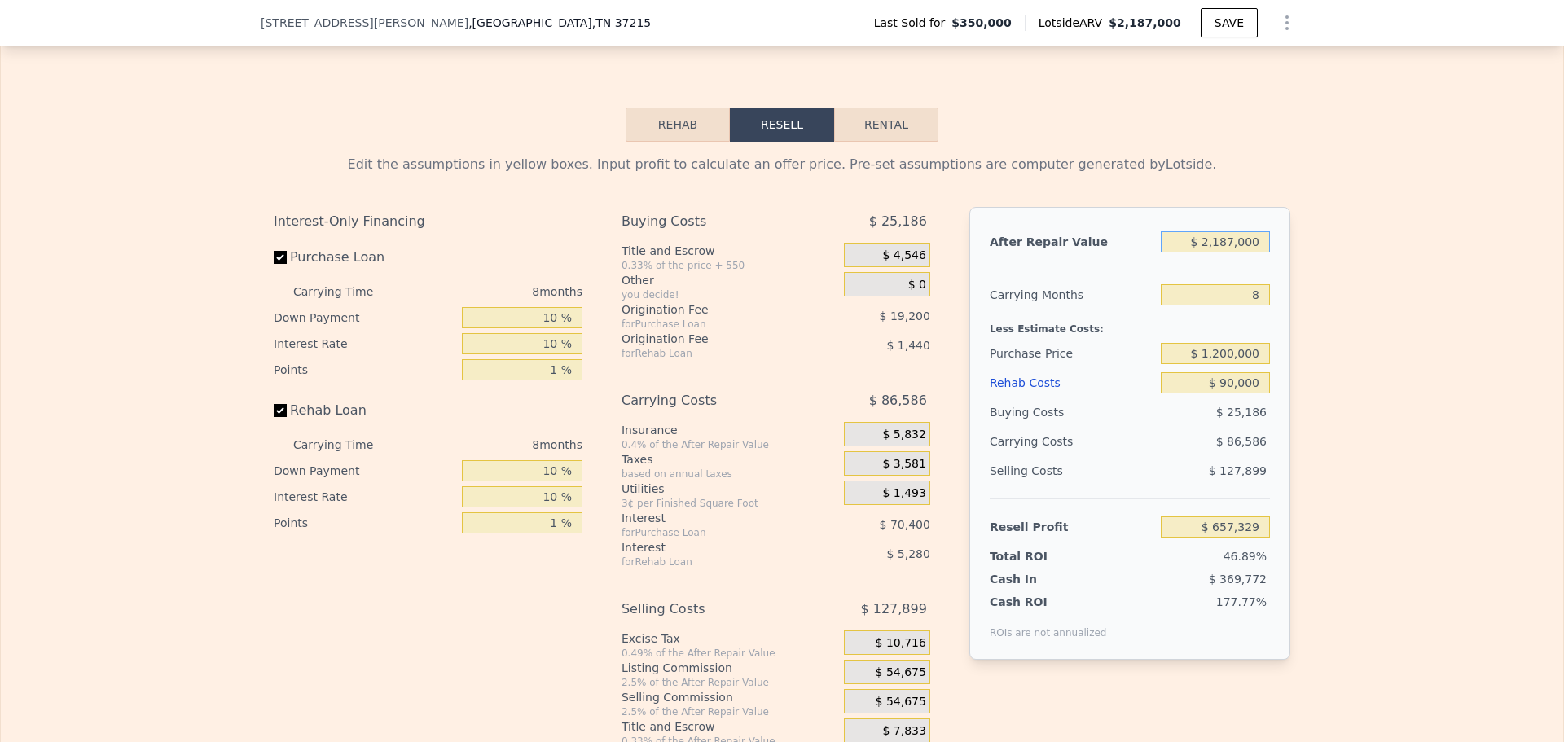
drag, startPoint x: 1221, startPoint y: 271, endPoint x: 1182, endPoint y: 273, distance: 39.1
click at [1182, 253] on input "$ 2,187,000" at bounding box center [1215, 241] width 109 height 21
type input "$ 62,187,000"
type input "$ 57,003,529"
type input "$ 6,187,000"
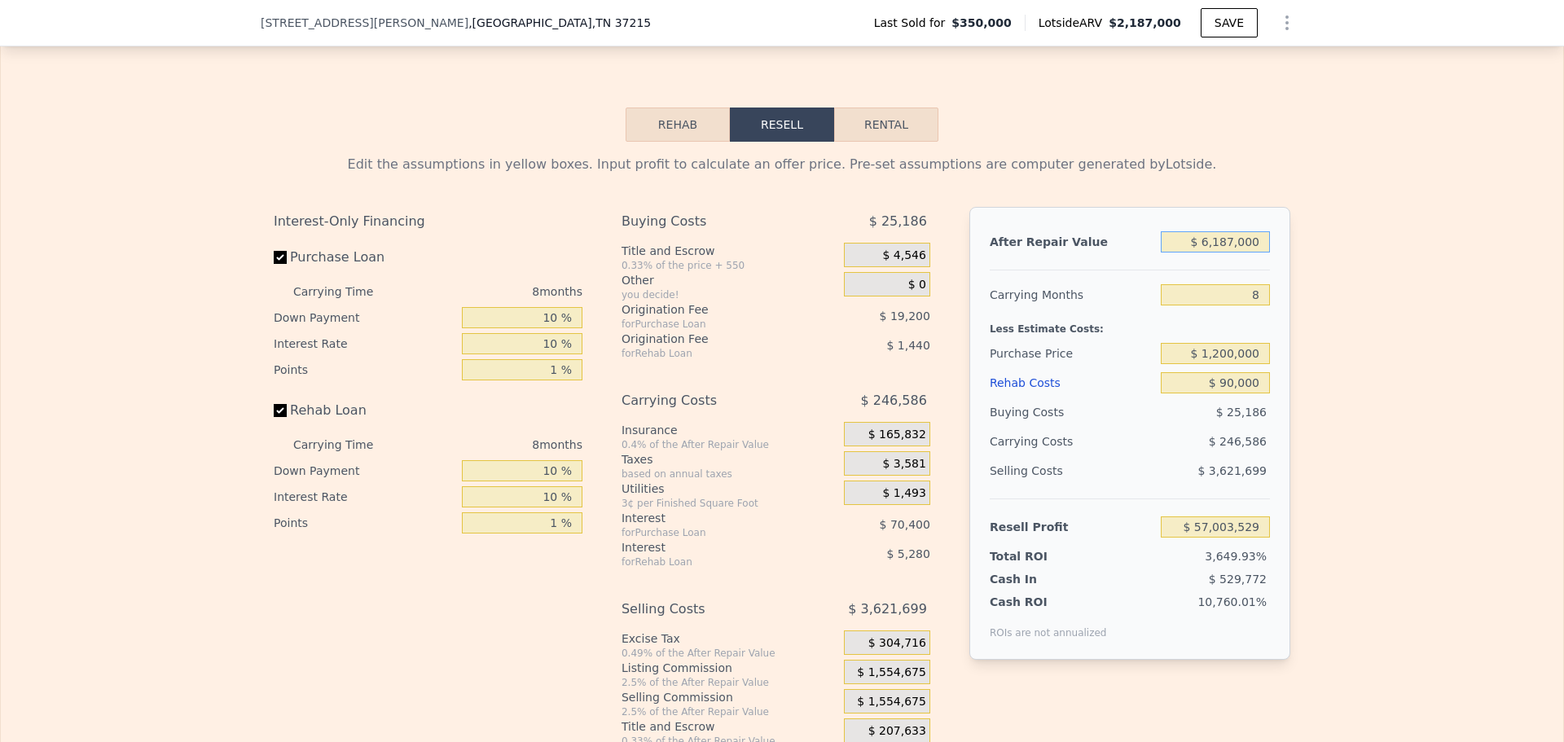
type input "$ 4,413,742"
type input "$ 187,000"
type input "-$ 1,220,878"
type input "$ 87,000"
type input "-$ 1,314,788"
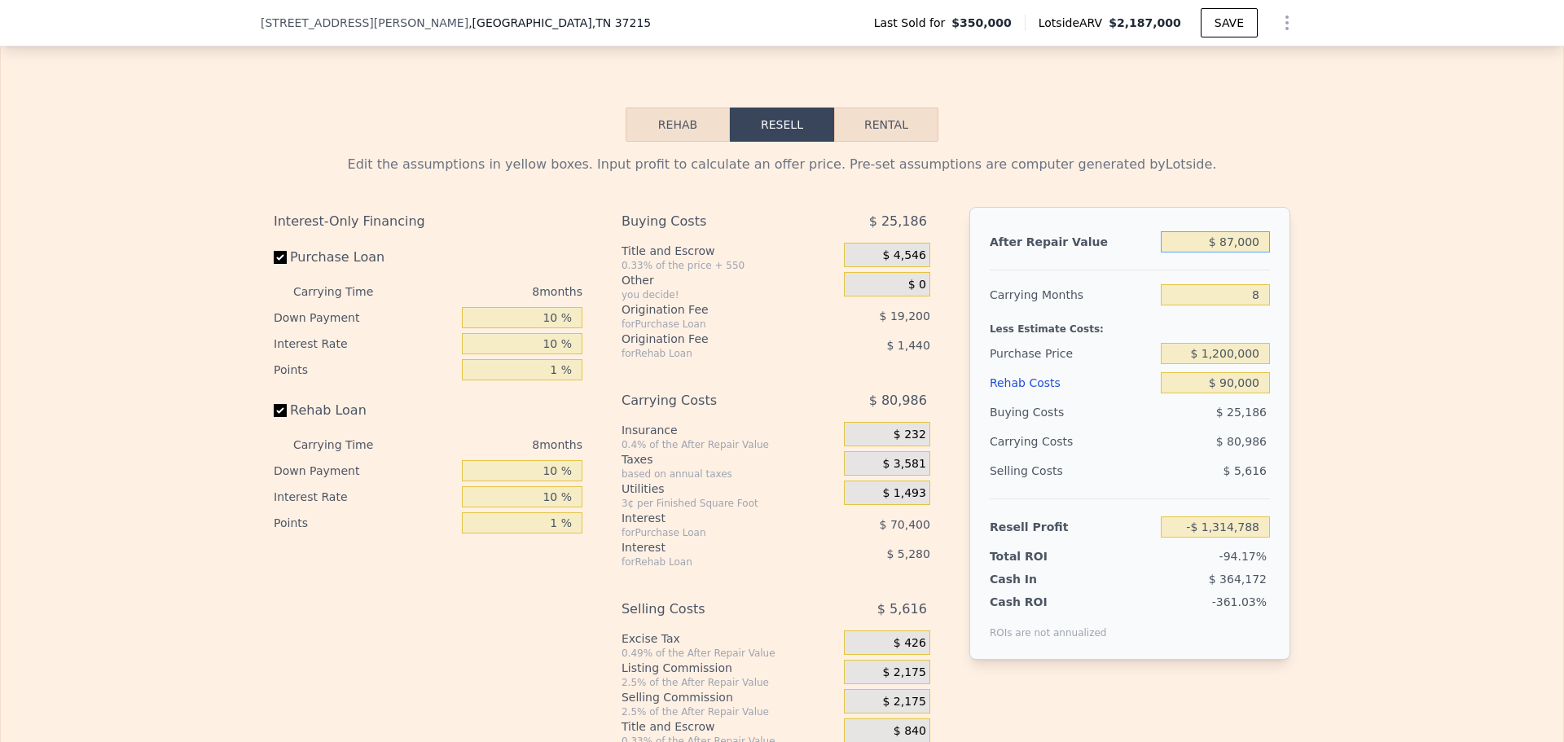
type input "$ 687,000"
type input "-$ 751,326"
type input "$ 6,187,000"
type input "$ 4,413,742"
type input "$ 61,000"
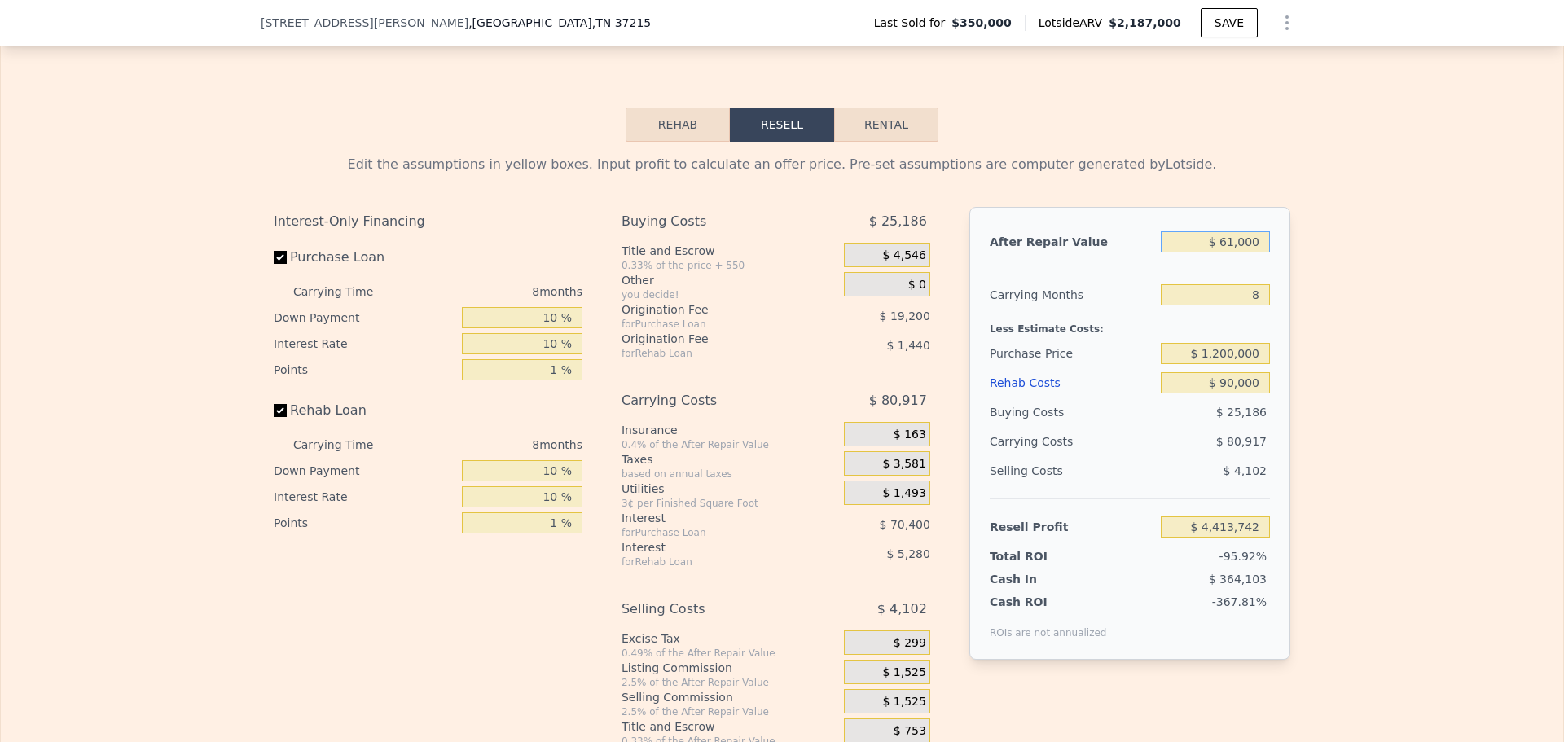
type input "-$ 1,339,205"
type input "$ 6,100,000"
type input "$ 4,332,040"
type input "$ 00000"
type input "-$ 1,396,490"
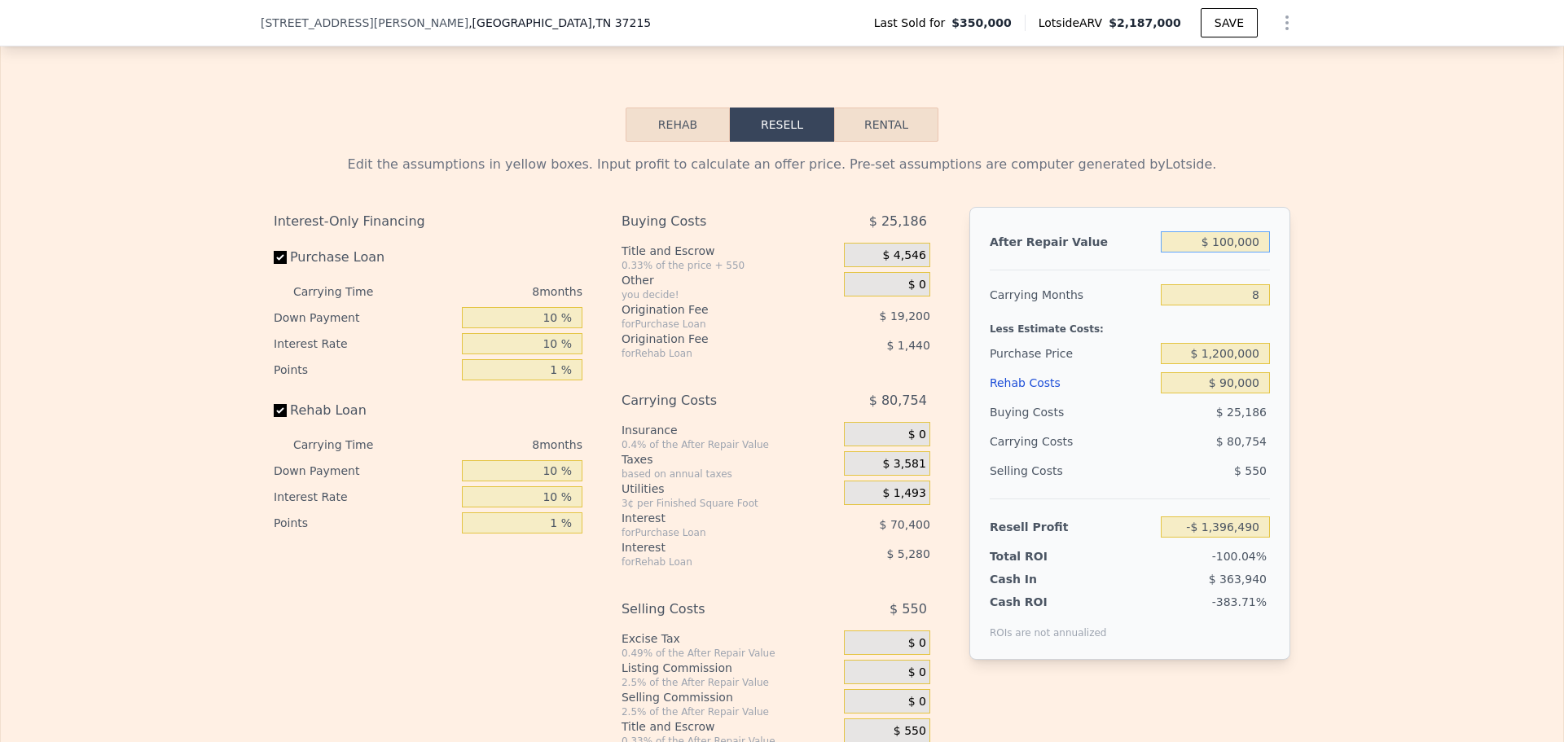
type input "$ 1,600,000"
type input "$ 106,075"
type input "$ 1,600,000"
click at [1333, 309] on div "Edit the assumptions in yellow boxes. Input profit to calculate an offer price.…" at bounding box center [782, 445] width 1563 height 606
click at [1253, 305] on input "8" at bounding box center [1215, 294] width 109 height 21
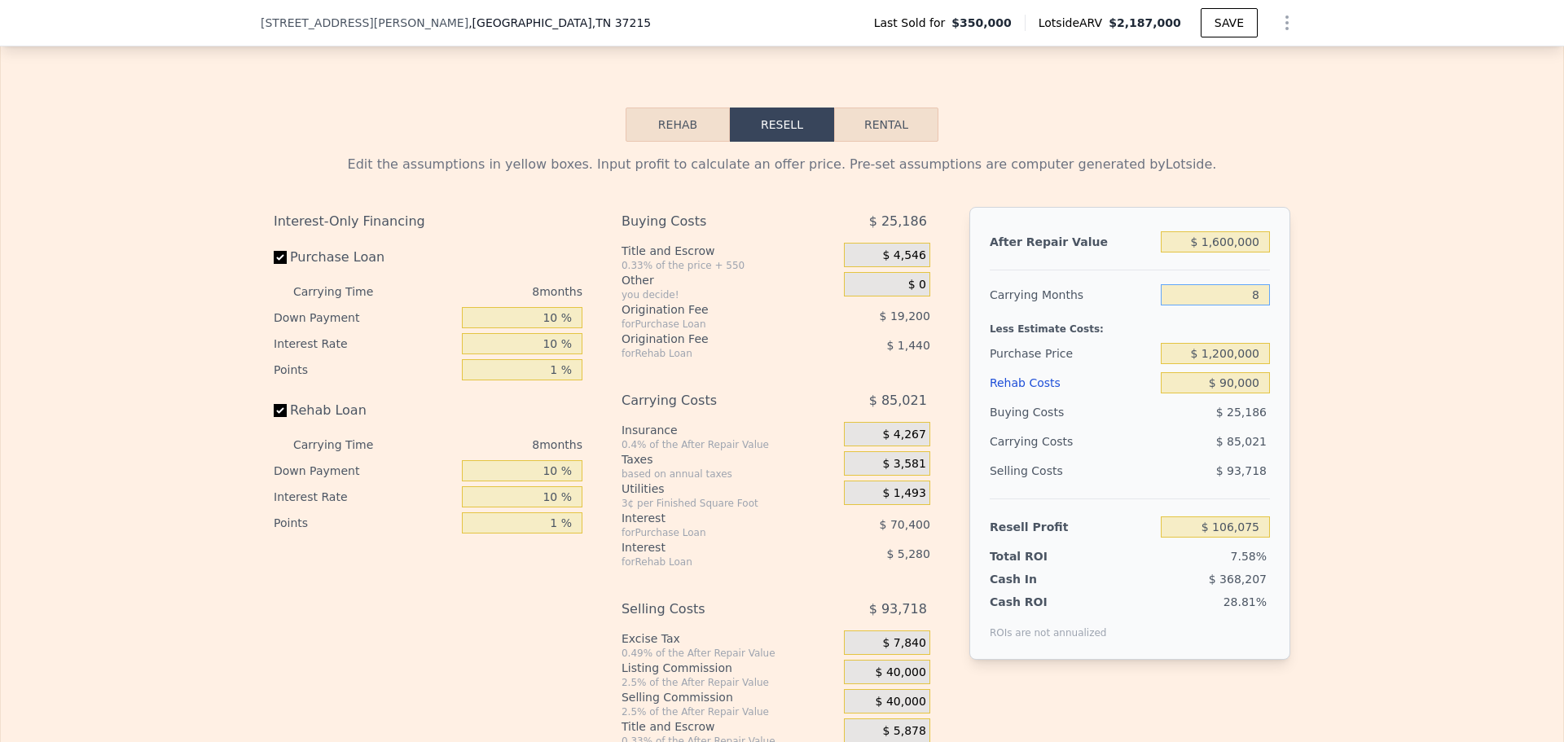
type input "7"
type input "$ 116,702"
drag, startPoint x: 1253, startPoint y: 326, endPoint x: 1244, endPoint y: 324, distance: 9.1
click at [1244, 305] on input "7" at bounding box center [1215, 294] width 109 height 21
type input "6"
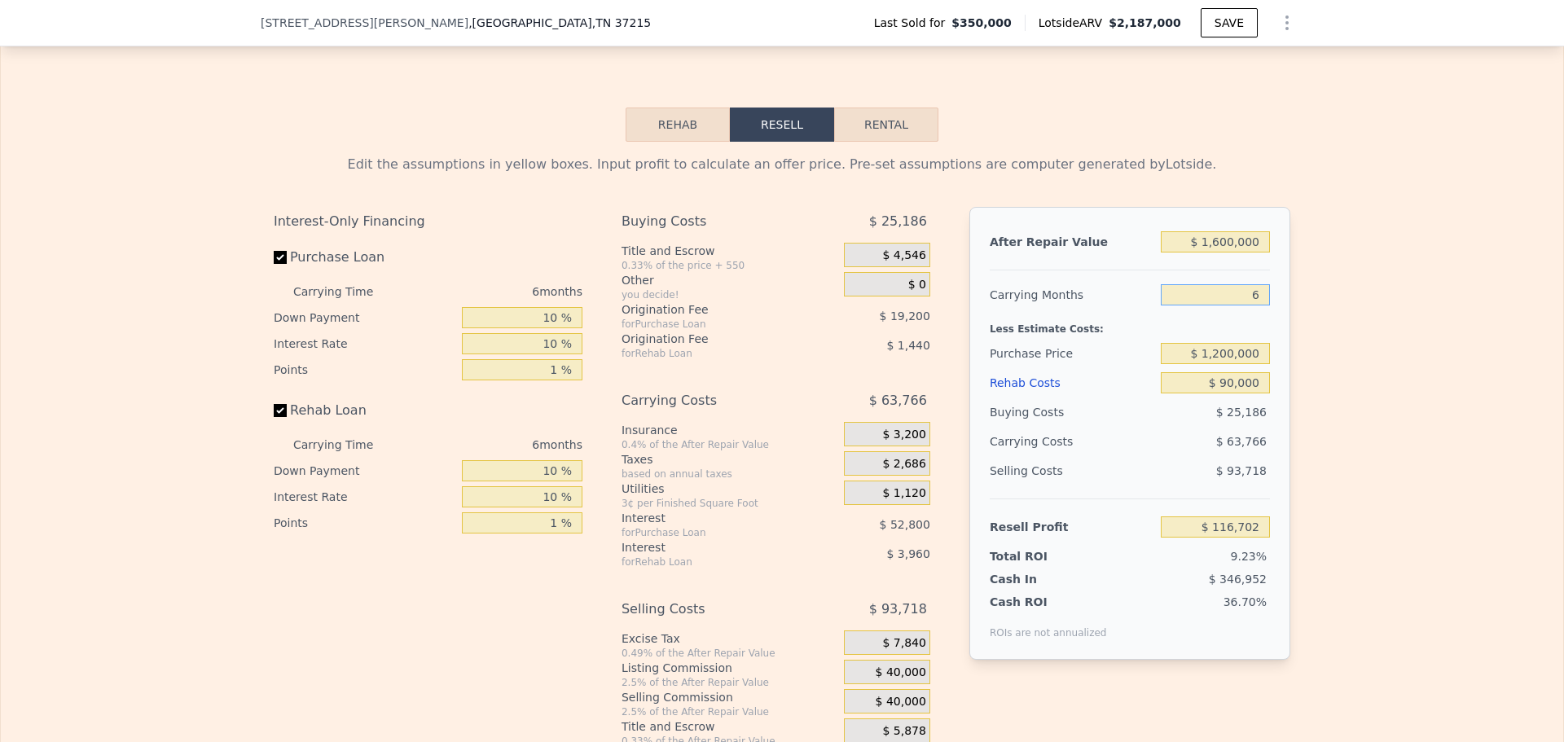
type input "$ 127,330"
type input "6"
click at [1374, 390] on div "Edit the assumptions in yellow boxes. Input profit to calculate an offer price.…" at bounding box center [782, 445] width 1563 height 606
click at [1218, 364] on input "$ 1,200,000" at bounding box center [1215, 353] width 109 height 21
click at [1224, 364] on input "$ 1,200,000" at bounding box center [1215, 353] width 109 height 21
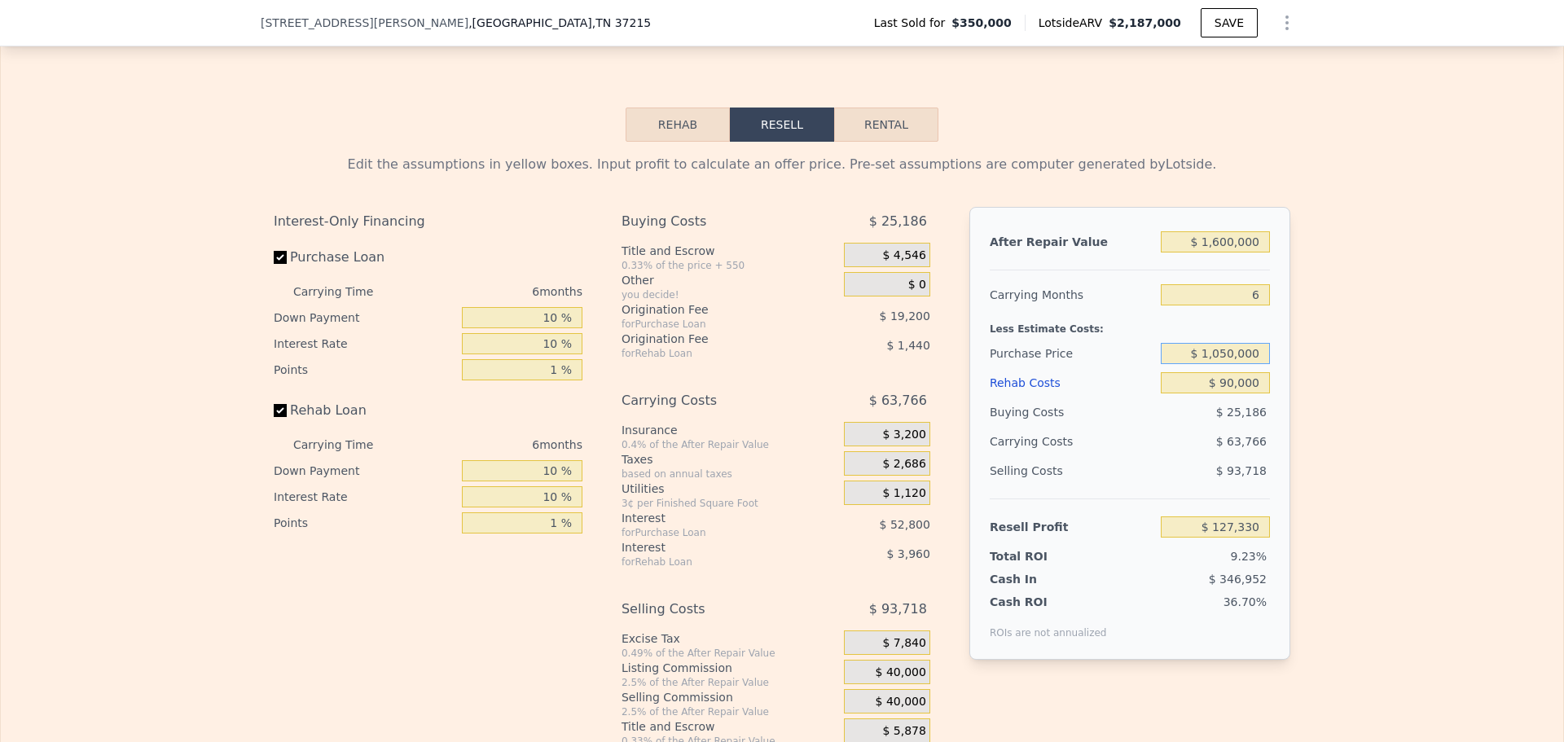
type input "$ 1,050,000"
click at [1338, 389] on div "Edit the assumptions in yellow boxes. Input profit to calculate an offer price.…" at bounding box center [782, 445] width 1563 height 606
type input "$ 286,829"
click at [1230, 364] on input "$ 1,050,000" at bounding box center [1215, 353] width 109 height 21
click at [1347, 383] on div "Edit the assumptions in yellow boxes. Input profit to calculate an offer price.…" at bounding box center [782, 445] width 1563 height 606
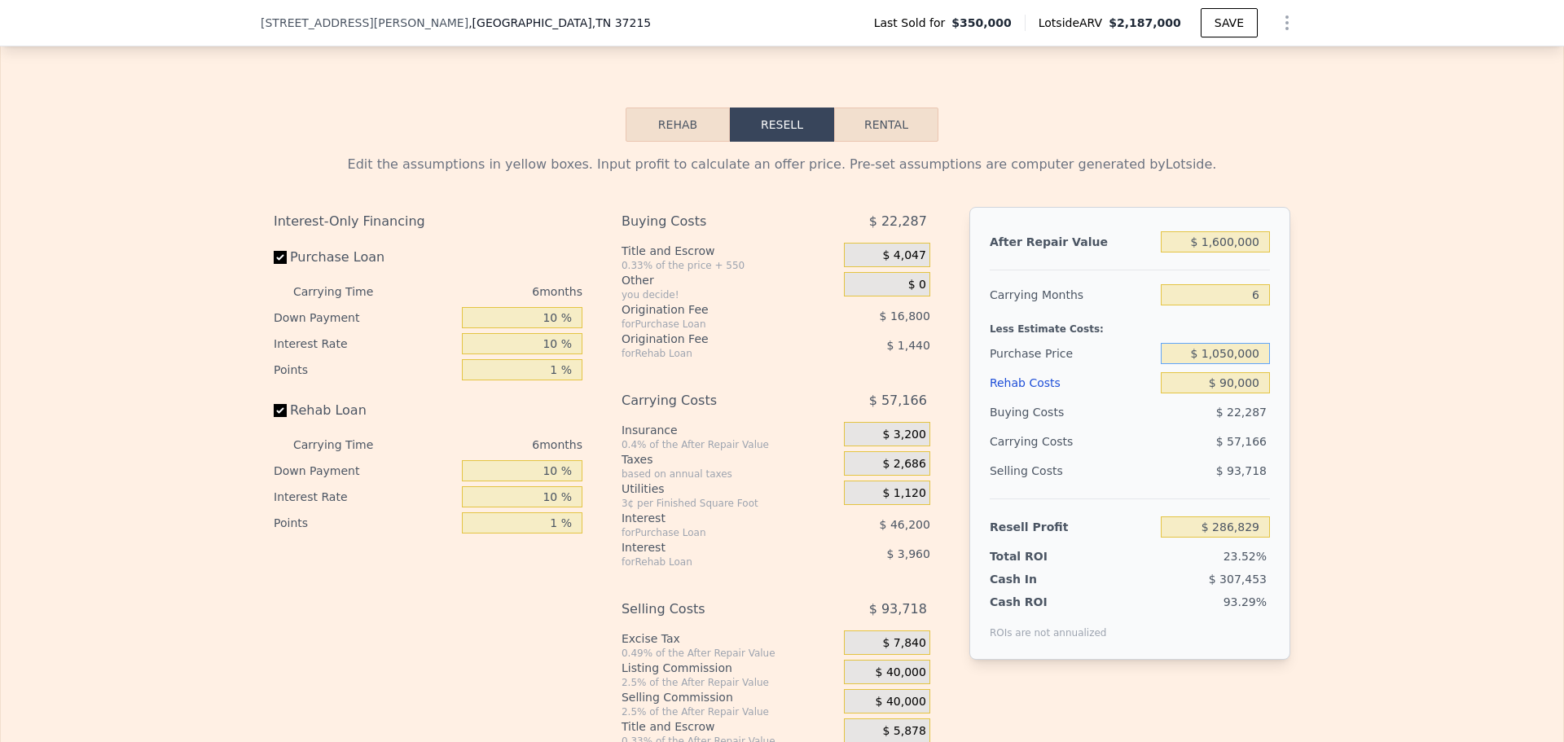
click at [1222, 364] on input "$ 1,050,000" at bounding box center [1215, 353] width 109 height 21
type input "$ 1,150,000"
click at [1364, 390] on div "Edit the assumptions in yellow boxes. Input profit to calculate an offer price.…" at bounding box center [782, 445] width 1563 height 606
type input "$ 180,498"
